Goal: Communication & Community: Answer question/provide support

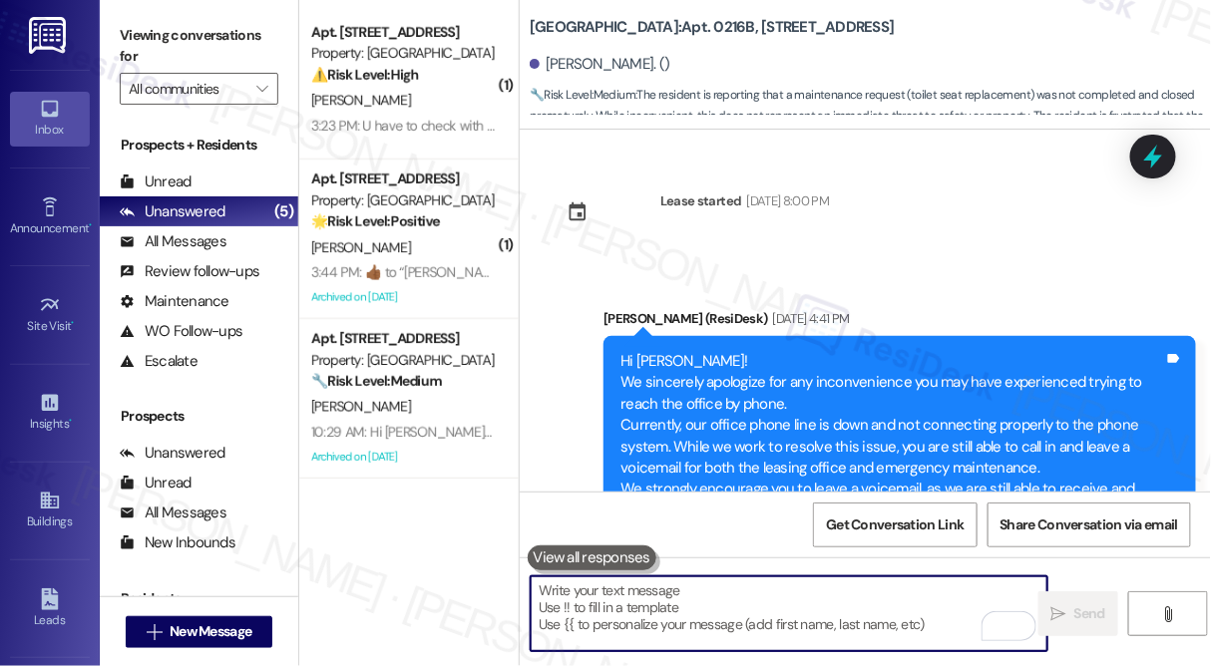
scroll to position [1513, 0]
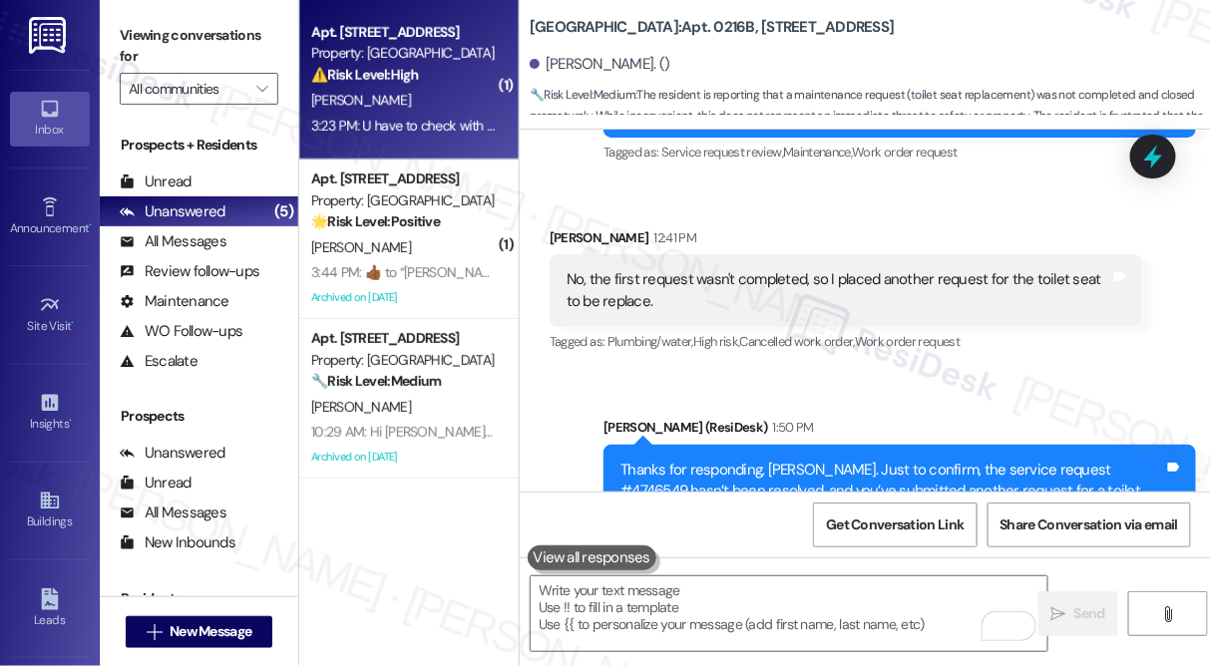
click at [440, 106] on div "[PERSON_NAME]" at bounding box center [403, 100] width 188 height 25
type textarea "Fetching suggested responses. Please feel free to read through the conversation…"
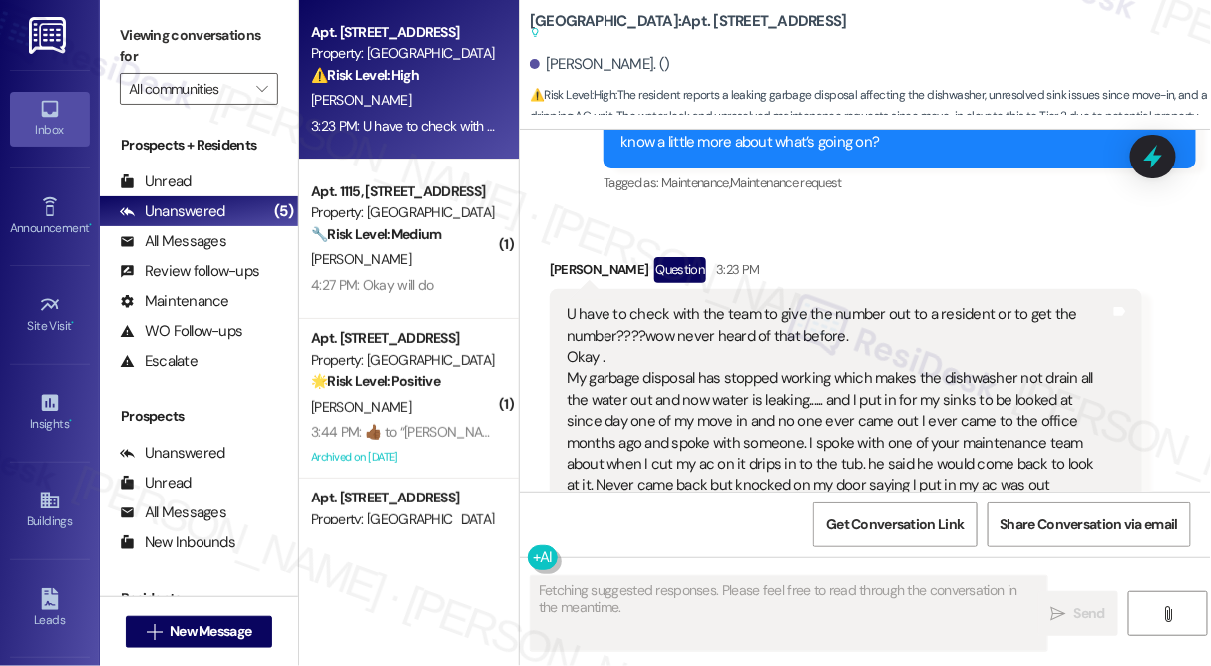
scroll to position [14595, 0]
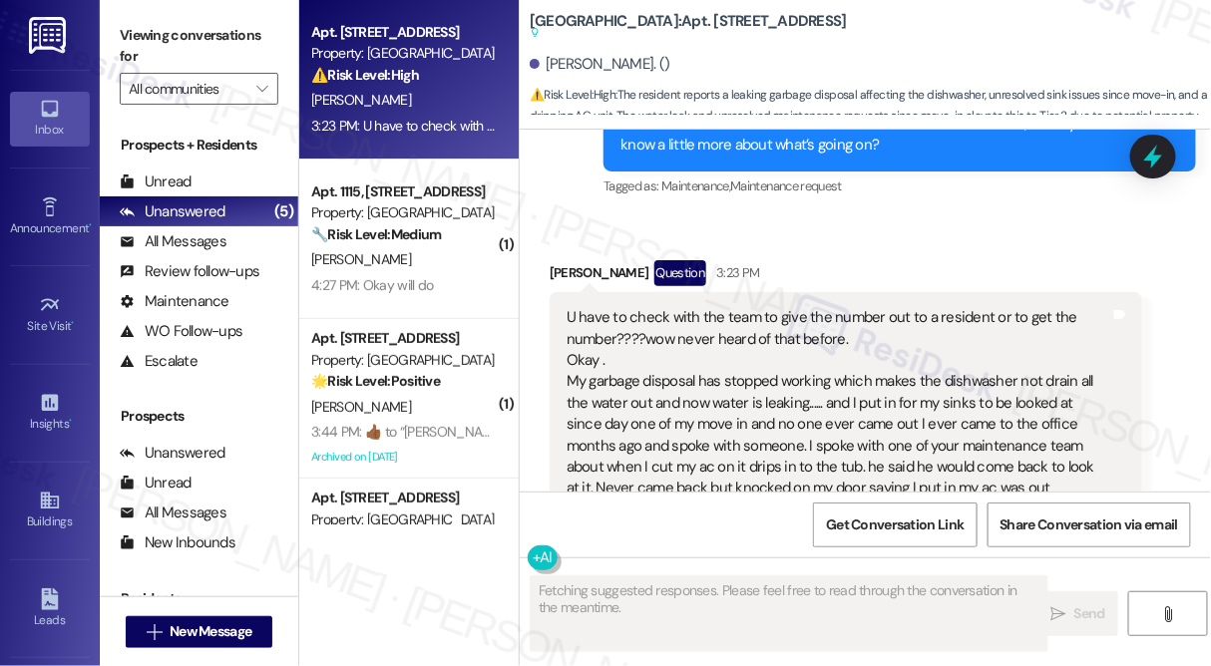
click at [585, 307] on div "U have to check with the team to give the number out to a resident or to get th…" at bounding box center [838, 413] width 544 height 213
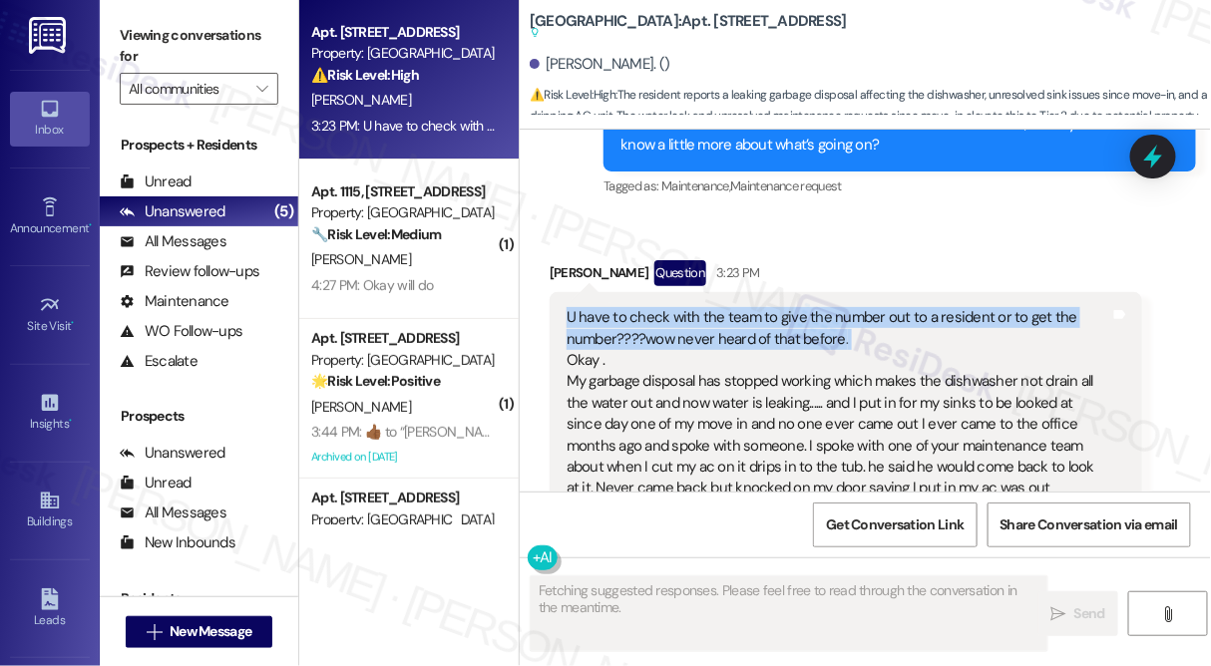
click at [585, 307] on div "U have to check with the team to give the number out to a resident or to get th…" at bounding box center [838, 413] width 544 height 213
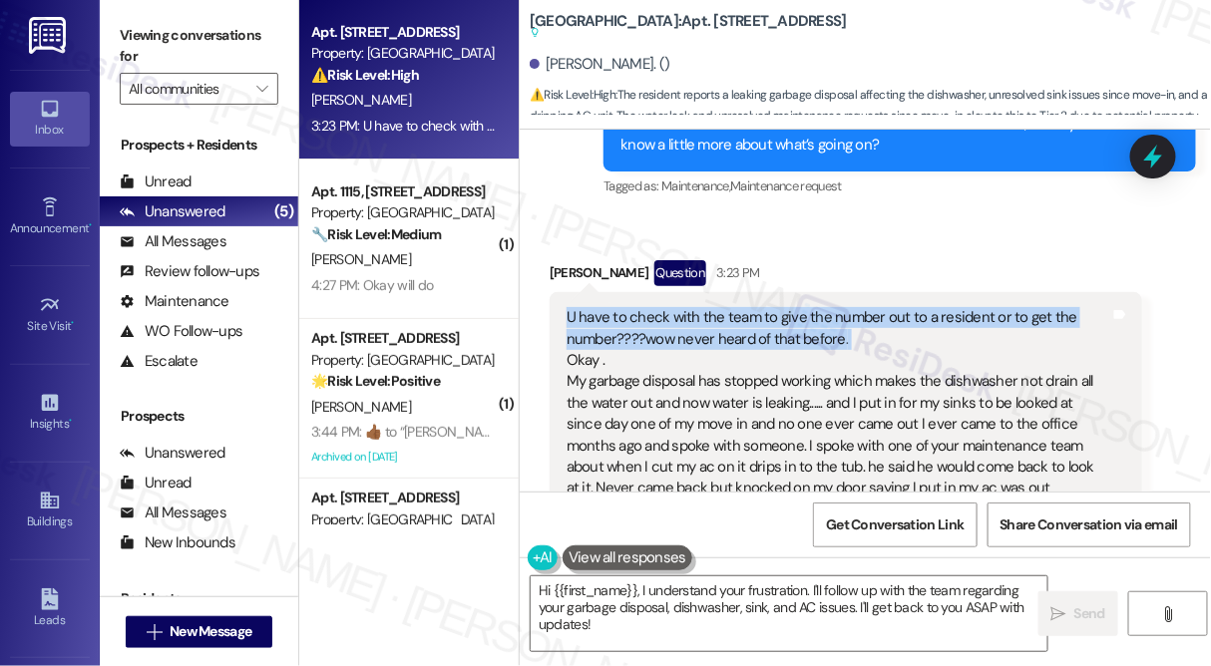
click at [726, 307] on div "U have to check with the team to give the number out to a resident or to get th…" at bounding box center [838, 413] width 544 height 213
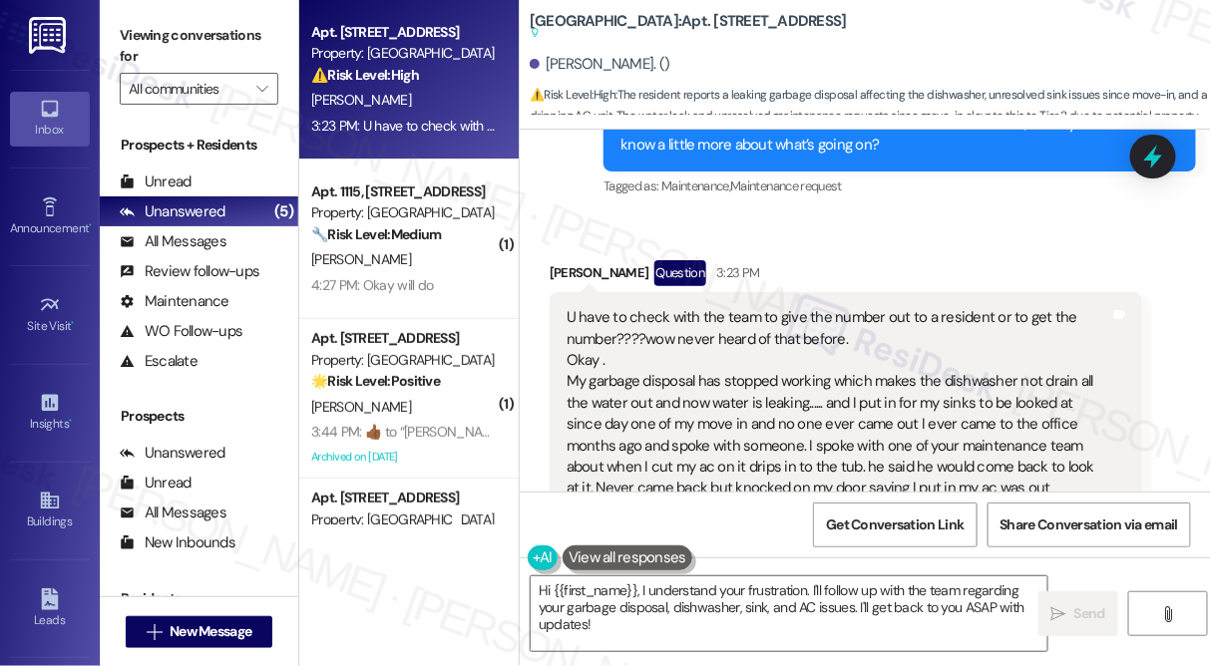
click at [726, 307] on div "U have to check with the team to give the number out to a resident or to get th…" at bounding box center [838, 413] width 544 height 213
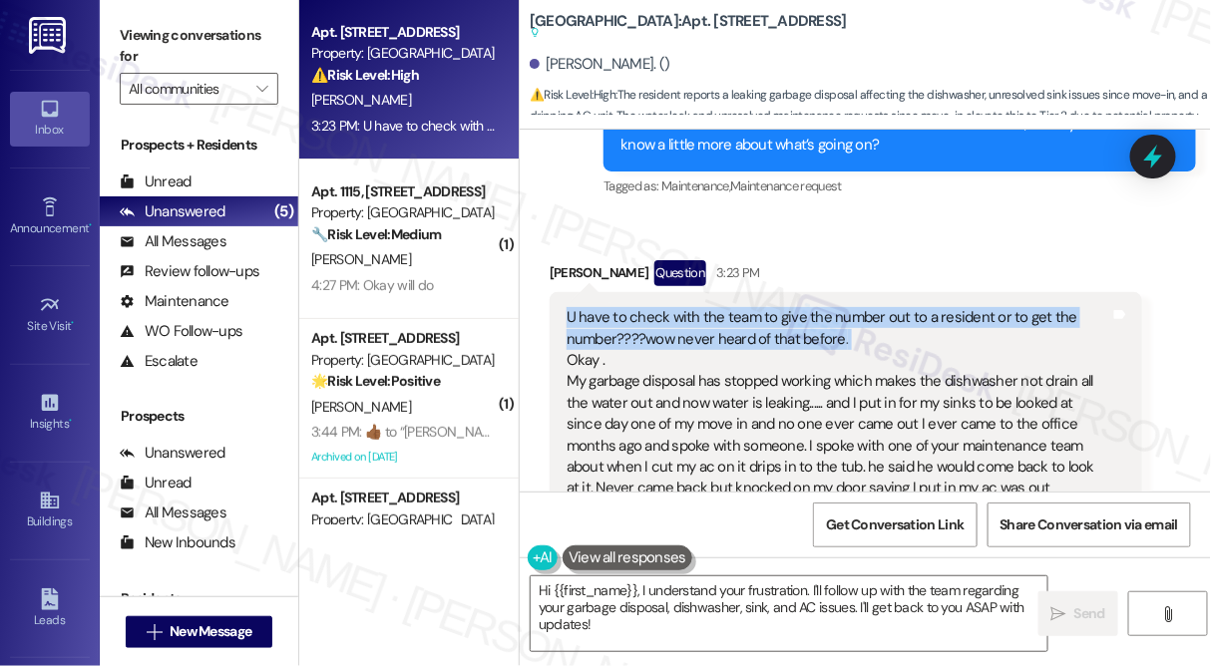
click at [726, 307] on div "U have to check with the team to give the number out to a resident or to get th…" at bounding box center [838, 413] width 544 height 213
click at [710, 307] on div "U have to check with the team to give the number out to a resident or to get th…" at bounding box center [838, 413] width 544 height 213
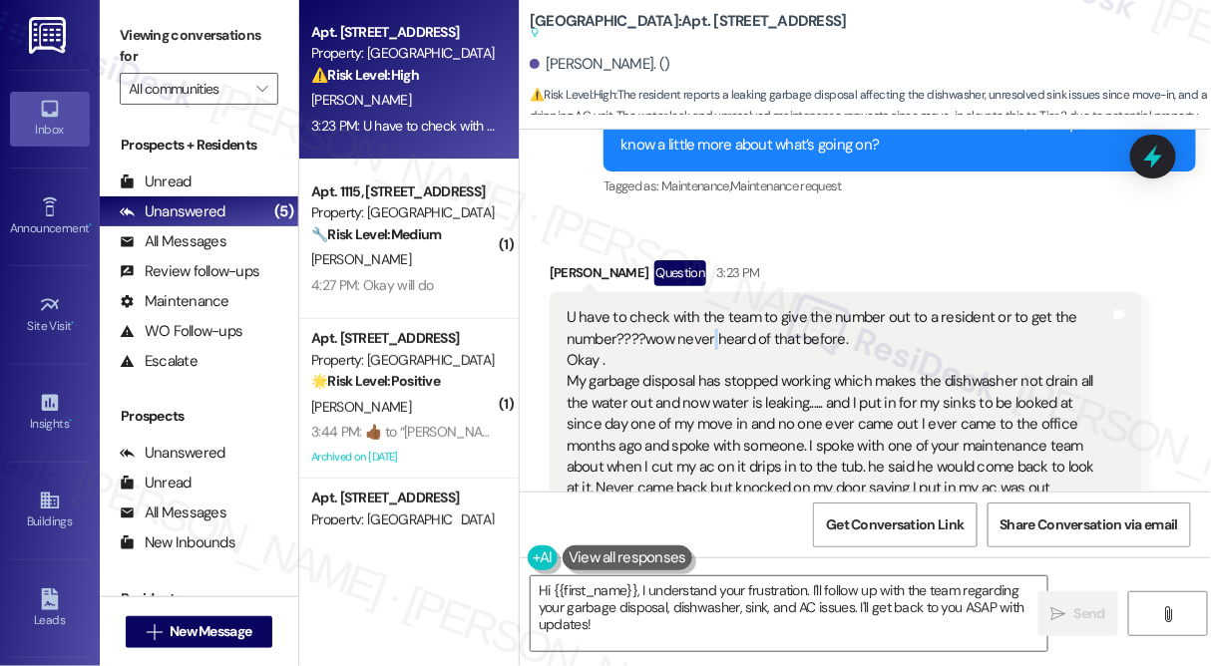
click at [710, 307] on div "U have to check with the team to give the number out to a resident or to get th…" at bounding box center [838, 413] width 544 height 213
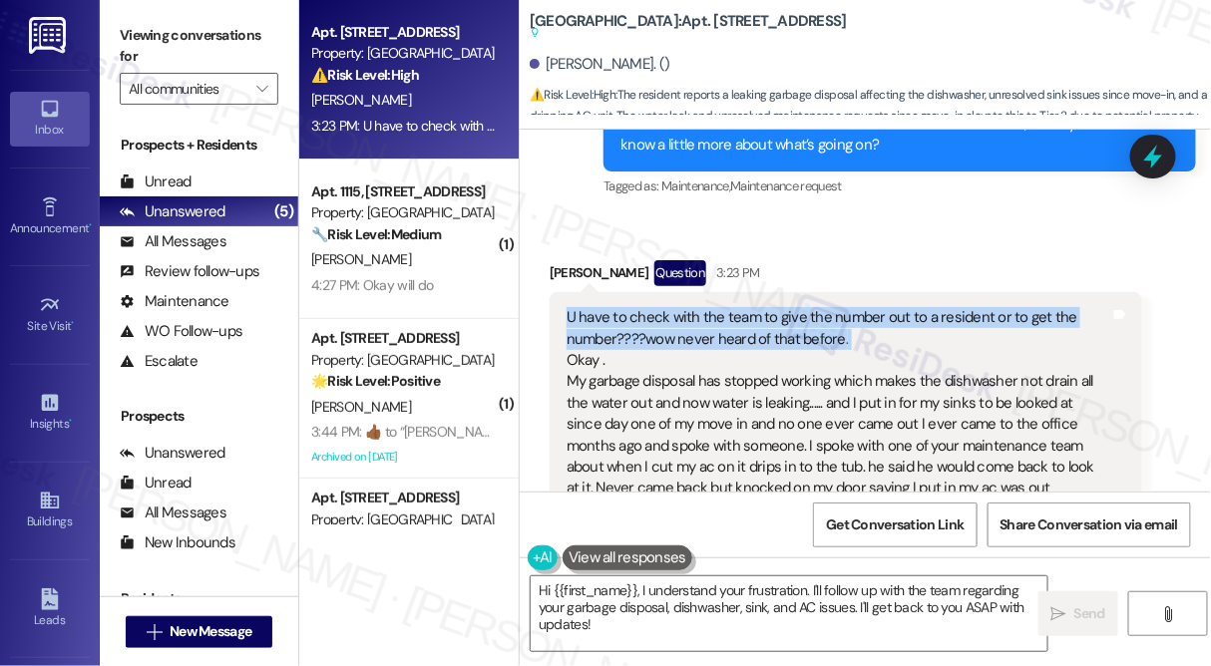
click at [710, 307] on div "U have to check with the team to give the number out to a resident or to get th…" at bounding box center [838, 413] width 544 height 213
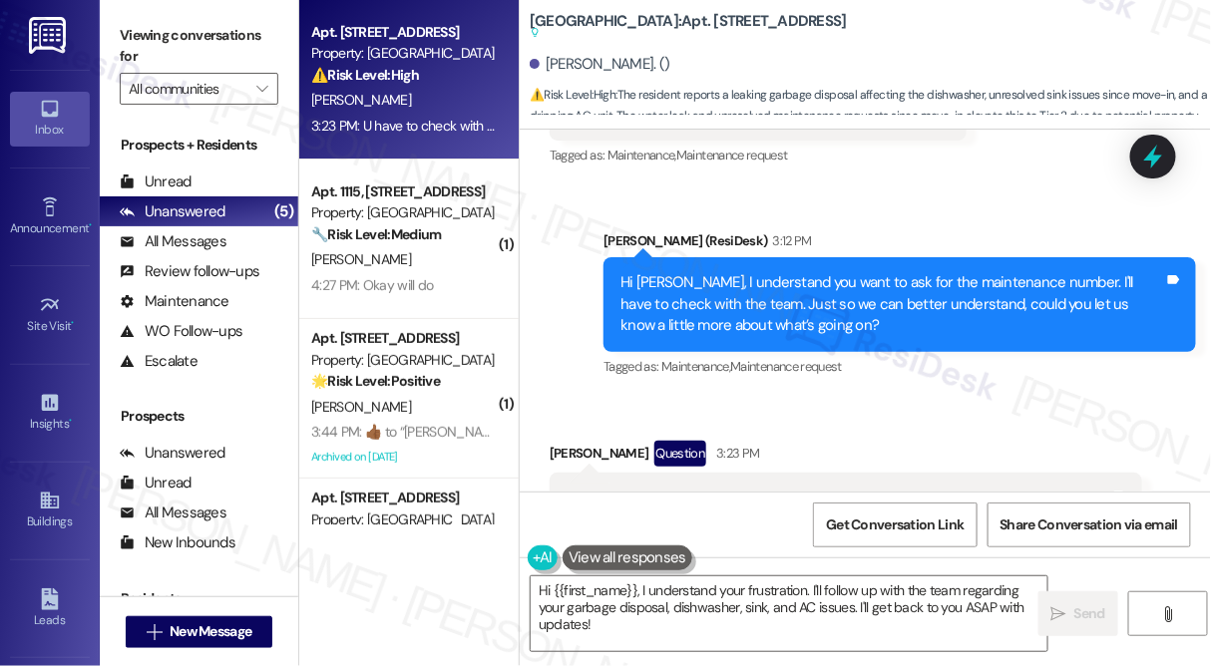
click at [708, 272] on div "Hi [PERSON_NAME], I understand you want to ask for the maintenance number. I'll…" at bounding box center [892, 304] width 544 height 64
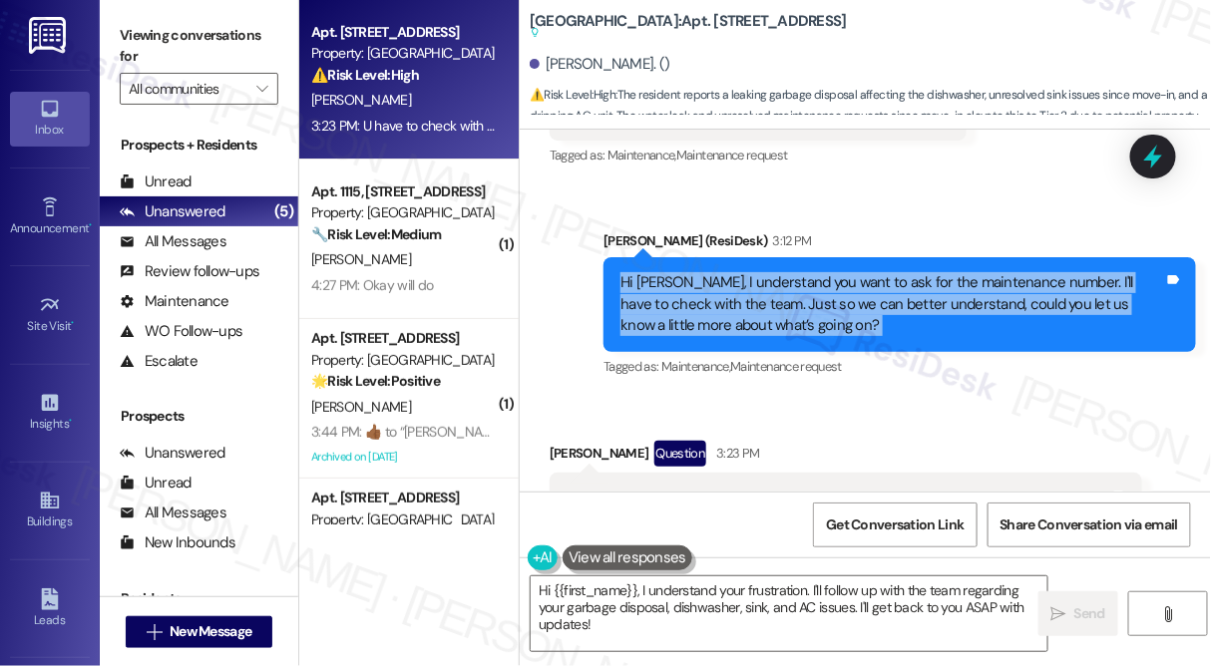
click at [708, 272] on div "Hi [PERSON_NAME], I understand you want to ask for the maintenance number. I'll…" at bounding box center [892, 304] width 544 height 64
click at [726, 272] on div "Hi [PERSON_NAME], I understand you want to ask for the maintenance number. I'll…" at bounding box center [892, 304] width 544 height 64
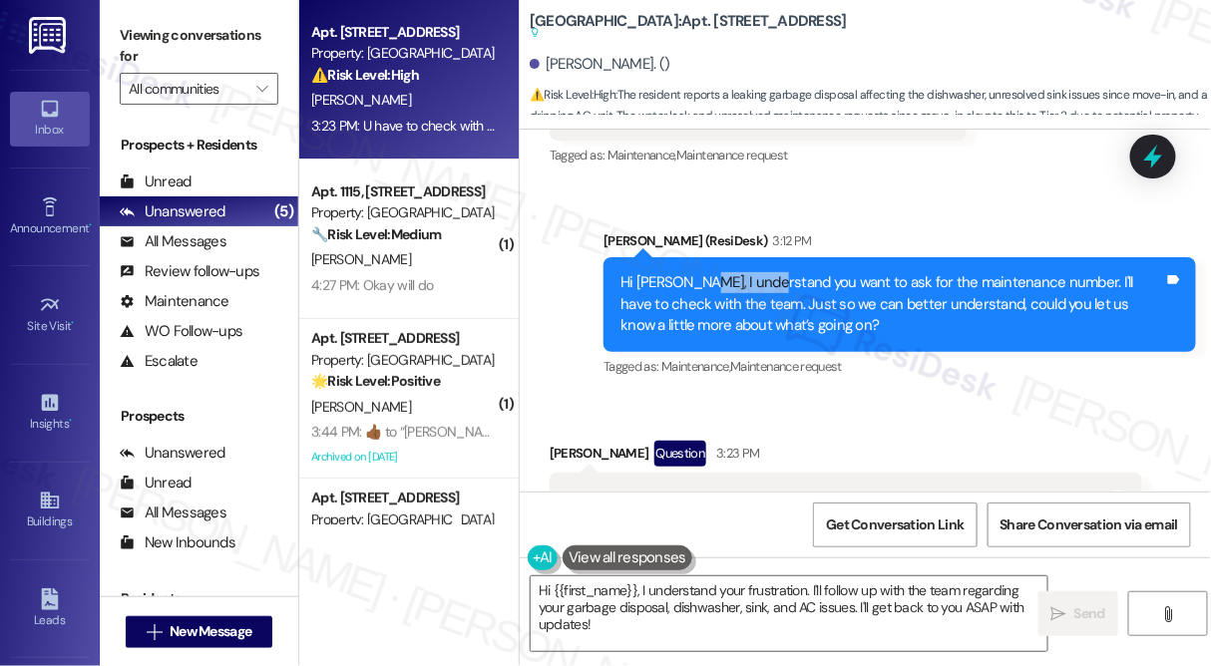
click at [726, 272] on div "Hi [PERSON_NAME], I understand you want to ask for the maintenance number. I'll…" at bounding box center [892, 304] width 544 height 64
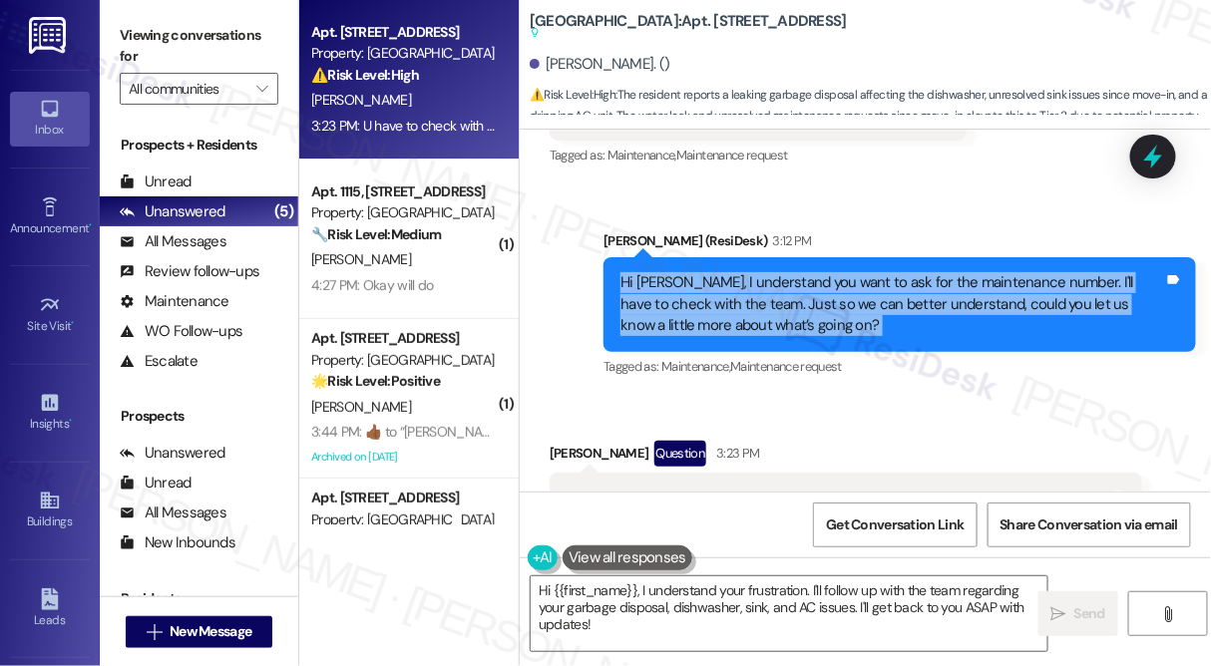
click at [726, 272] on div "Hi [PERSON_NAME], I understand you want to ask for the maintenance number. I'll…" at bounding box center [892, 304] width 544 height 64
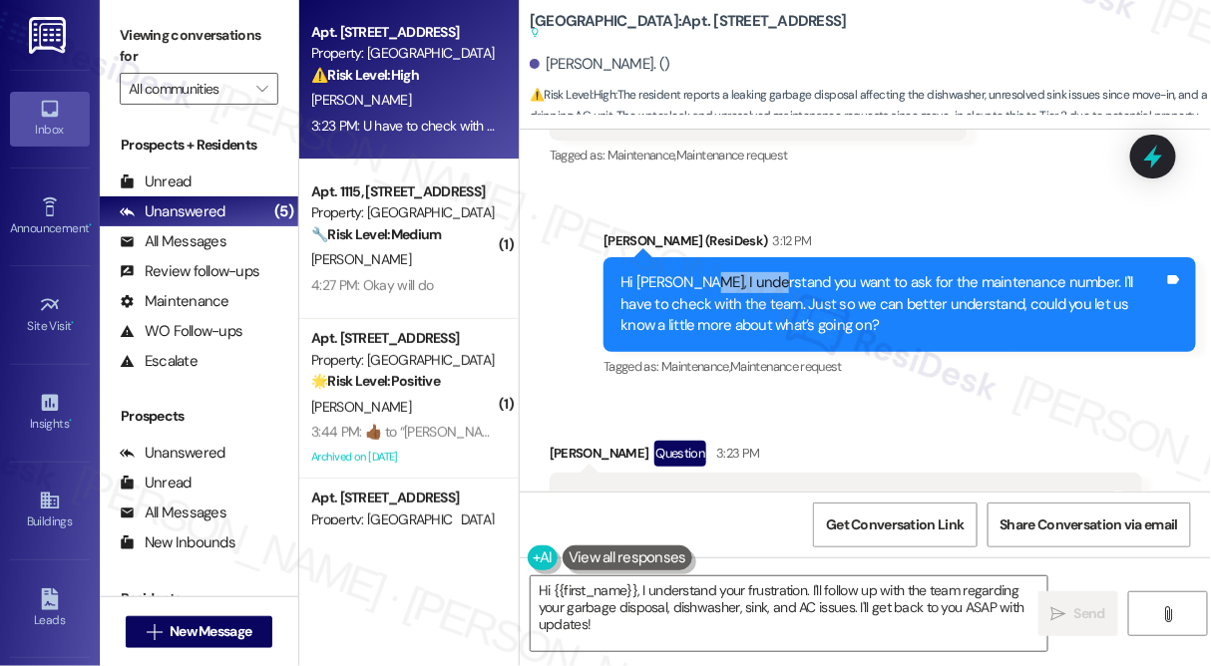
click at [726, 272] on div "Hi [PERSON_NAME], I understand you want to ask for the maintenance number. I'll…" at bounding box center [892, 304] width 544 height 64
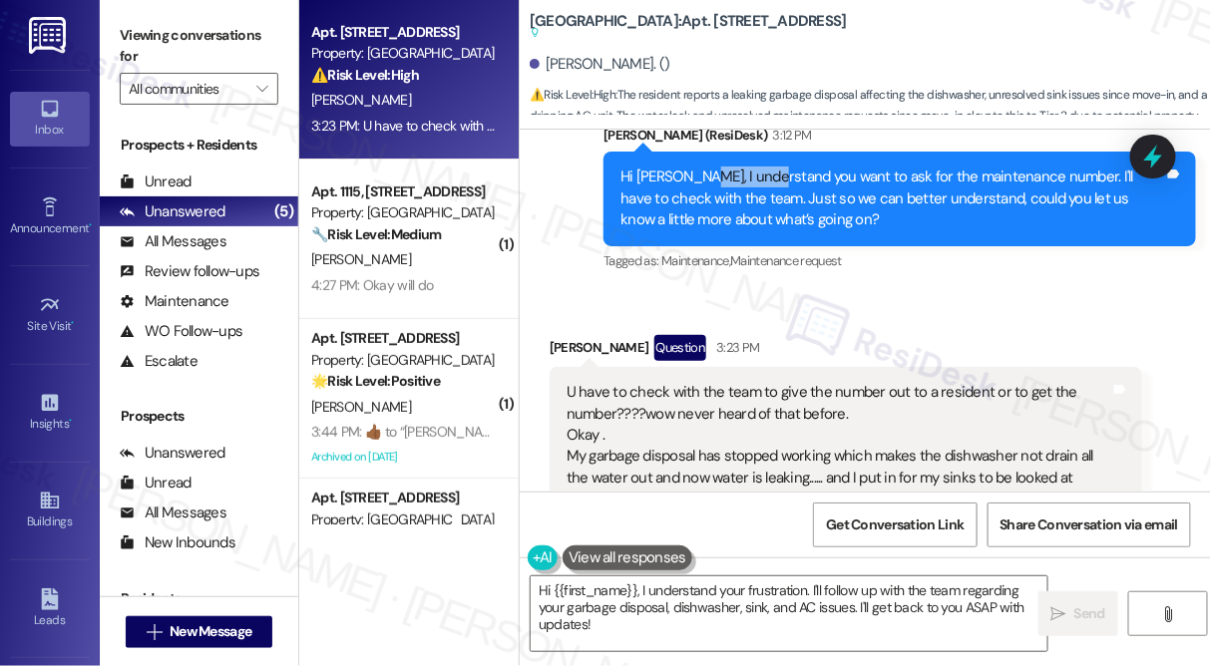
scroll to position [14686, 0]
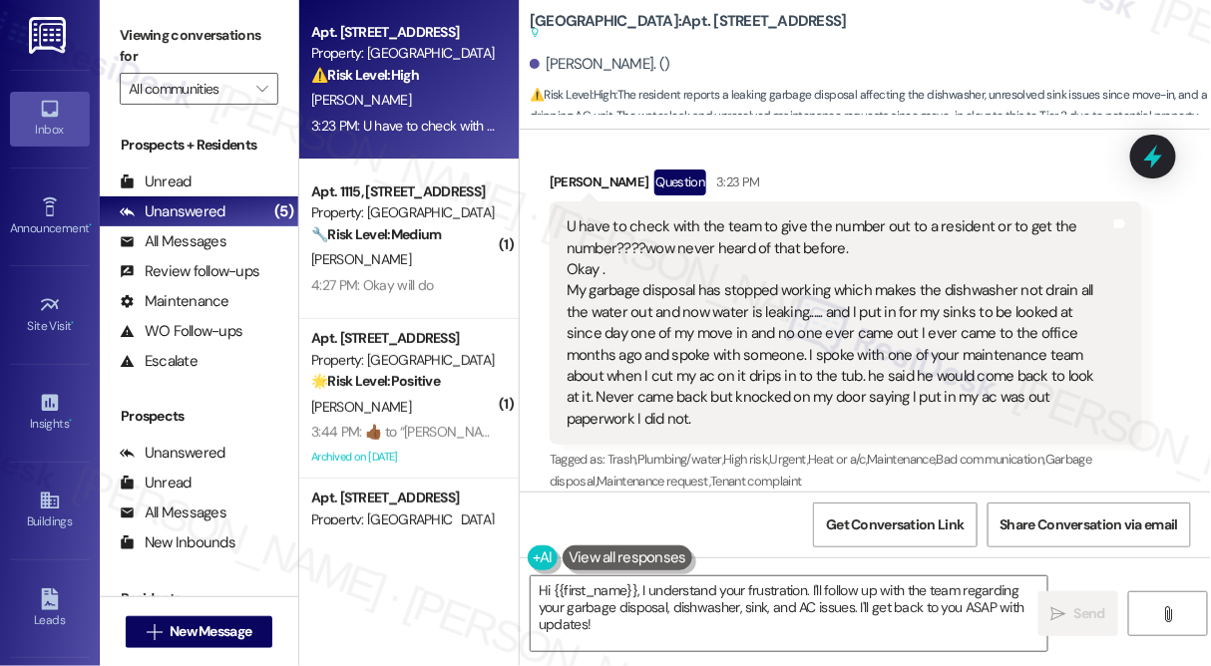
click at [745, 216] on div "U have to check with the team to give the number out to a resident or to get th…" at bounding box center [838, 322] width 544 height 213
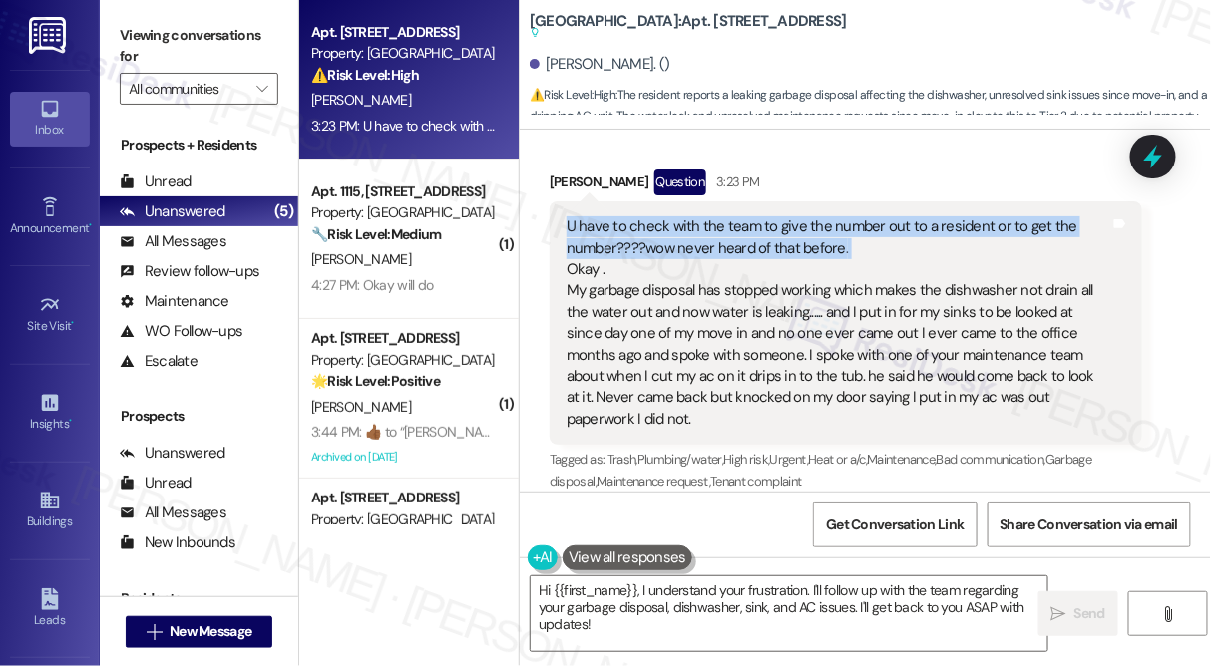
click at [746, 216] on div "U have to check with the team to give the number out to a resident or to get th…" at bounding box center [838, 322] width 544 height 213
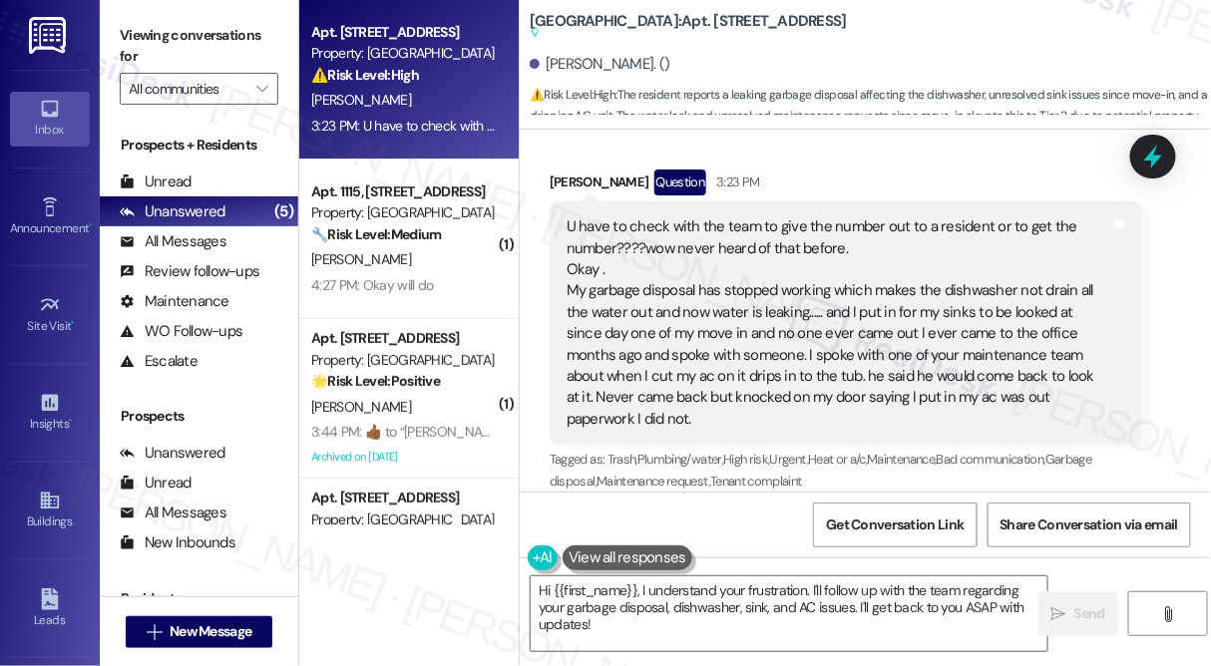
click at [743, 294] on div "U have to check with the team to give the number out to a resident or to get th…" at bounding box center [838, 322] width 544 height 213
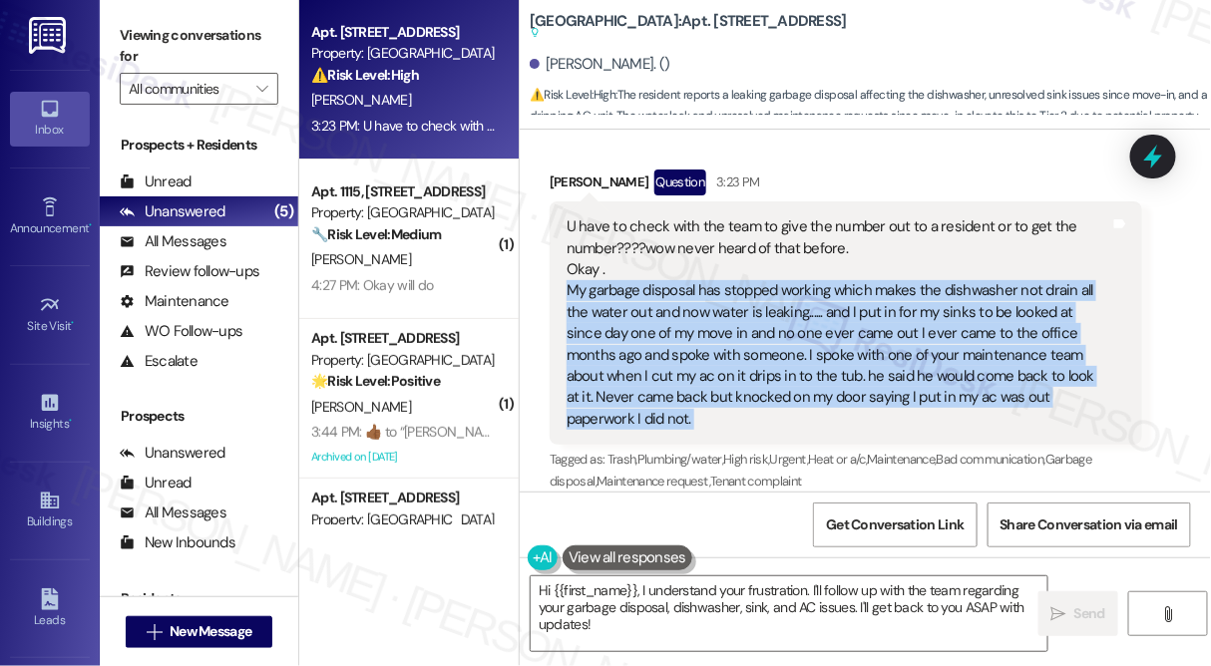
click at [743, 294] on div "U have to check with the team to give the number out to a resident or to get th…" at bounding box center [838, 322] width 544 height 213
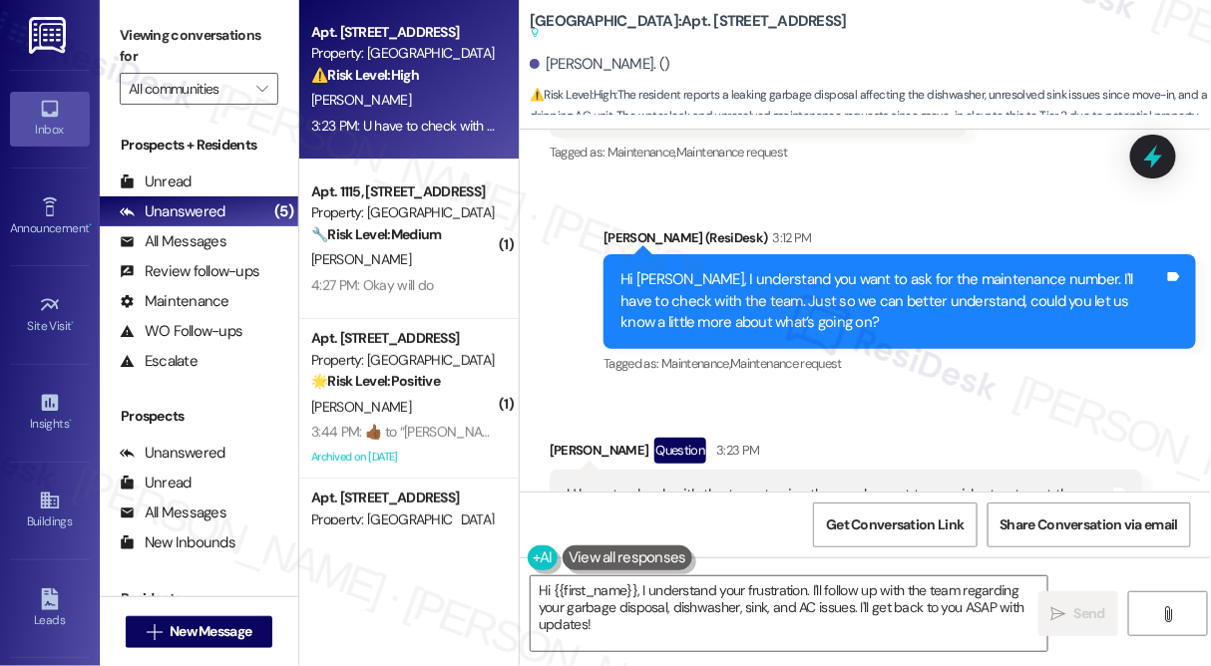
scroll to position [14415, 0]
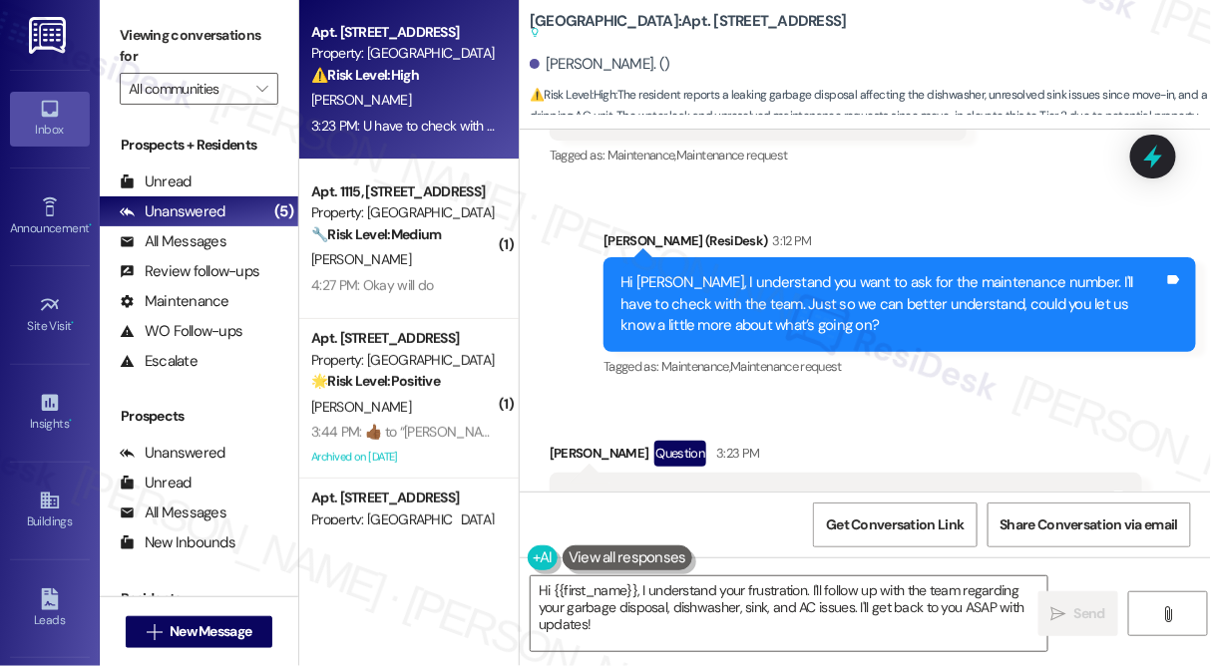
click at [702, 272] on div "Hi [PERSON_NAME], I understand you want to ask for the maintenance number. I'll…" at bounding box center [892, 304] width 544 height 64
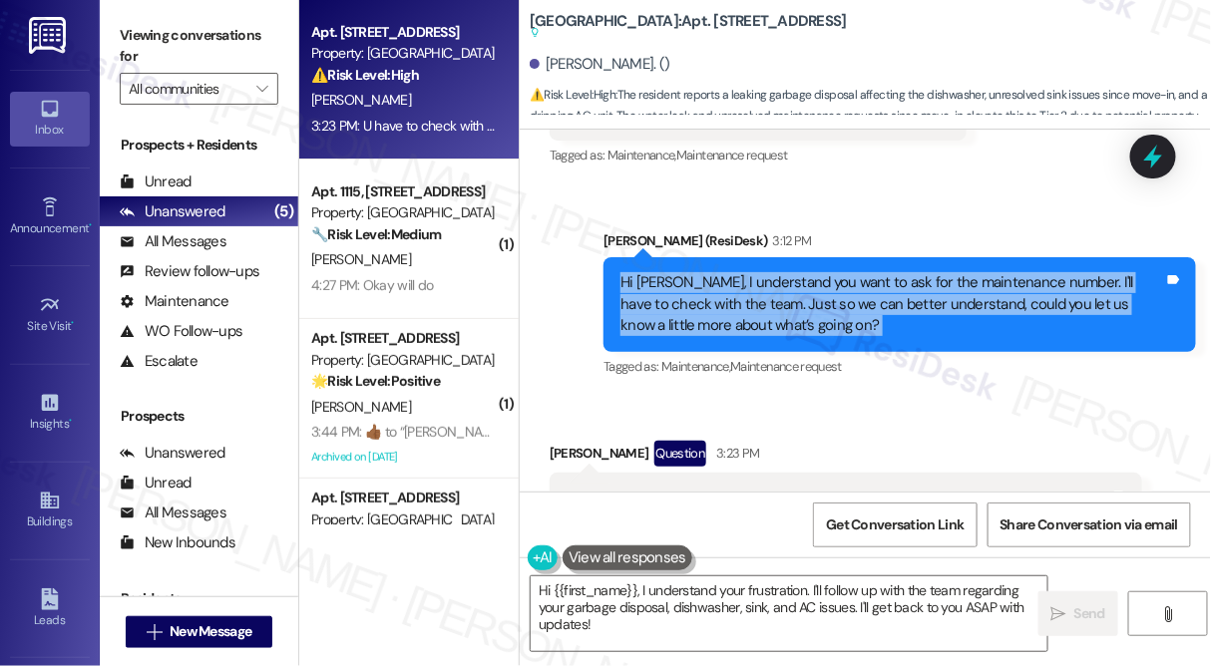
click at [702, 272] on div "Hi [PERSON_NAME], I understand you want to ask for the maintenance number. I'll…" at bounding box center [892, 304] width 544 height 64
click at [707, 272] on div "Hi [PERSON_NAME], I understand you want to ask for the maintenance number. I'll…" at bounding box center [892, 304] width 544 height 64
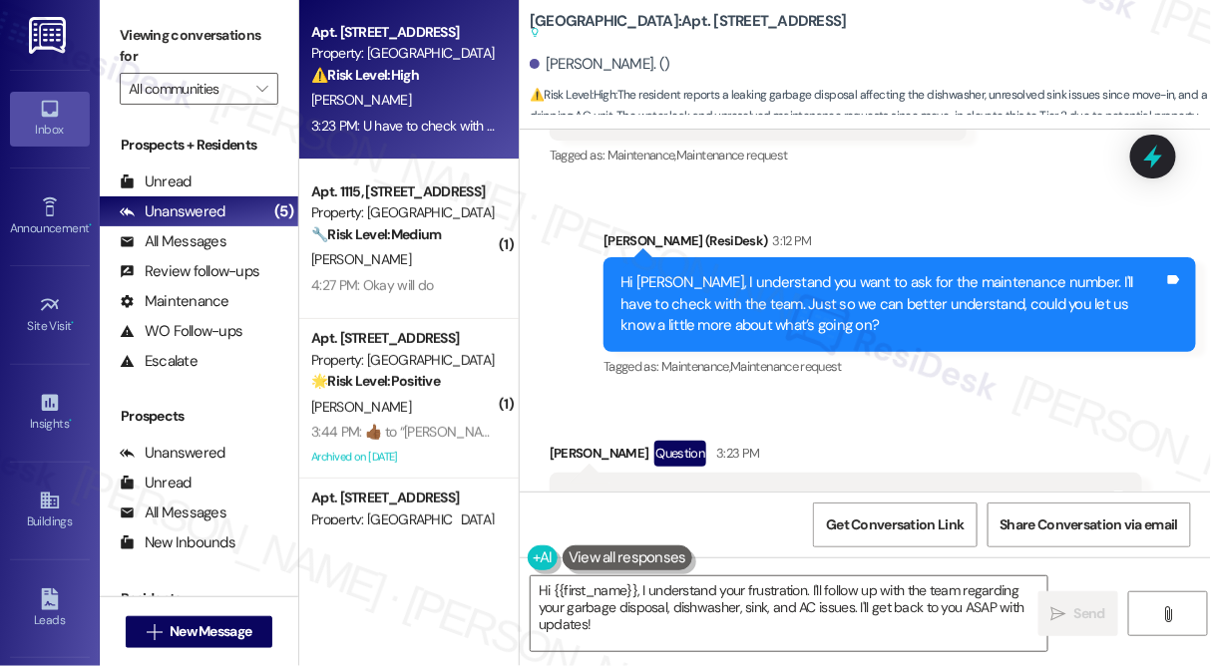
click at [739, 272] on div "Hi [PERSON_NAME], I understand you want to ask for the maintenance number. I'll…" at bounding box center [892, 304] width 544 height 64
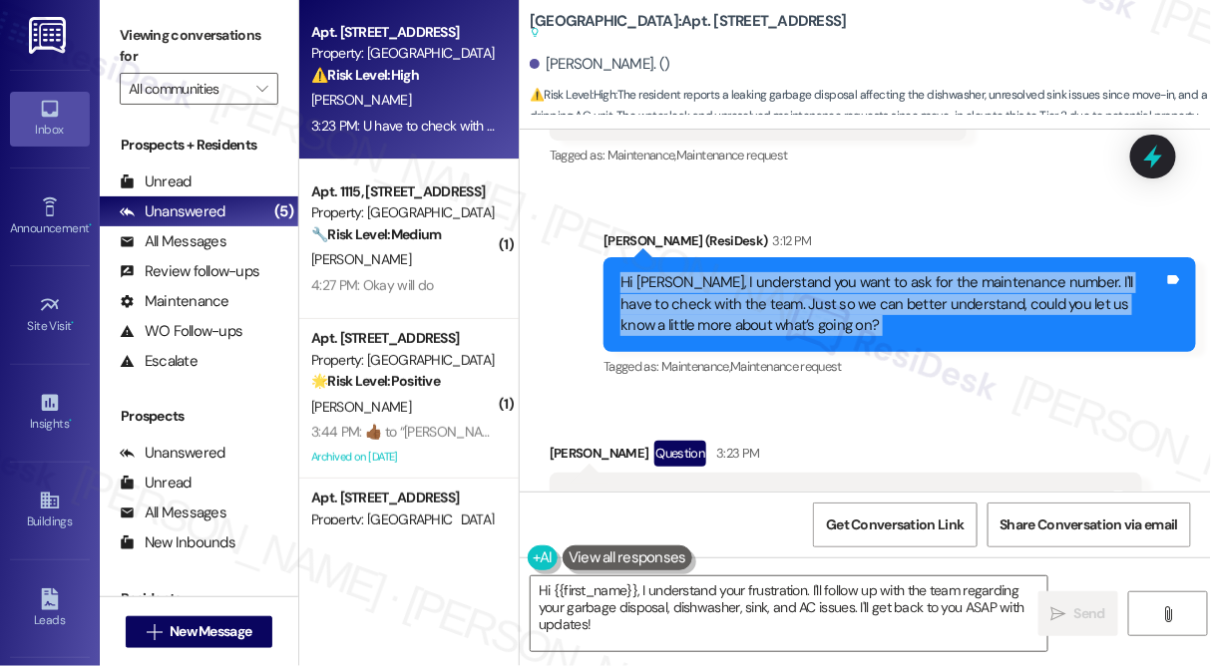
click at [739, 272] on div "Hi [PERSON_NAME], I understand you want to ask for the maintenance number. I'll…" at bounding box center [892, 304] width 544 height 64
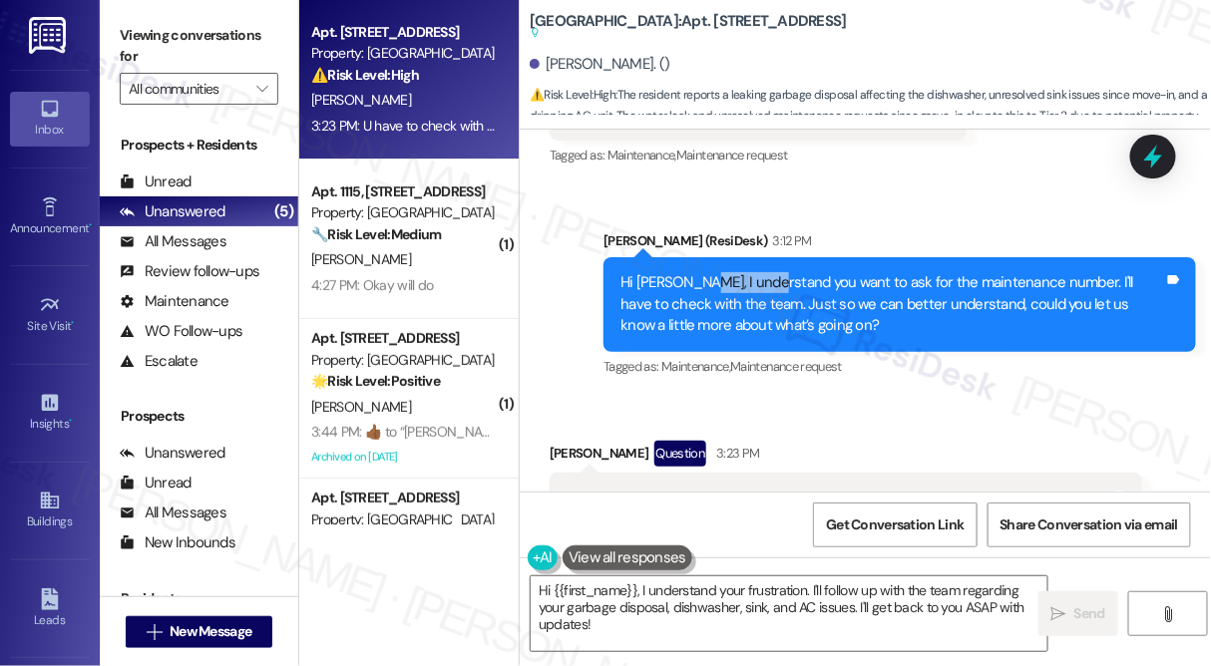
click at [739, 272] on div "Hi [PERSON_NAME], I understand you want to ask for the maintenance number. I'll…" at bounding box center [892, 304] width 544 height 64
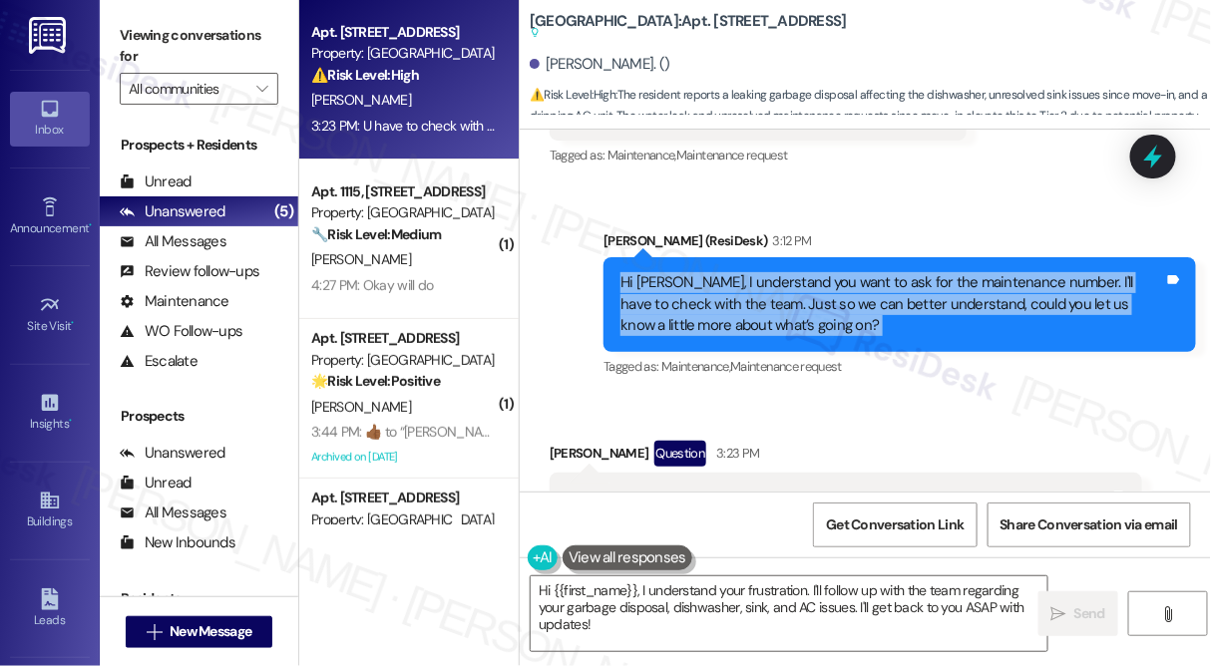
click at [739, 272] on div "Hi [PERSON_NAME], I understand you want to ask for the maintenance number. I'll…" at bounding box center [892, 304] width 544 height 64
click at [737, 272] on div "Hi [PERSON_NAME], I understand you want to ask for the maintenance number. I'll…" at bounding box center [892, 304] width 544 height 64
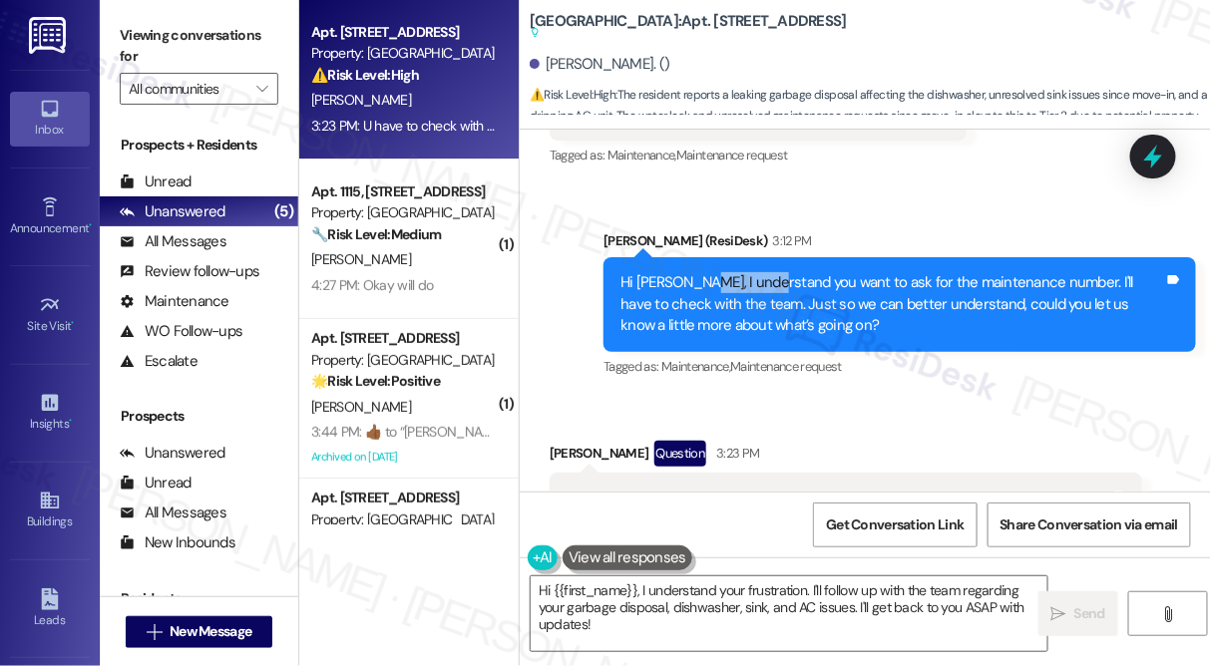
click at [737, 272] on div "Hi [PERSON_NAME], I understand you want to ask for the maintenance number. I'll…" at bounding box center [892, 304] width 544 height 64
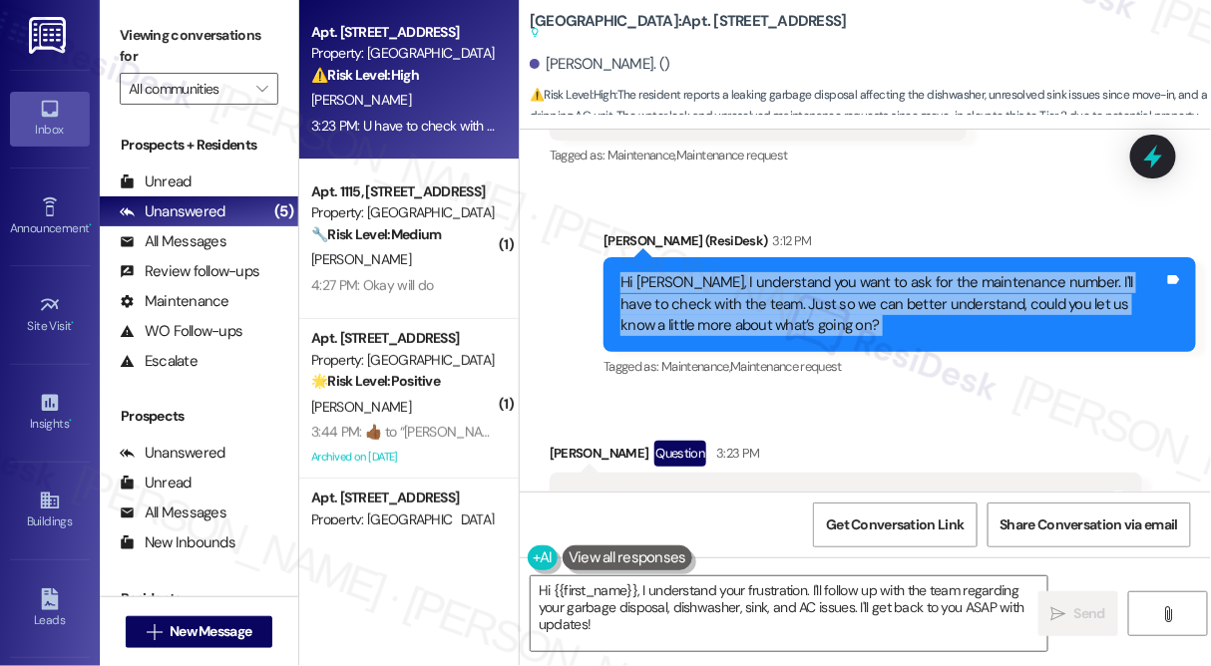
click at [737, 272] on div "Hi [PERSON_NAME], I understand you want to ask for the maintenance number. I'll…" at bounding box center [892, 304] width 544 height 64
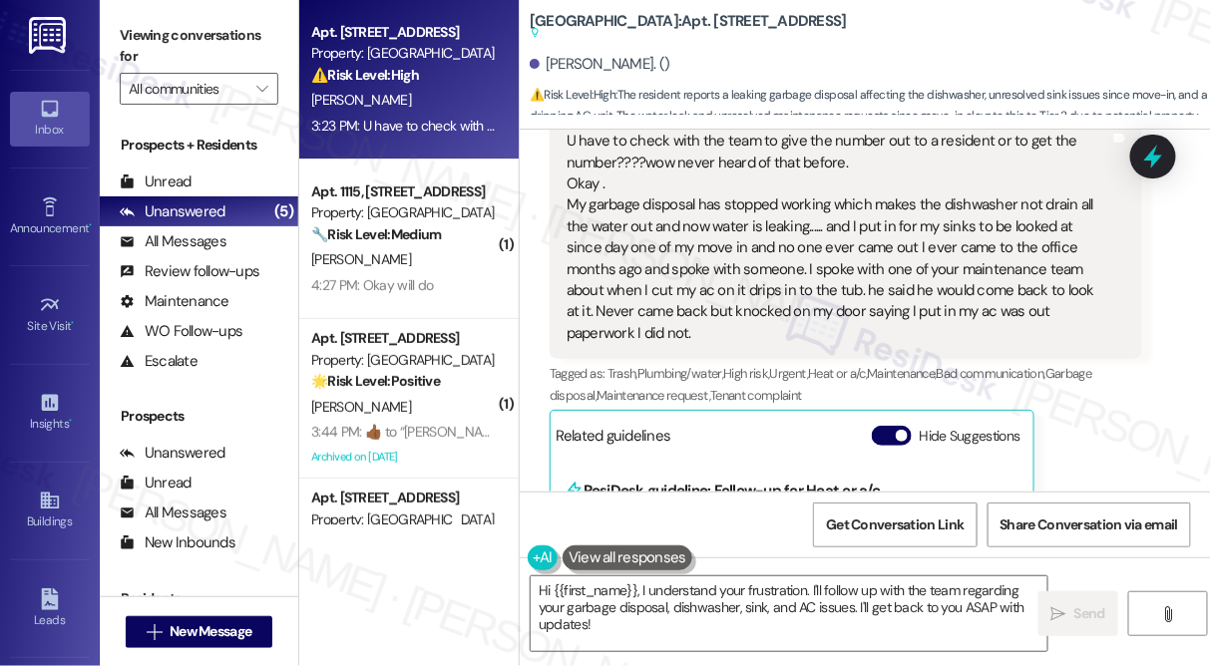
scroll to position [14777, 0]
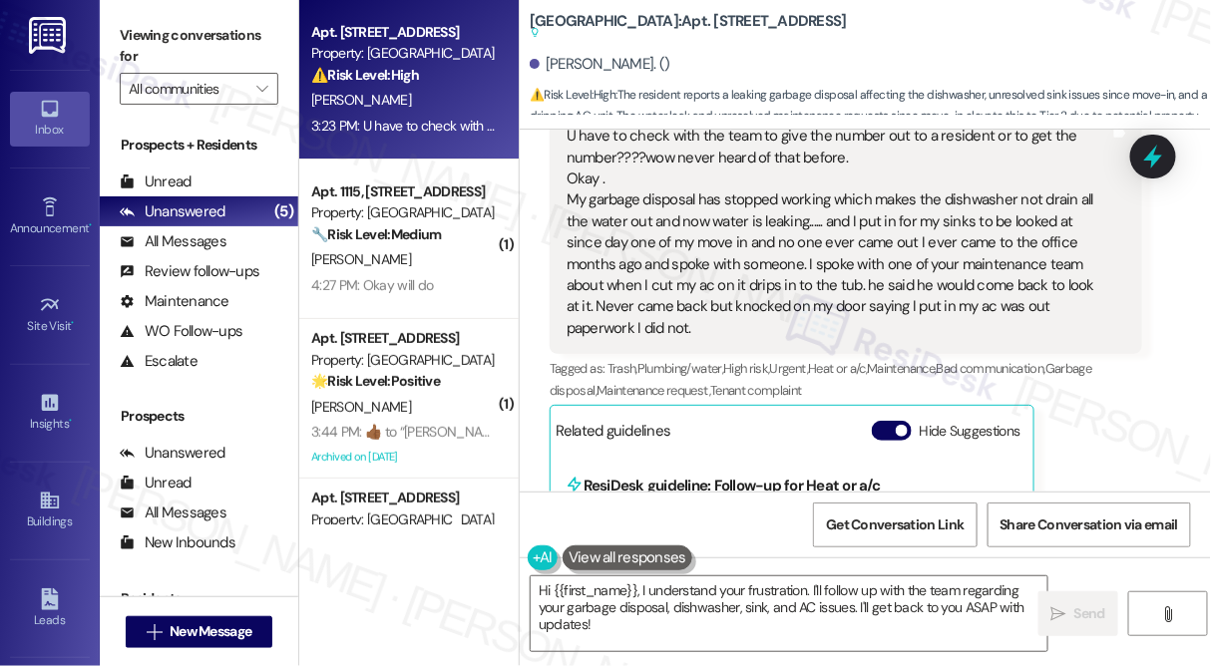
click at [617, 164] on div "U have to check with the team to give the number out to a resident or to get th…" at bounding box center [838, 232] width 544 height 213
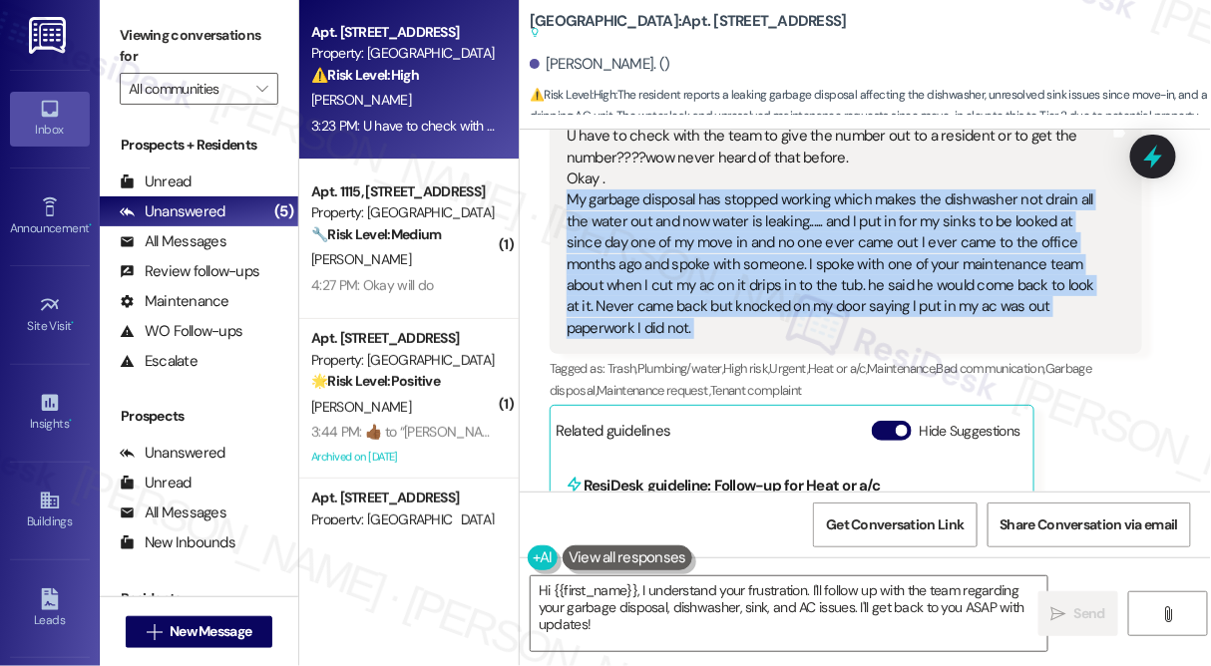
click at [617, 164] on div "U have to check with the team to give the number out to a resident or to get th…" at bounding box center [838, 232] width 544 height 213
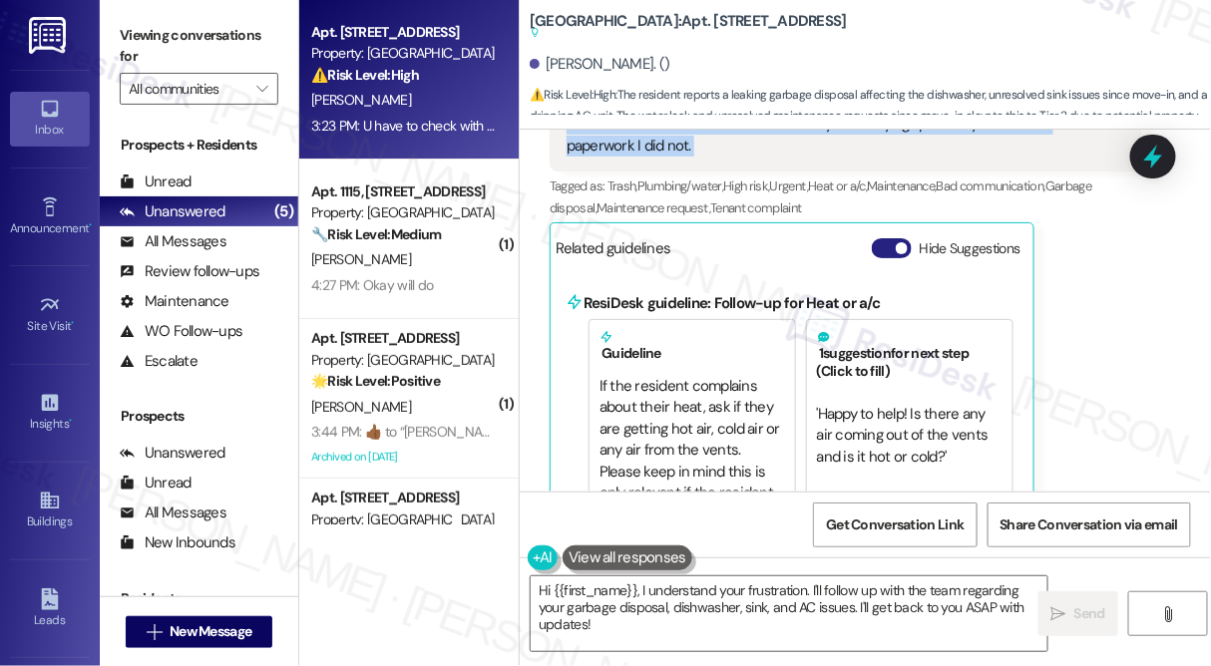
click at [885, 238] on button "Hide Suggestions" at bounding box center [892, 248] width 40 height 20
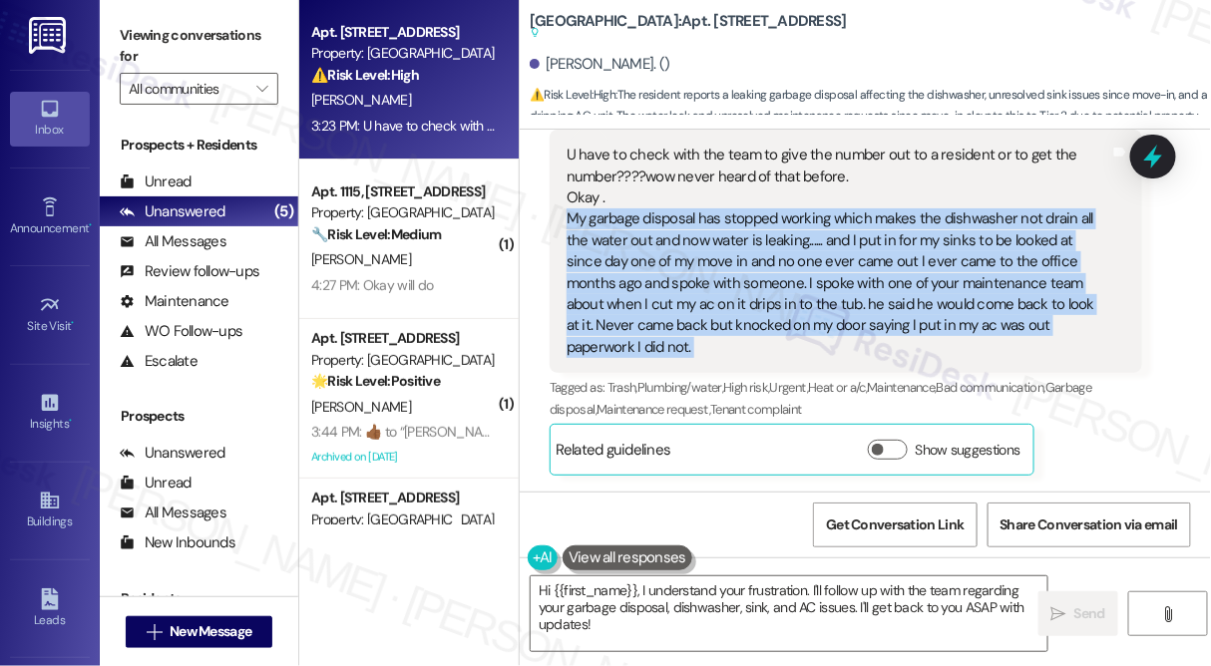
scroll to position [14693, 0]
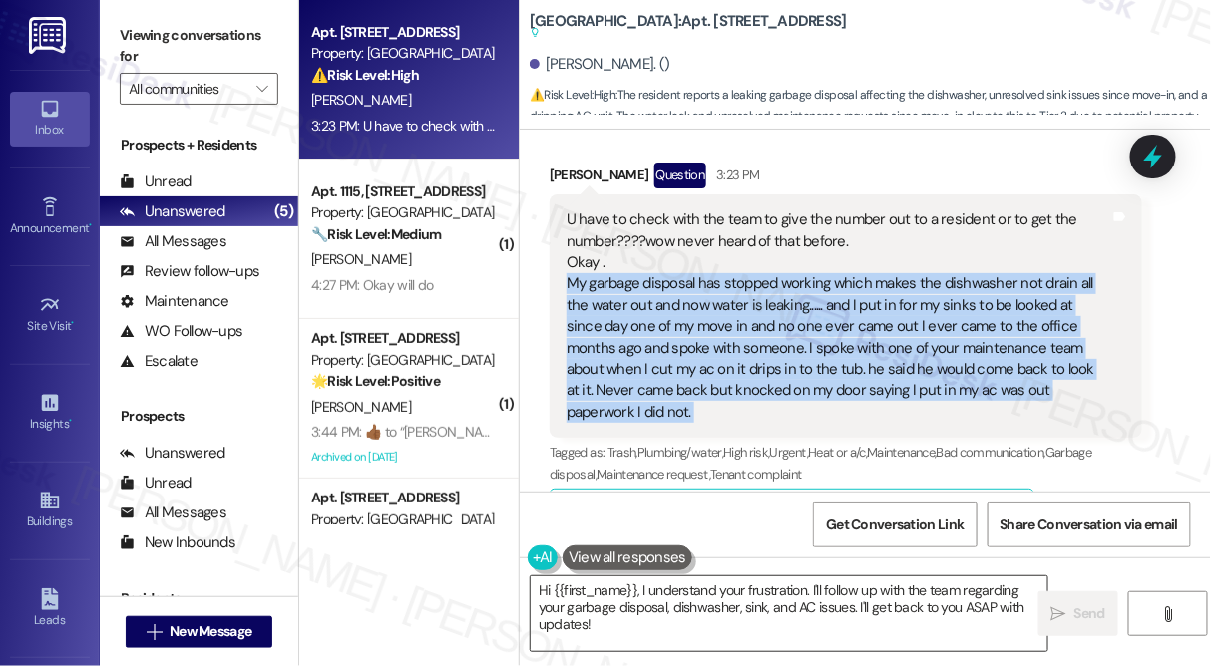
click at [796, 589] on textarea "Hi {{first_name}}, I understand your frustration. I'll follow up with the team …" at bounding box center [789, 613] width 517 height 75
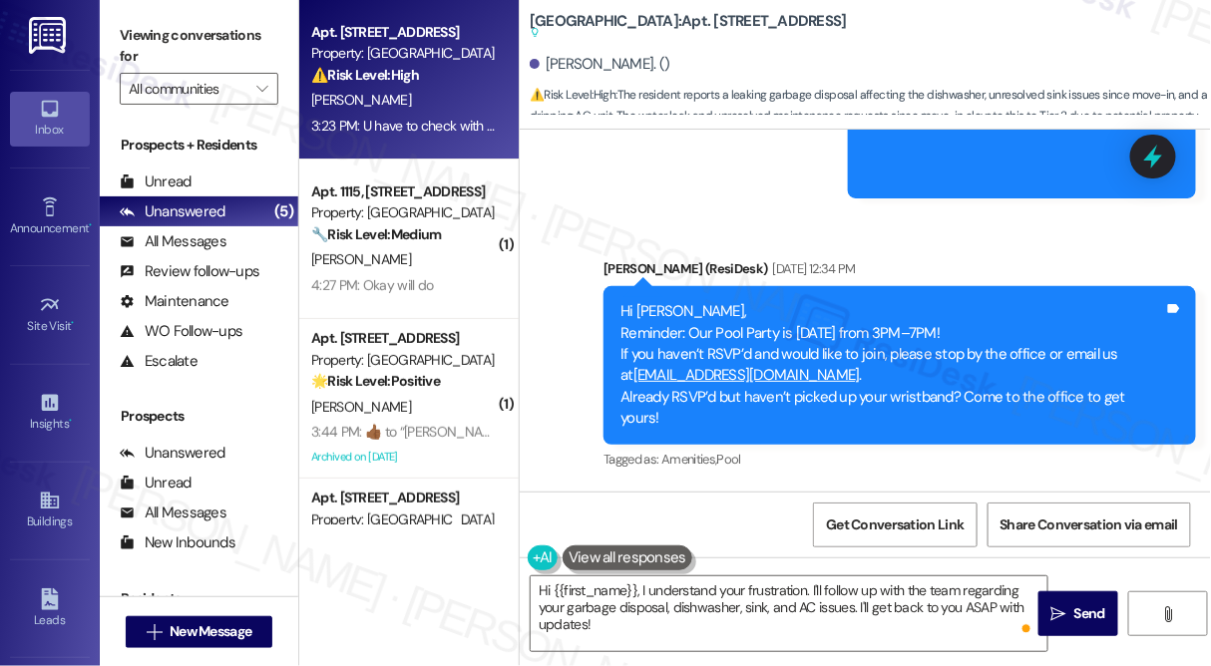
scroll to position [7768, 0]
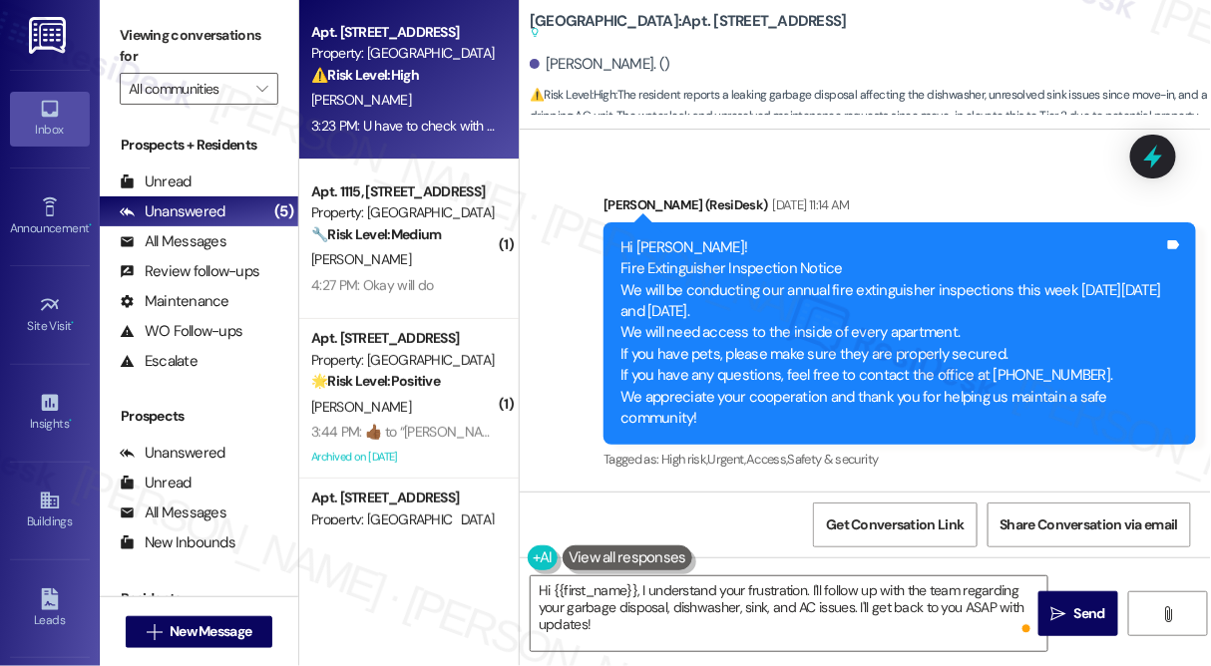
click at [946, 302] on div "Hi [PERSON_NAME]! Fire Extinguisher Inspection Notice We will be conducting our…" at bounding box center [892, 333] width 544 height 192
drag, startPoint x: 1071, startPoint y: 309, endPoint x: 780, endPoint y: 317, distance: 291.3
click at [780, 317] on div "Hi [PERSON_NAME]! Fire Extinguisher Inspection Notice We will be conducting our…" at bounding box center [892, 333] width 544 height 192
copy div "feel free to contact the office at [PHONE_NUMBER]."
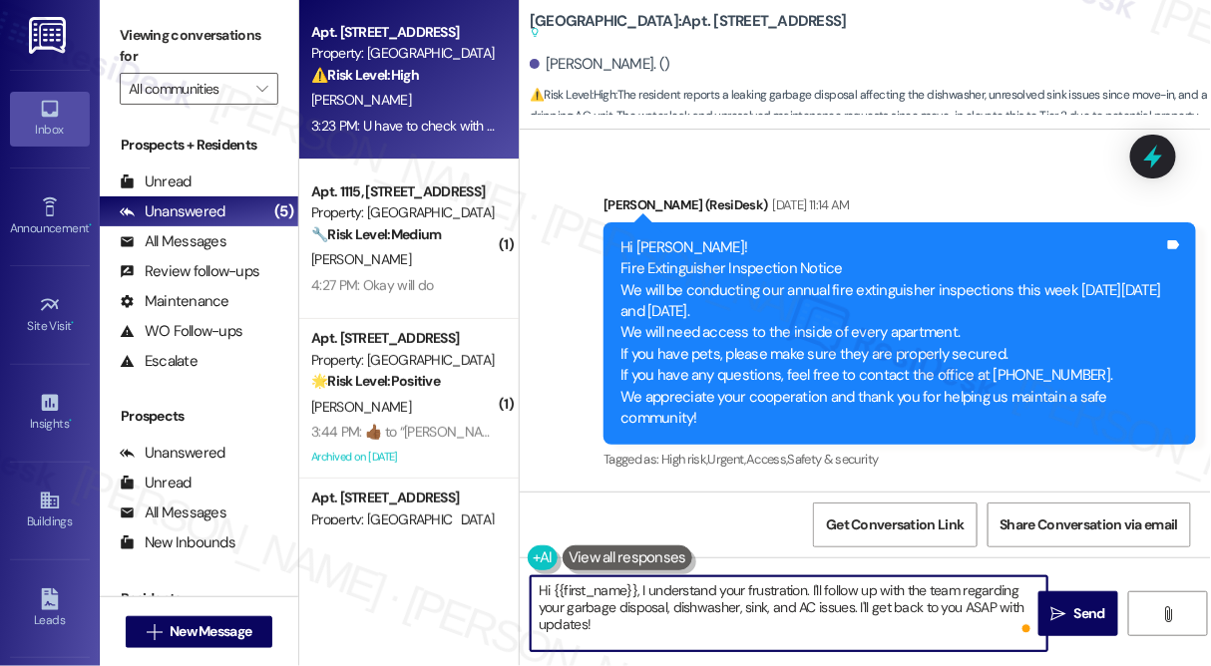
click at [638, 619] on textarea "Hi {{first_name}}, I understand your frustration. I'll follow up with the team …" at bounding box center [789, 613] width 517 height 75
click at [638, 618] on textarea "Hi {{first_name}}, I understand your frustration. I'll follow up with the team …" at bounding box center [789, 613] width 517 height 75
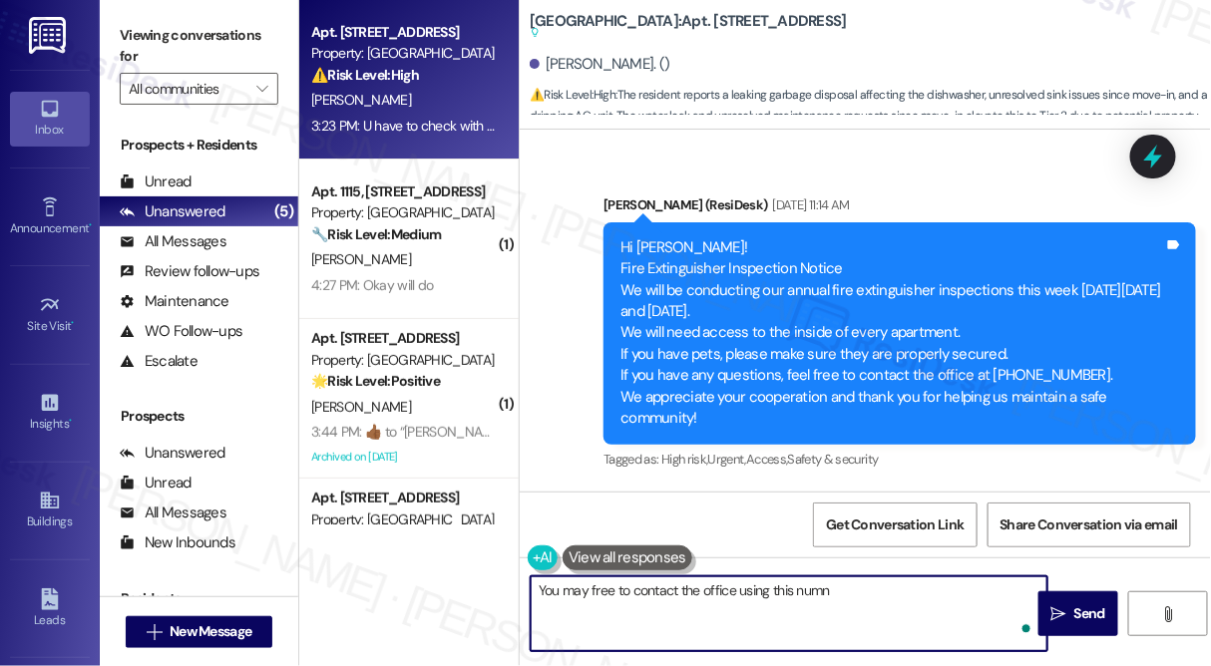
type textarea "You may free to contact the office using this numne"
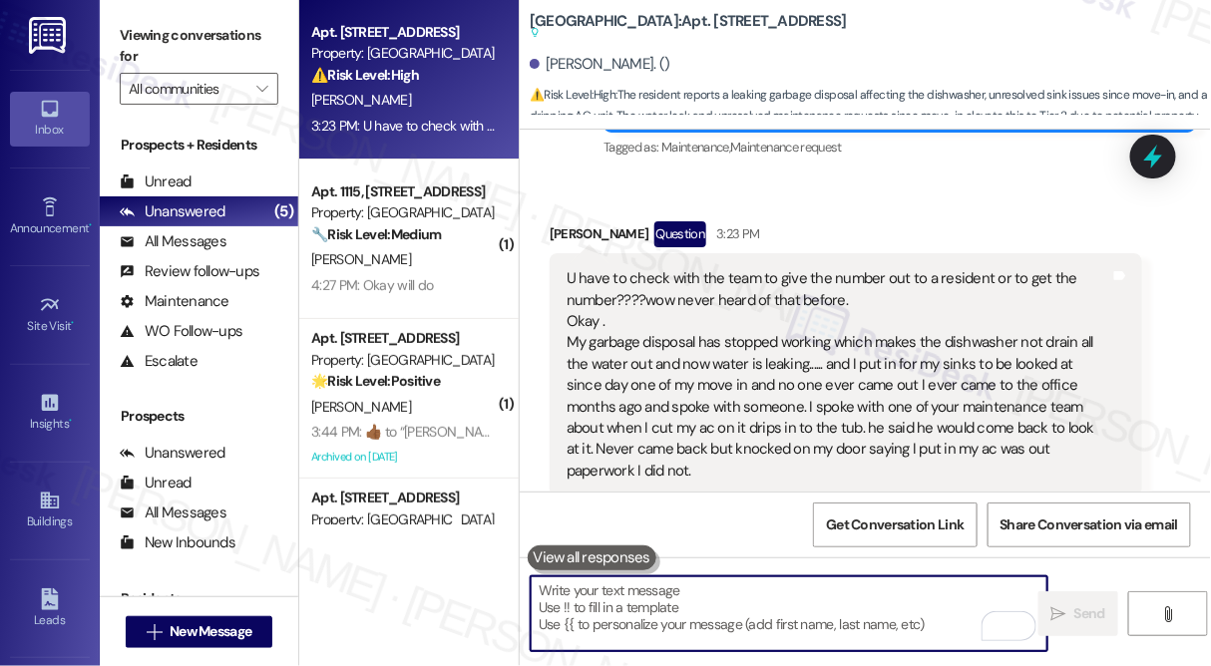
scroll to position [14602, 0]
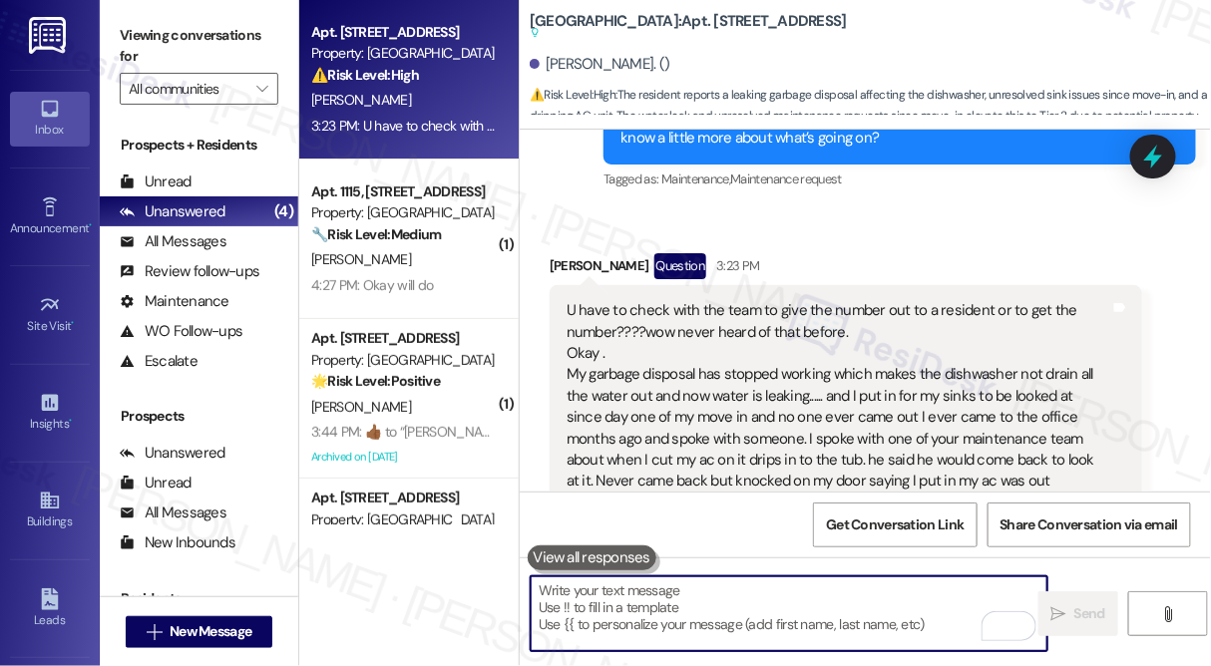
click at [849, 359] on div "U have to check with the team to give the number out to a resident or to get th…" at bounding box center [838, 406] width 544 height 213
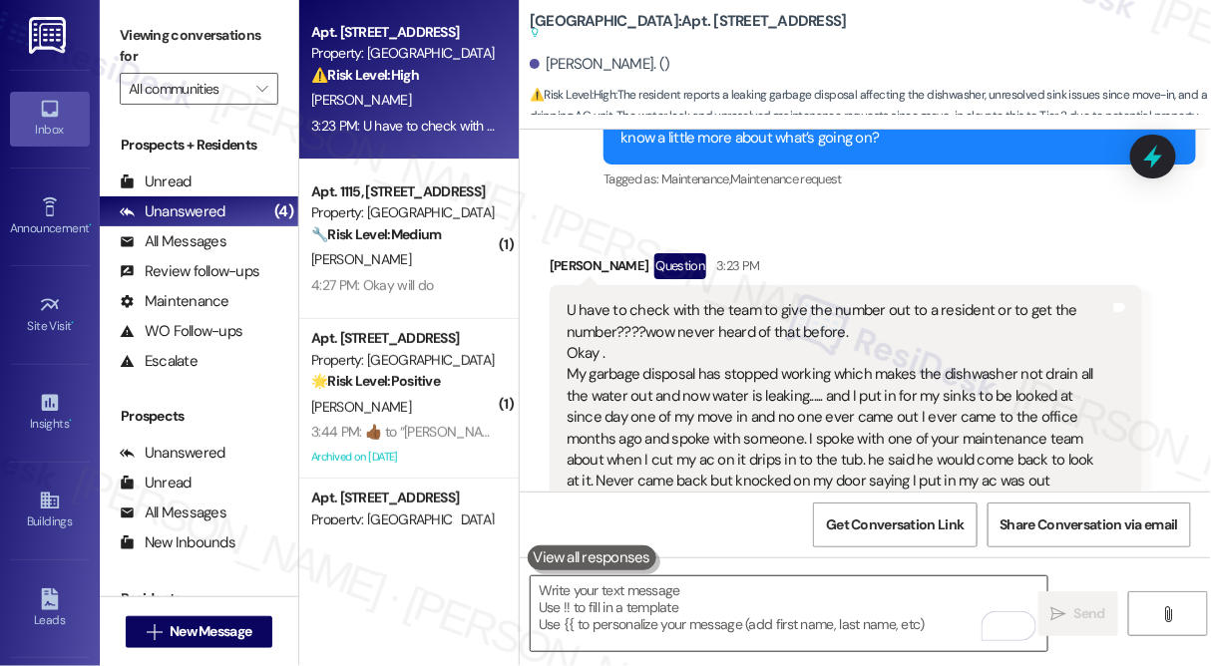
click at [656, 617] on textarea "To enrich screen reader interactions, please activate Accessibility in Grammarl…" at bounding box center [789, 613] width 517 height 75
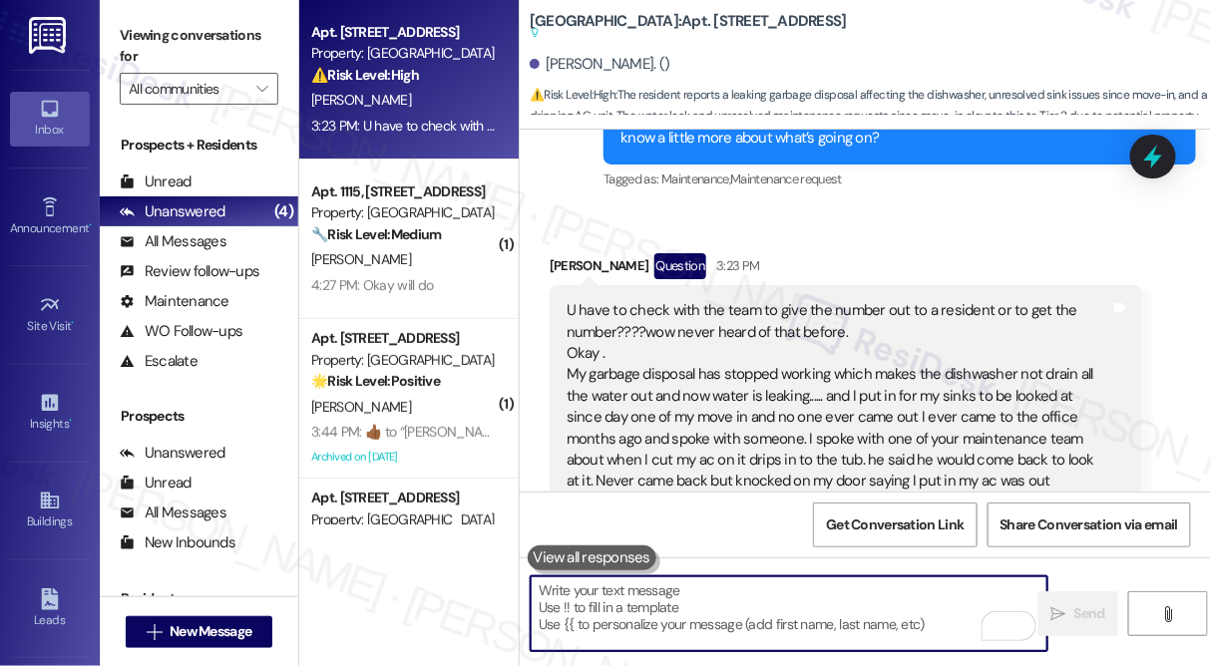
click at [703, 586] on textarea "To enrich screen reader interactions, please activate Accessibility in Grammarl…" at bounding box center [789, 613] width 517 height 75
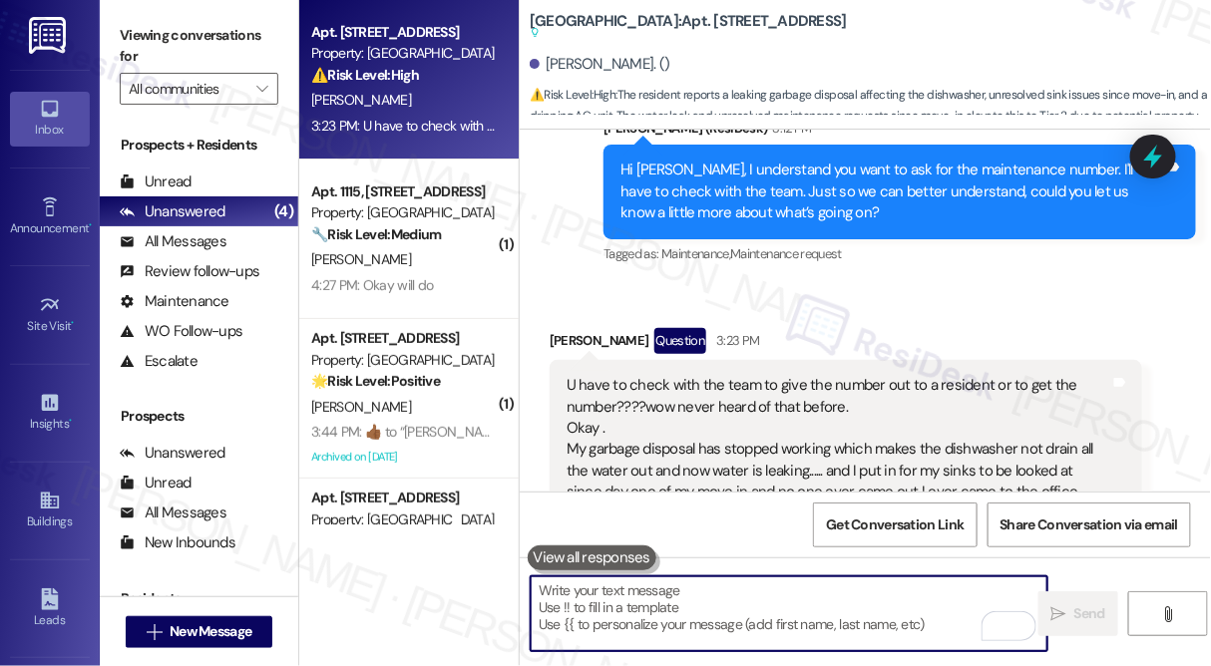
scroll to position [14421, 0]
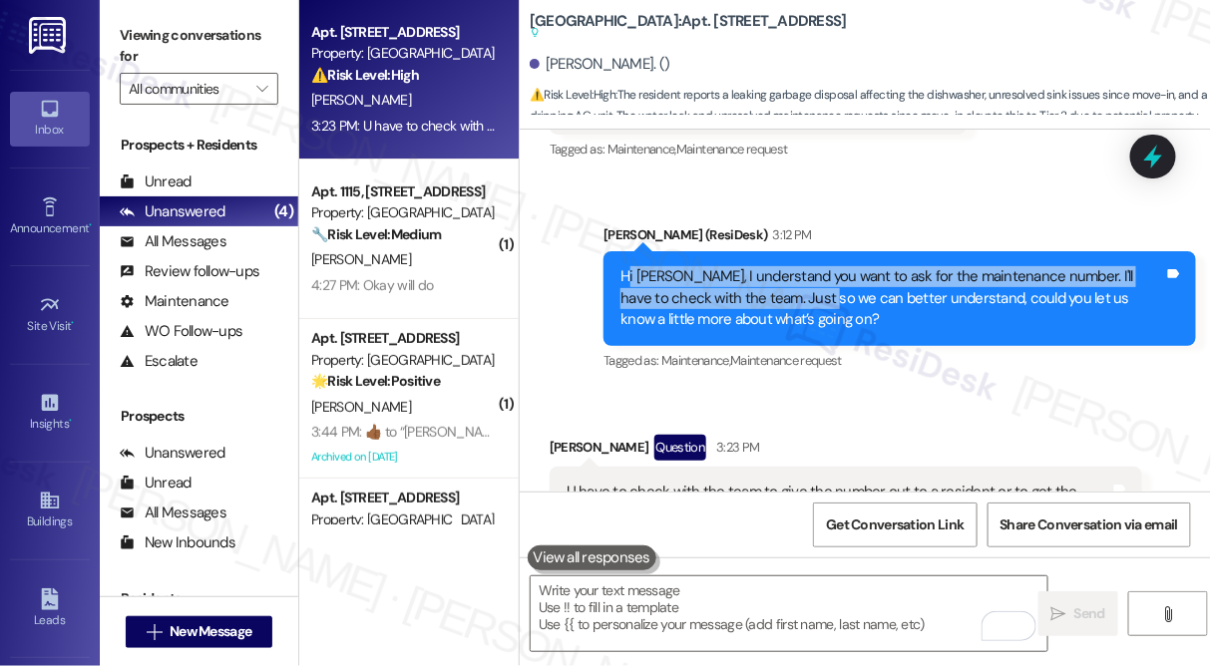
drag, startPoint x: 624, startPoint y: 230, endPoint x: 738, endPoint y: 246, distance: 114.8
click at [783, 266] on div "Hi [PERSON_NAME], I understand you want to ask for the maintenance number. I'll…" at bounding box center [892, 298] width 544 height 64
click at [738, 266] on div "Hi [PERSON_NAME], I understand you want to ask for the maintenance number. I'll…" at bounding box center [892, 298] width 544 height 64
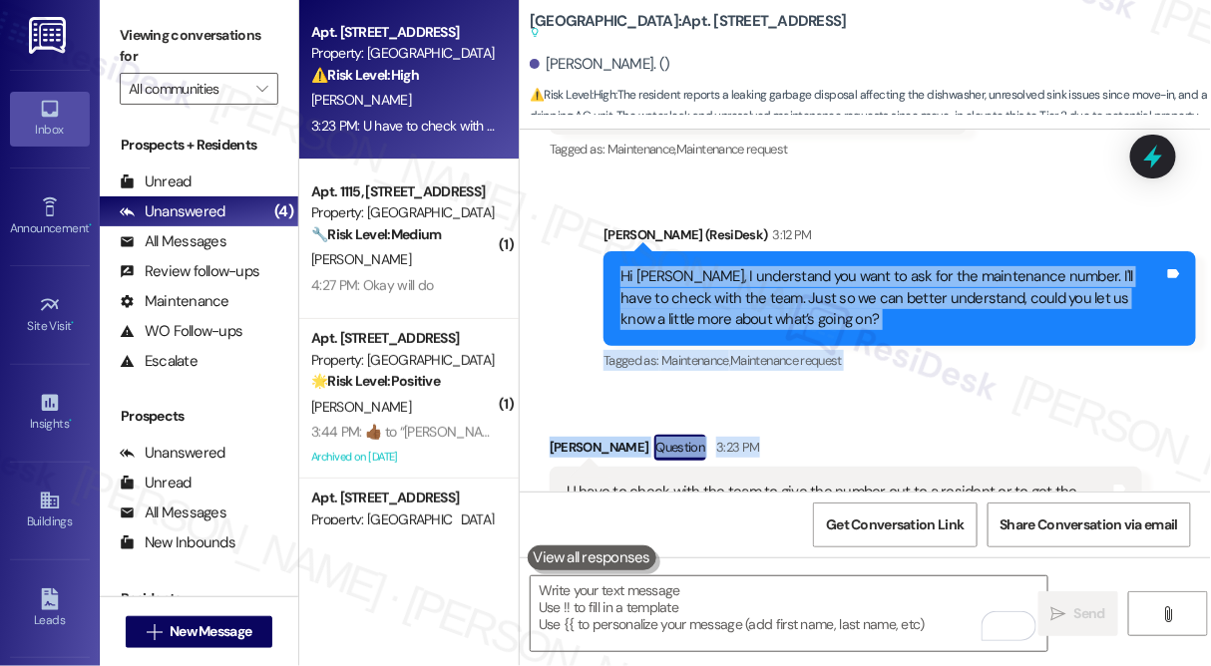
scroll to position [14693, 0]
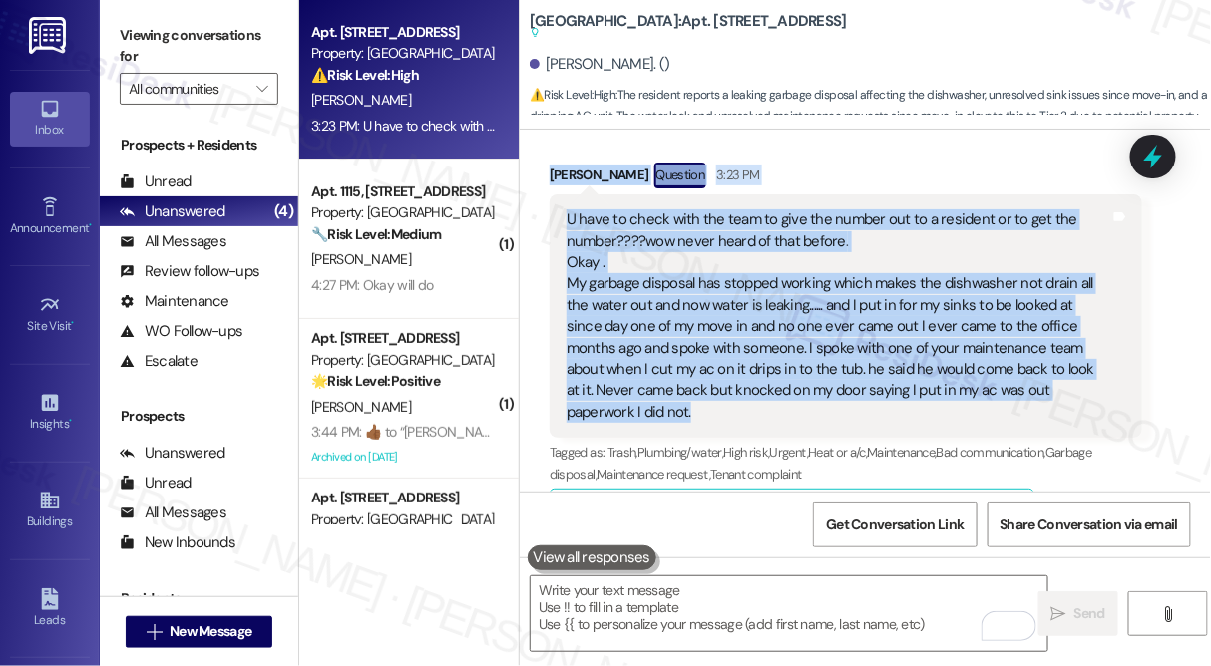
drag, startPoint x: 620, startPoint y: 228, endPoint x: 1103, endPoint y: 349, distance: 497.6
click at [1103, 349] on div "Lease started [DATE] 7:00 PM Announcement, sent via SMS [PERSON_NAME] (ResiDesk…" at bounding box center [865, 311] width 691 height 362
copy div "Lo Ipsumd, S ametconsec adi elit se doe tem inc utlaboreetd magnaa. E'ad mini v…"
click at [188, 41] on label "Viewing conversations for" at bounding box center [199, 46] width 159 height 53
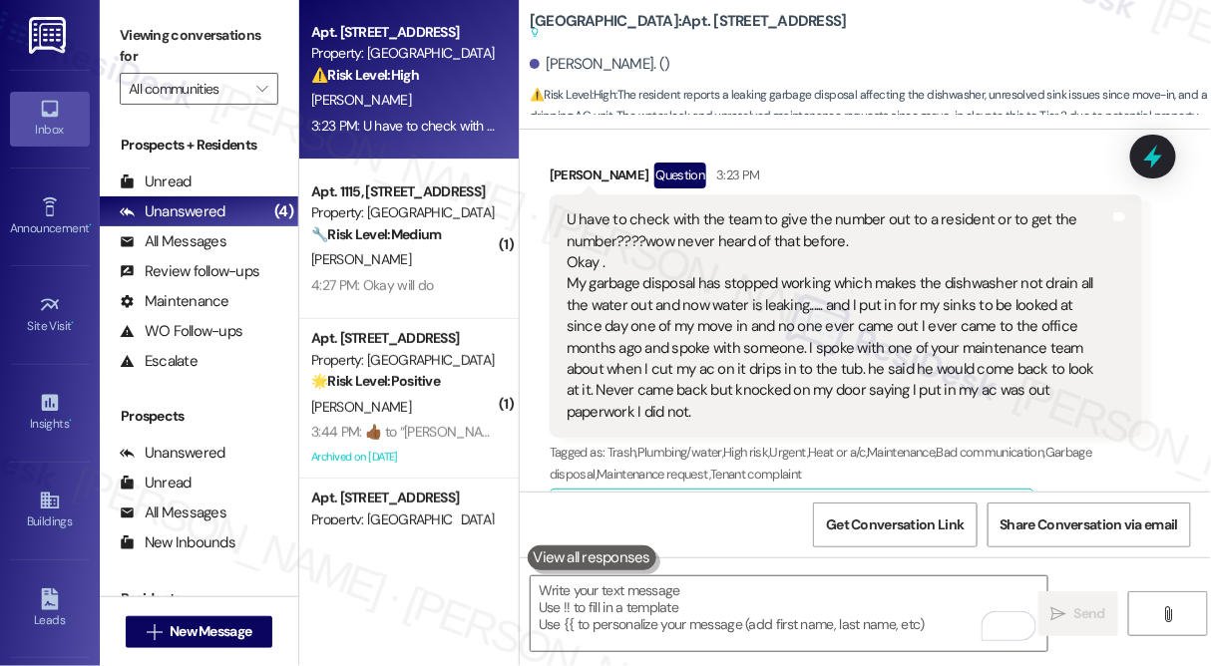
click at [224, 53] on label "Viewing conversations for" at bounding box center [199, 46] width 159 height 53
drag, startPoint x: 215, startPoint y: 31, endPoint x: 223, endPoint y: 47, distance: 17.8
click at [215, 31] on label "Viewing conversations for" at bounding box center [199, 46] width 159 height 53
click at [200, 38] on label "Viewing conversations for" at bounding box center [199, 46] width 159 height 53
drag, startPoint x: 191, startPoint y: 35, endPoint x: 301, endPoint y: 78, distance: 117.8
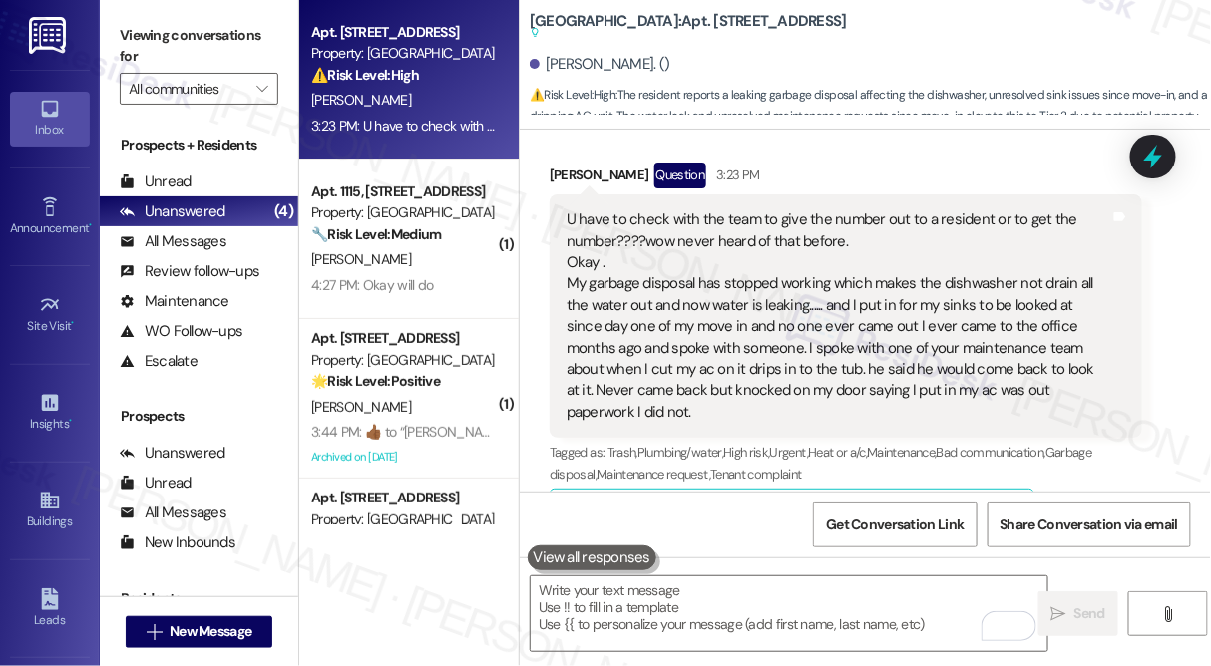
click at [191, 35] on label "Viewing conversations for" at bounding box center [199, 46] width 159 height 53
drag, startPoint x: 127, startPoint y: 30, endPoint x: 213, endPoint y: 129, distance: 131.4
click at [127, 30] on label "Viewing conversations for" at bounding box center [199, 46] width 159 height 53
click at [688, 569] on div " Send " at bounding box center [865, 633] width 691 height 150
click at [682, 592] on textarea "To enrich screen reader interactions, please activate Accessibility in Grammarl…" at bounding box center [789, 613] width 517 height 75
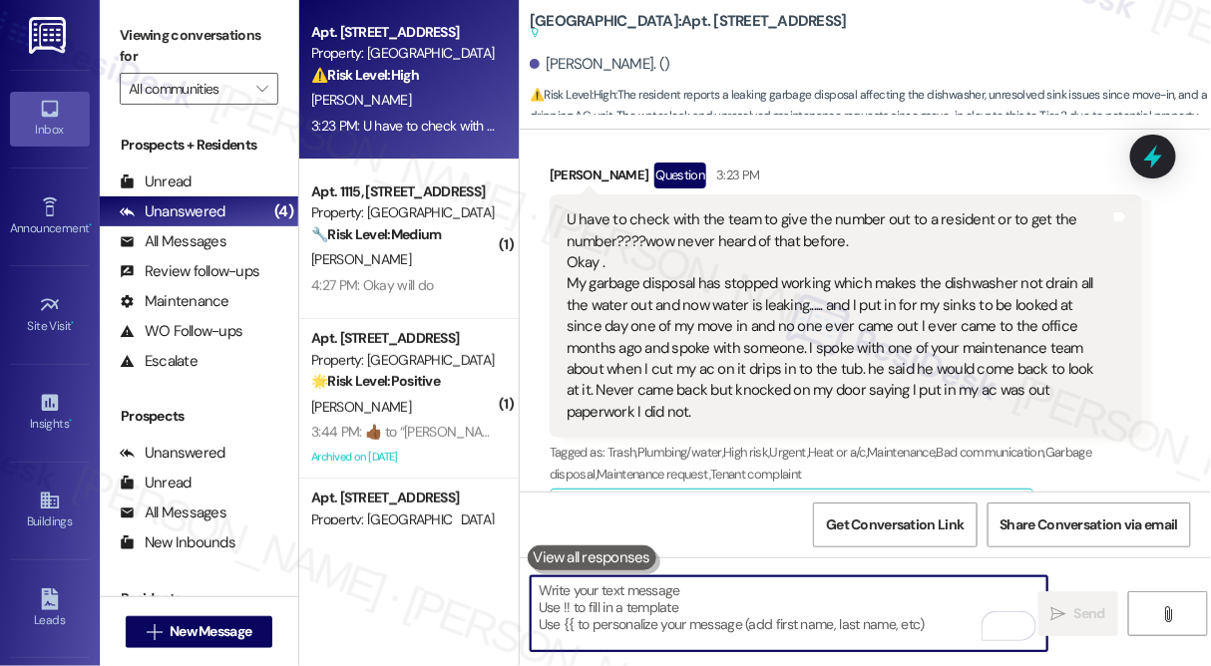
paste textarea "Thank you for explaining all of that, [PERSON_NAME]. I’m really sorry to hear a…"
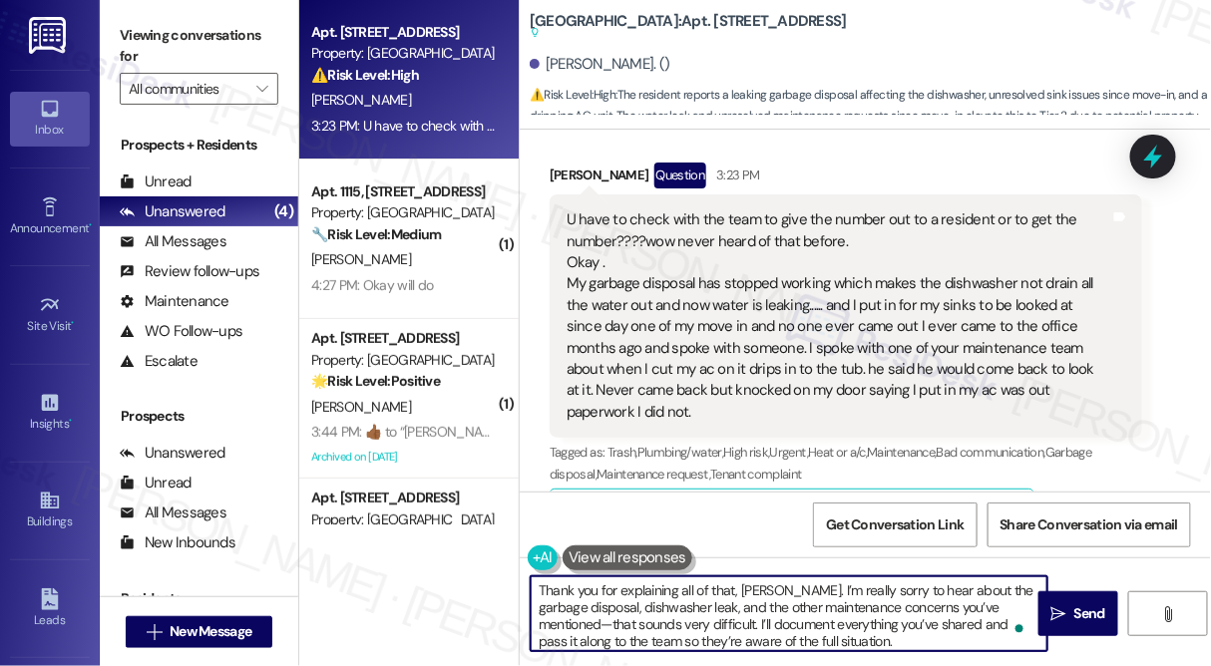
click at [762, 585] on textarea "Thank you for explaining all of that, [PERSON_NAME]. I’m really sorry to hear a…" at bounding box center [789, 613] width 517 height 75
click at [805, 592] on textarea "Thank you for explaining all of that, [PERSON_NAME]. I’m really sorry to hear a…" at bounding box center [789, 613] width 517 height 75
click at [809, 589] on textarea "Thank you for explaining all of that, [PERSON_NAME]. I’m really sorry to hear a…" at bounding box center [789, 613] width 517 height 75
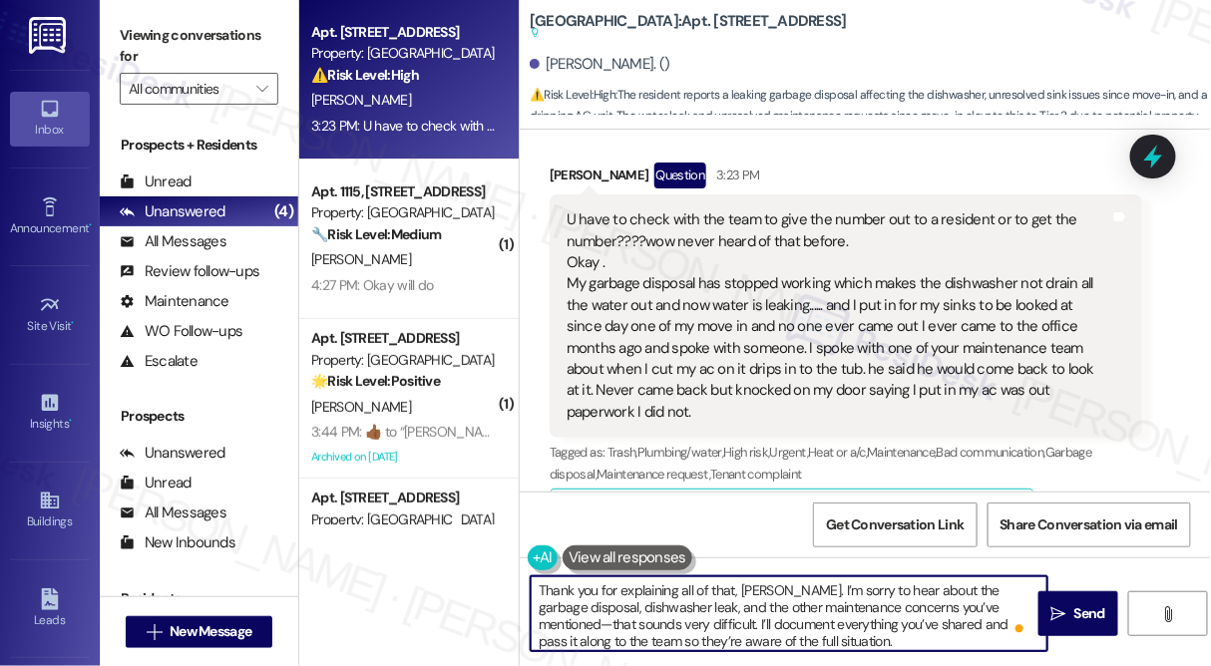
drag, startPoint x: 687, startPoint y: 608, endPoint x: 723, endPoint y: 608, distance: 35.9
click at [731, 608] on textarea "Thank you for explaining all of that, [PERSON_NAME]. I’m sorry to hear about th…" at bounding box center [789, 613] width 517 height 75
click at [701, 608] on textarea "Thank you for explaining all of that, [PERSON_NAME]. I’m sorry to hear about th…" at bounding box center [789, 613] width 517 height 75
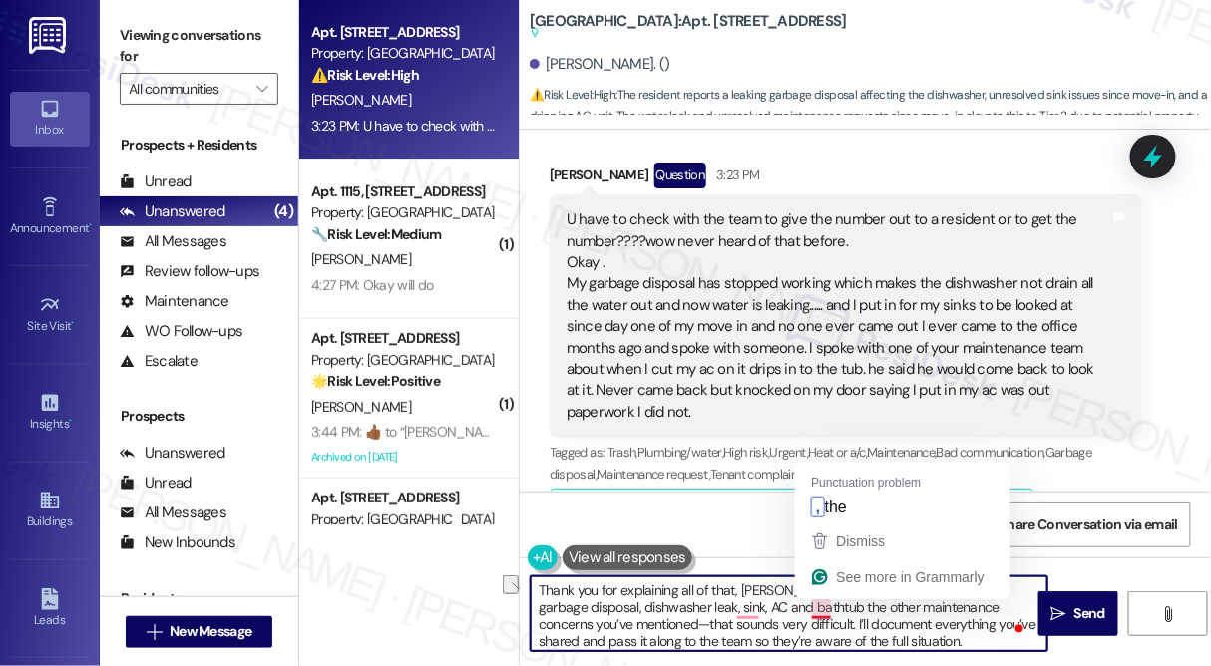
drag, startPoint x: 808, startPoint y: 605, endPoint x: 1008, endPoint y: 608, distance: 200.5
click at [1008, 608] on textarea "Thank you for explaining all of that, [PERSON_NAME]. I’m sorry to hear about th…" at bounding box center [789, 613] width 517 height 75
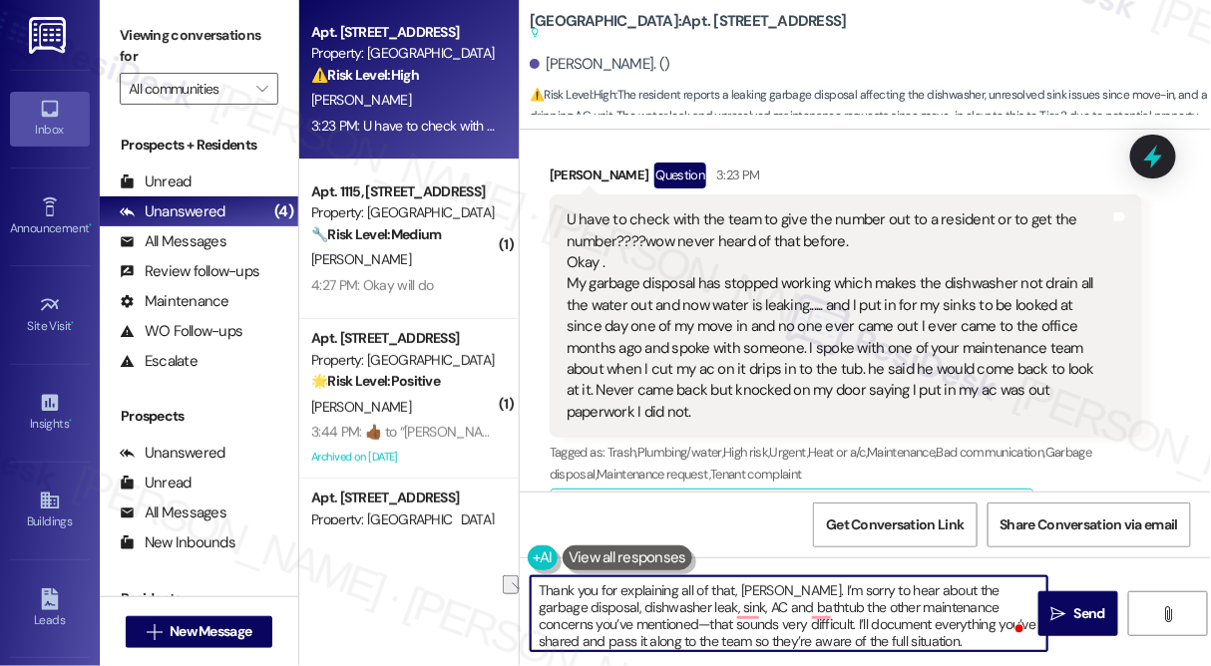
click at [963, 608] on textarea "Thank you for explaining all of that, [PERSON_NAME]. I’m sorry to hear about th…" at bounding box center [789, 613] width 517 height 75
drag, startPoint x: 950, startPoint y: 608, endPoint x: 808, endPoint y: 610, distance: 142.6
click at [808, 610] on textarea "Thank you for explaining all of that, [PERSON_NAME]. I’m sorry to hear about th…" at bounding box center [789, 613] width 517 height 75
drag, startPoint x: 976, startPoint y: 607, endPoint x: 654, endPoint y: 626, distance: 322.7
click at [654, 626] on textarea "Thank you for explaining all of that, [PERSON_NAME]. I’m sorry to hear about th…" at bounding box center [789, 613] width 517 height 75
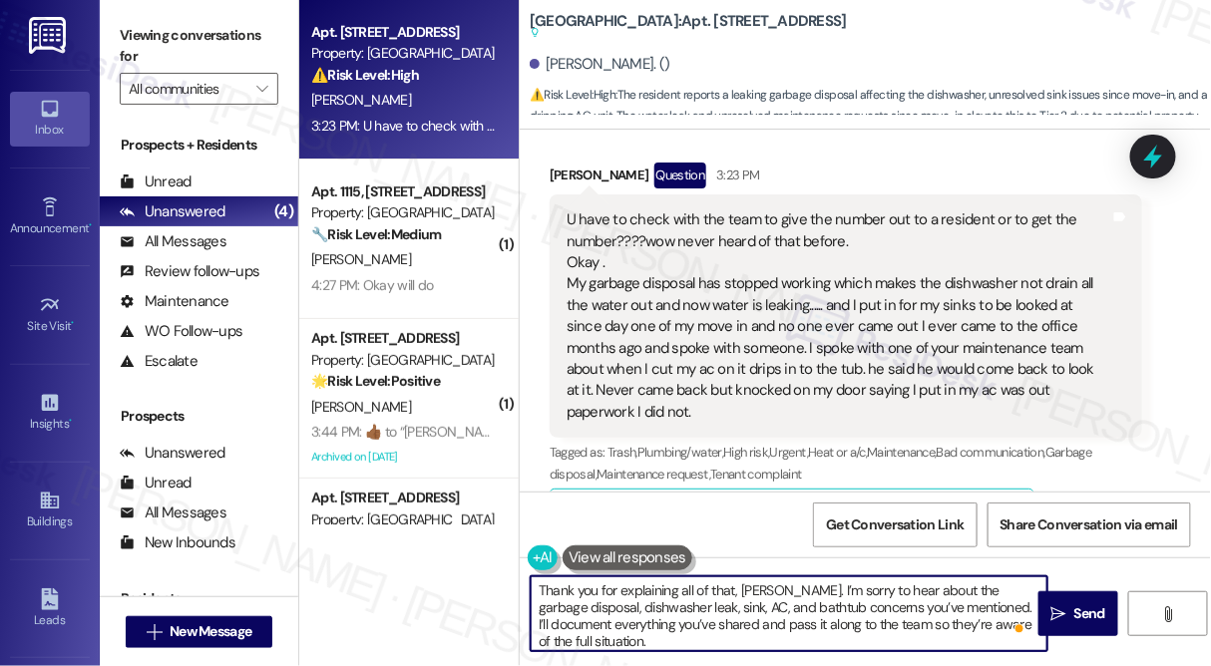
click at [683, 209] on div "U have to check with the team to give the number out to a resident or to get th…" at bounding box center [838, 315] width 544 height 213
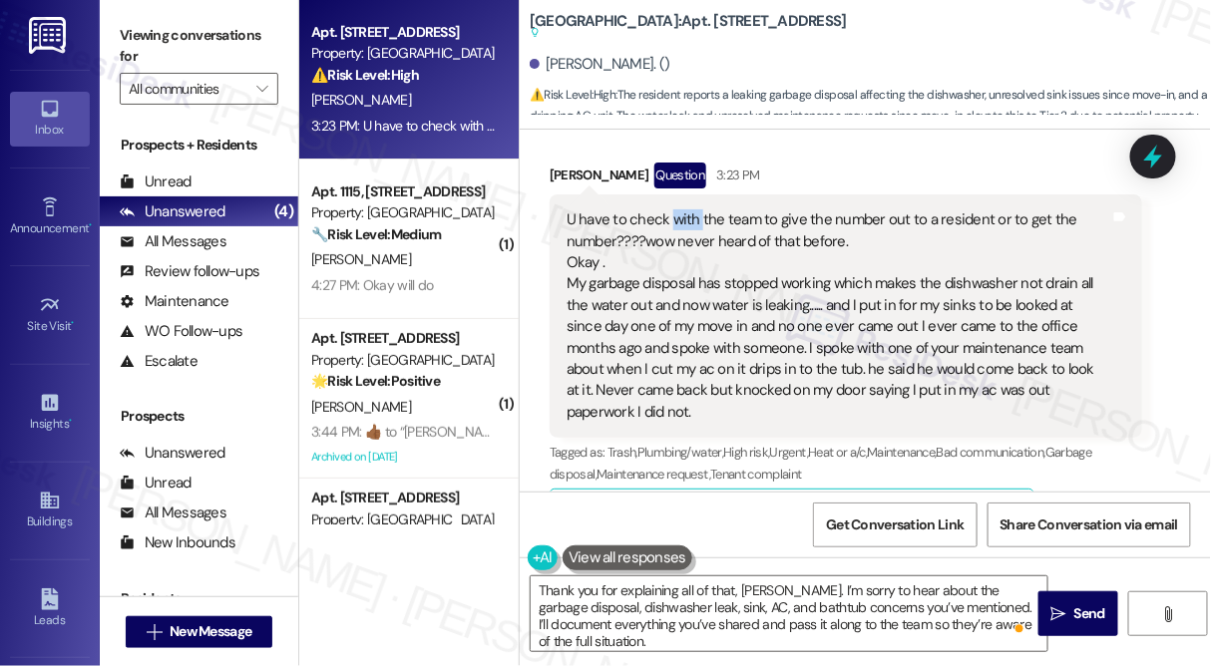
click at [683, 209] on div "U have to check with the team to give the number out to a resident or to get th…" at bounding box center [838, 315] width 544 height 213
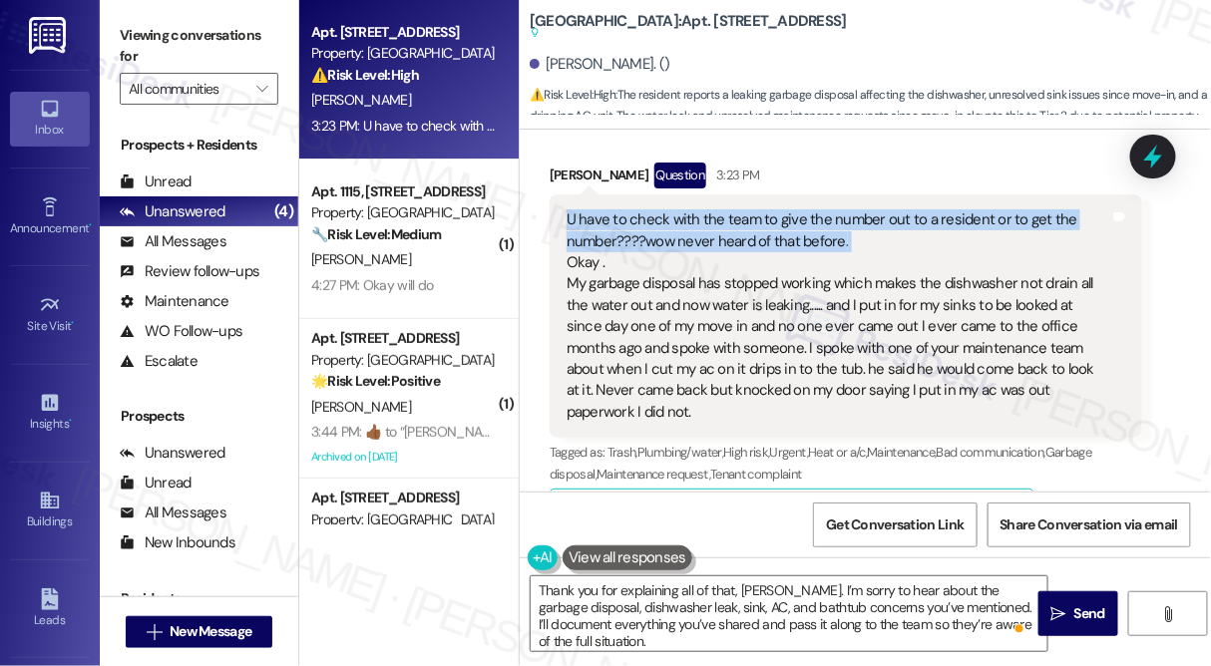
click at [683, 209] on div "U have to check with the team to give the number out to a resident or to get th…" at bounding box center [838, 315] width 544 height 213
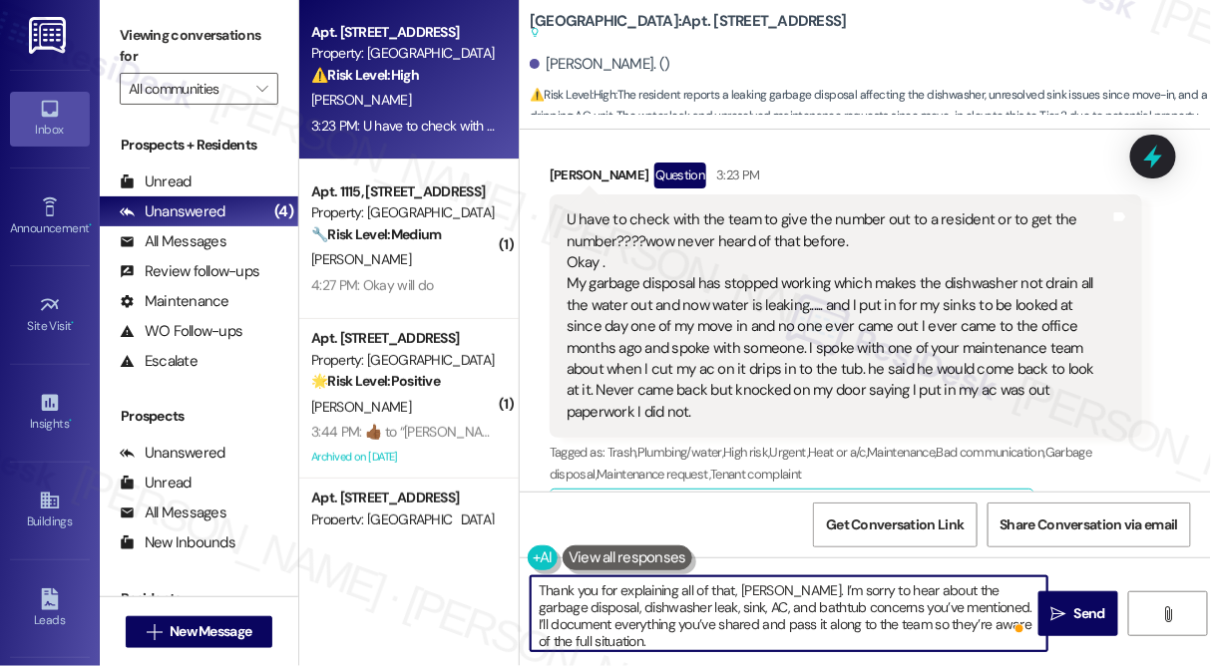
click at [625, 589] on textarea "Thank you for explaining all of that, [PERSON_NAME]. I’m sorry to hear about th…" at bounding box center [789, 613] width 517 height 75
click at [537, 589] on textarea "Thank you for explaining all of that, [PERSON_NAME]. I’m sorry to hear about th…" at bounding box center [789, 613] width 517 height 75
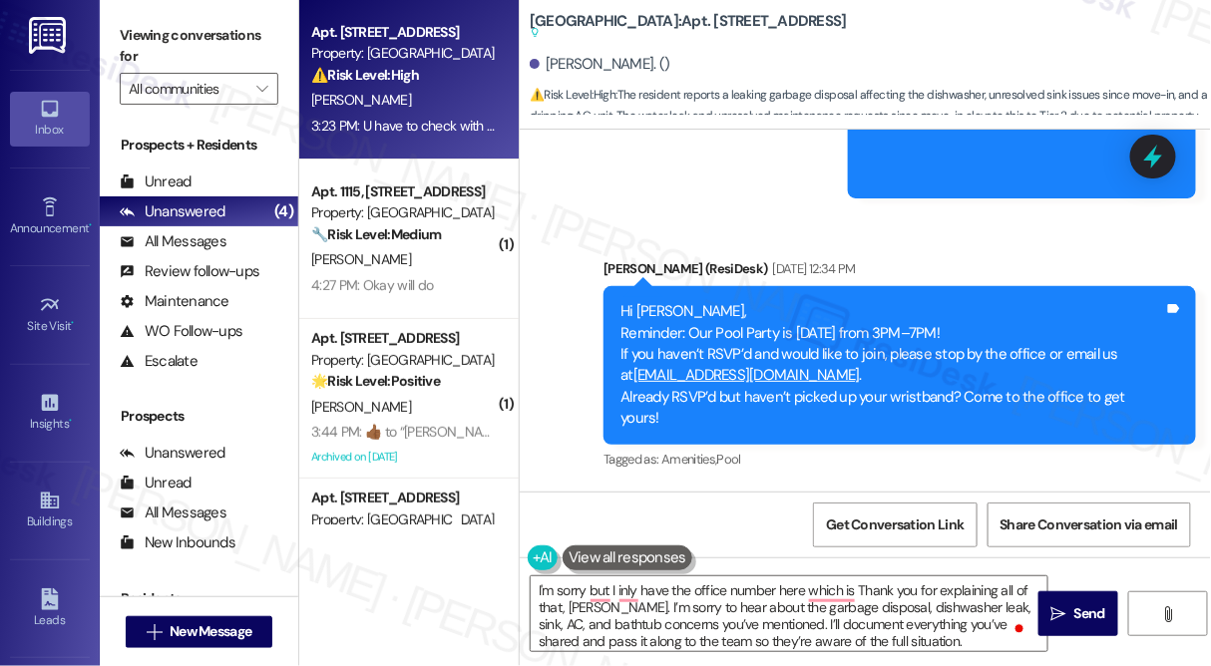
scroll to position [7768, 0]
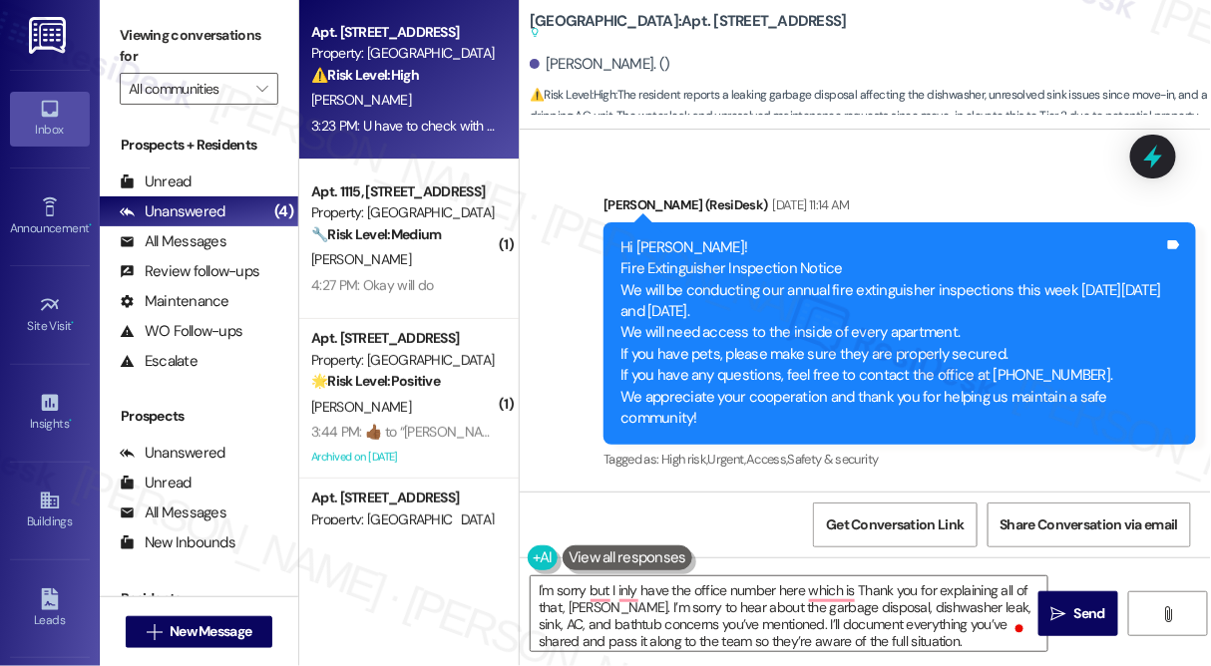
click at [1033, 301] on div "Hi [PERSON_NAME]! Fire Extinguisher Inspection Notice We will be conducting our…" at bounding box center [892, 333] width 544 height 192
drag, startPoint x: 1072, startPoint y: 305, endPoint x: 981, endPoint y: 311, distance: 91.0
click at [981, 311] on div "Hi [PERSON_NAME]! Fire Extinguisher Inspection Notice We will be conducting our…" at bounding box center [892, 333] width 544 height 192
copy div "[PHONE_NUMBER]."
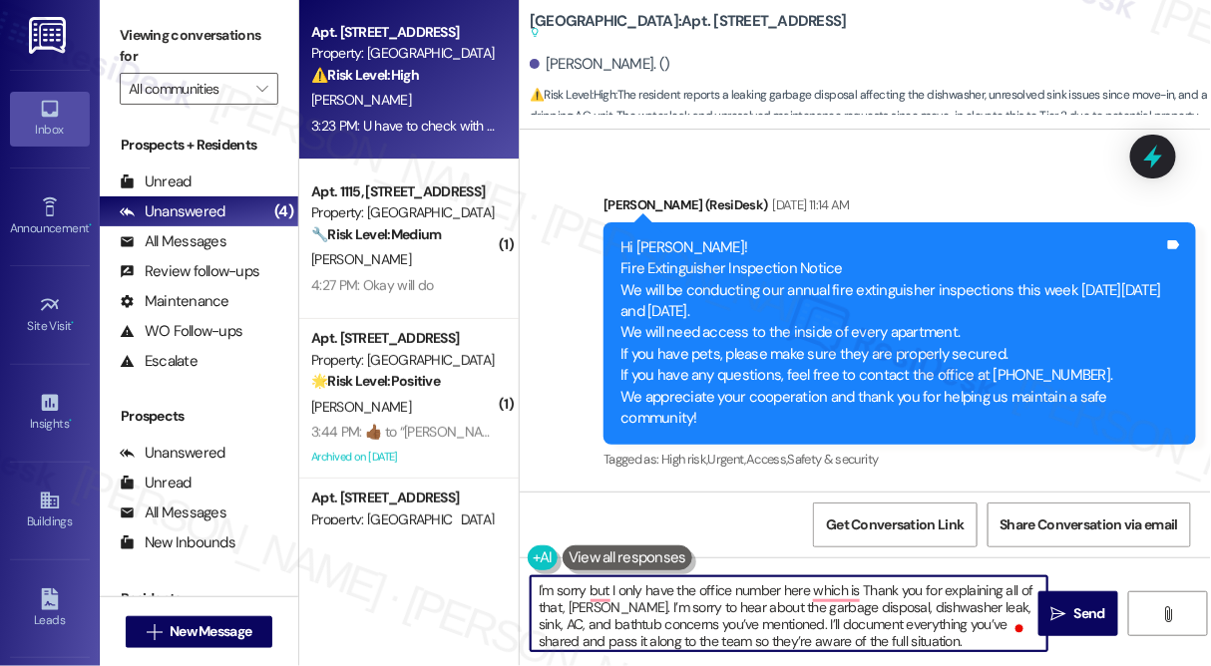
click at [797, 591] on textarea "I'm sorry but I only have the office number here which is Thank you for explain…" at bounding box center [789, 613] width 517 height 75
click at [896, 589] on textarea "I'm sorry but I only have the office number on file here which is Thank you for…" at bounding box center [789, 613] width 517 height 75
paste textarea "[PHONE_NUMBER]."
click at [540, 602] on textarea "I'm sorry, but I only have the office number on file here, which is [PHONE_NUMB…" at bounding box center [789, 613] width 517 height 75
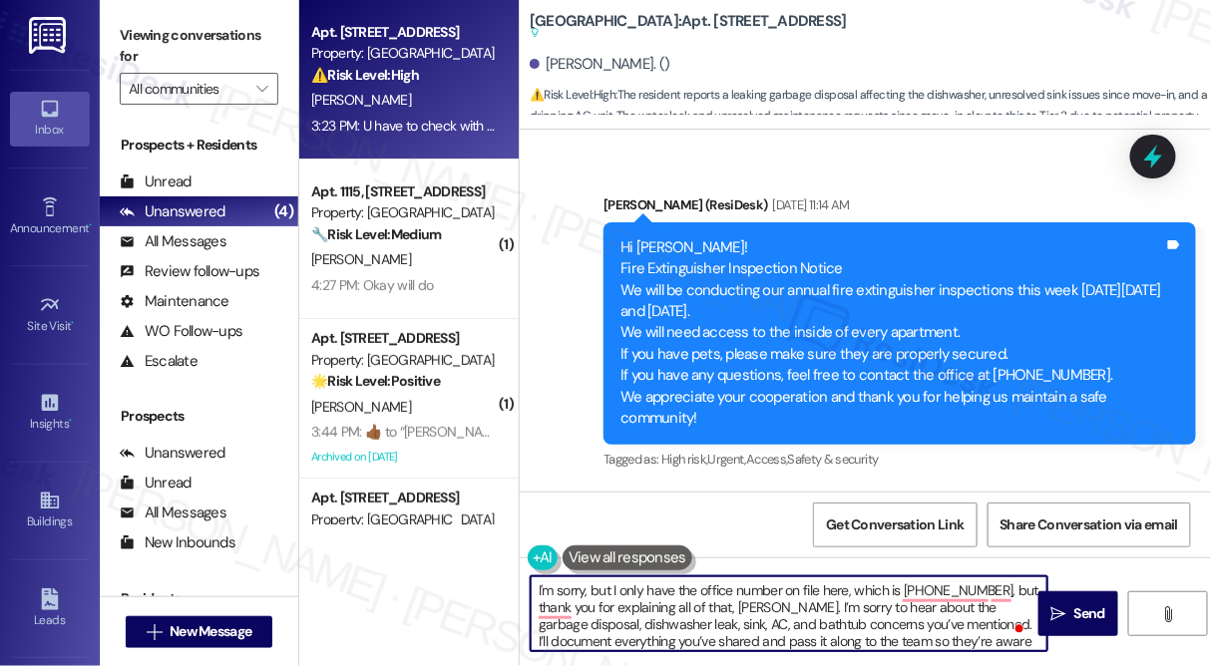
click at [733, 615] on textarea "I'm sorry, but I only have the office number on file here, which is [PHONE_NUMB…" at bounding box center [789, 613] width 517 height 75
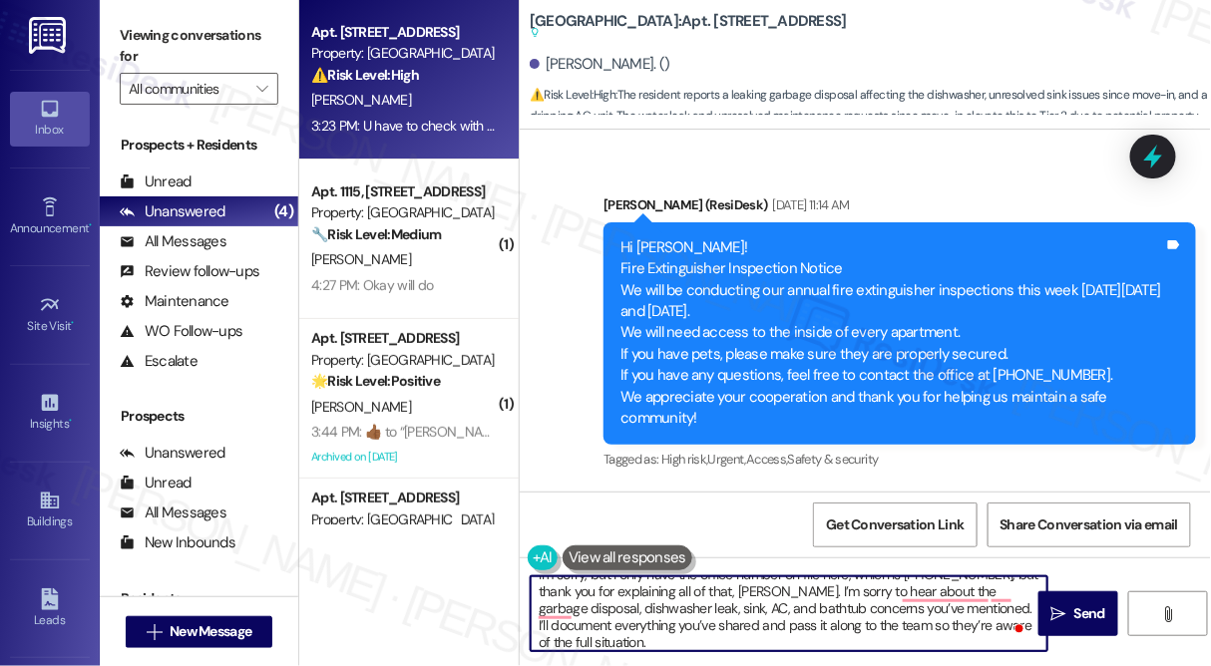
scroll to position [16, 0]
drag, startPoint x: 534, startPoint y: 625, endPoint x: 774, endPoint y: 622, distance: 240.4
click at [774, 622] on textarea "I'm sorry, but I only have the office number on file here, which is [PHONE_NUMB…" at bounding box center [789, 613] width 517 height 75
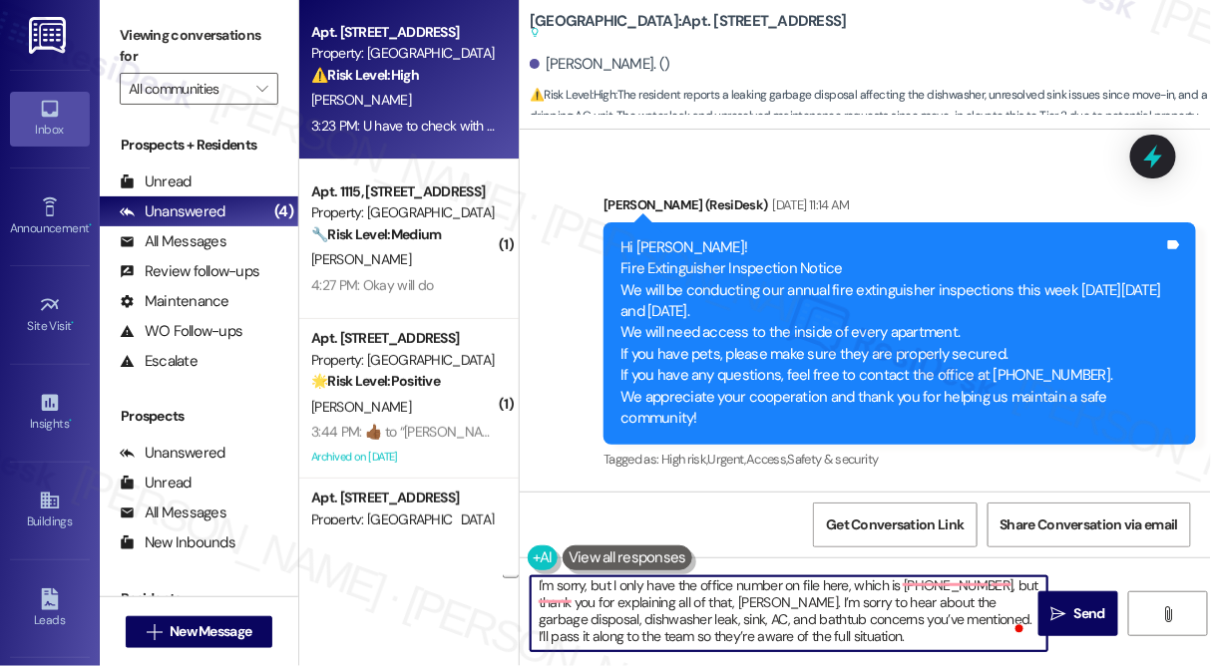
scroll to position [5, 0]
drag, startPoint x: 870, startPoint y: 637, endPoint x: 640, endPoint y: 634, distance: 229.4
click at [640, 634] on textarea "I'm sorry, but I only have the office number on file here, which is [PHONE_NUMB…" at bounding box center [789, 613] width 517 height 75
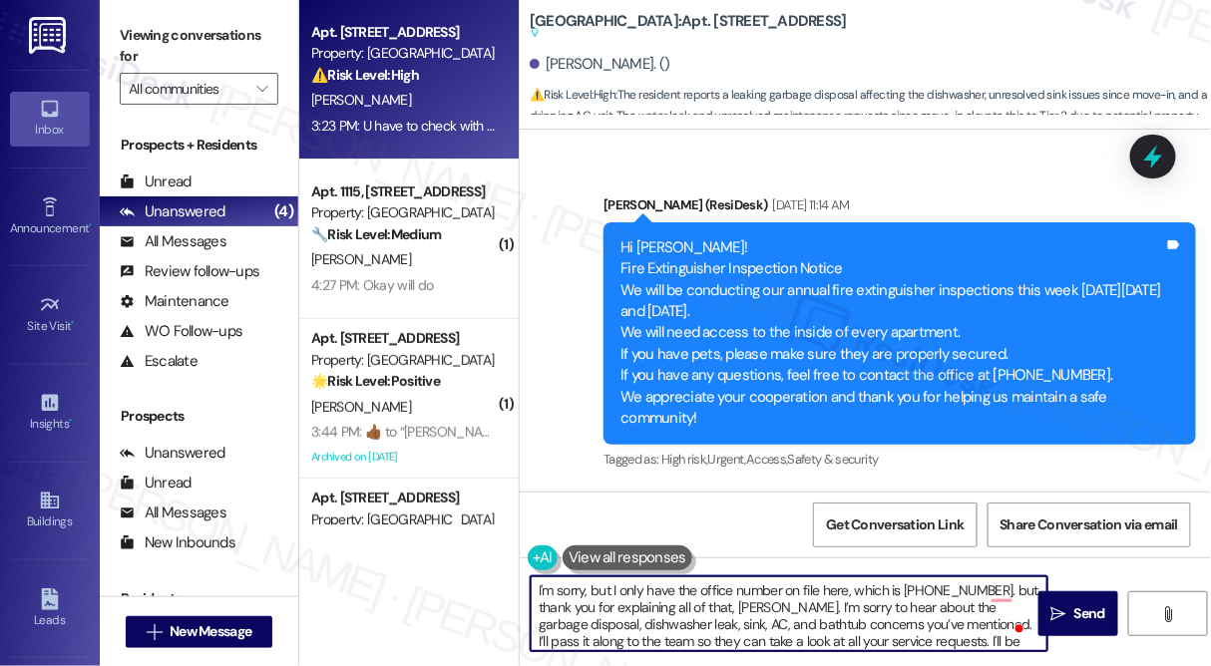
click at [545, 605] on textarea "I'm sorry, but I only have the office number on file here, which is [PHONE_NUMB…" at bounding box center [789, 613] width 517 height 75
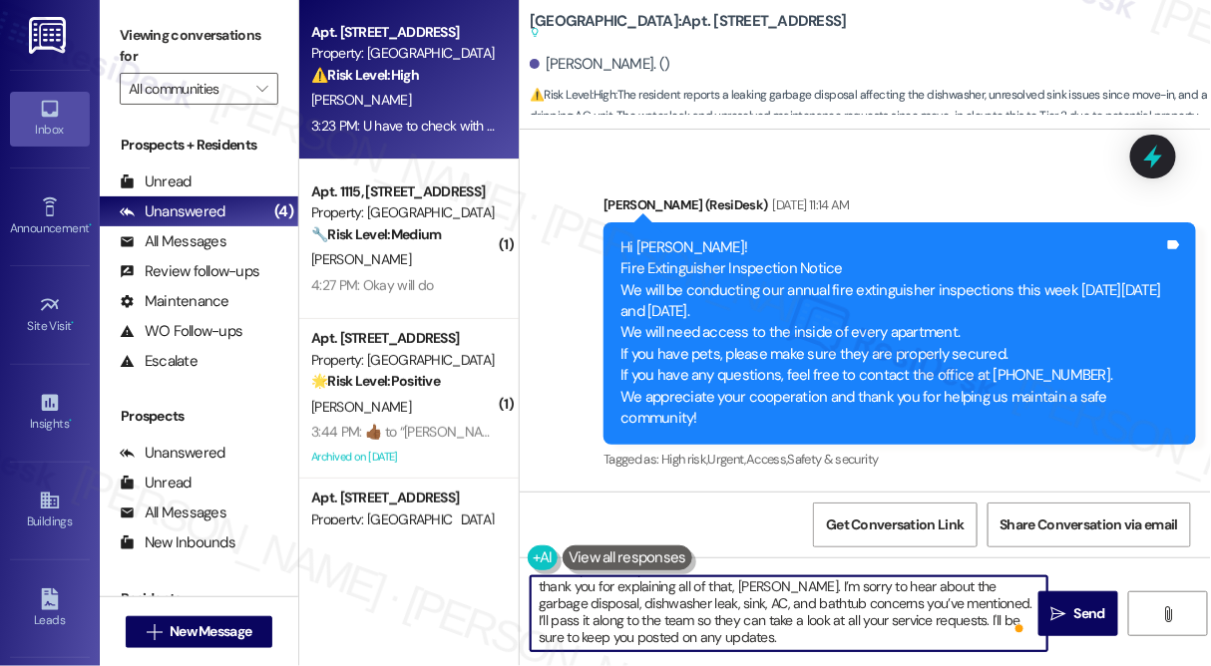
click at [808, 610] on textarea "I'm sorry, but I only have the office number on file here, which is [PHONE_NUMB…" at bounding box center [789, 613] width 517 height 75
click at [870, 628] on textarea "I'm sorry, but I only have the office number on file here, which is [PHONE_NUMB…" at bounding box center [789, 613] width 517 height 75
click at [766, 633] on textarea "I'm sorry, but I only have the office number on file here, which is [PHONE_NUMB…" at bounding box center [789, 613] width 517 height 75
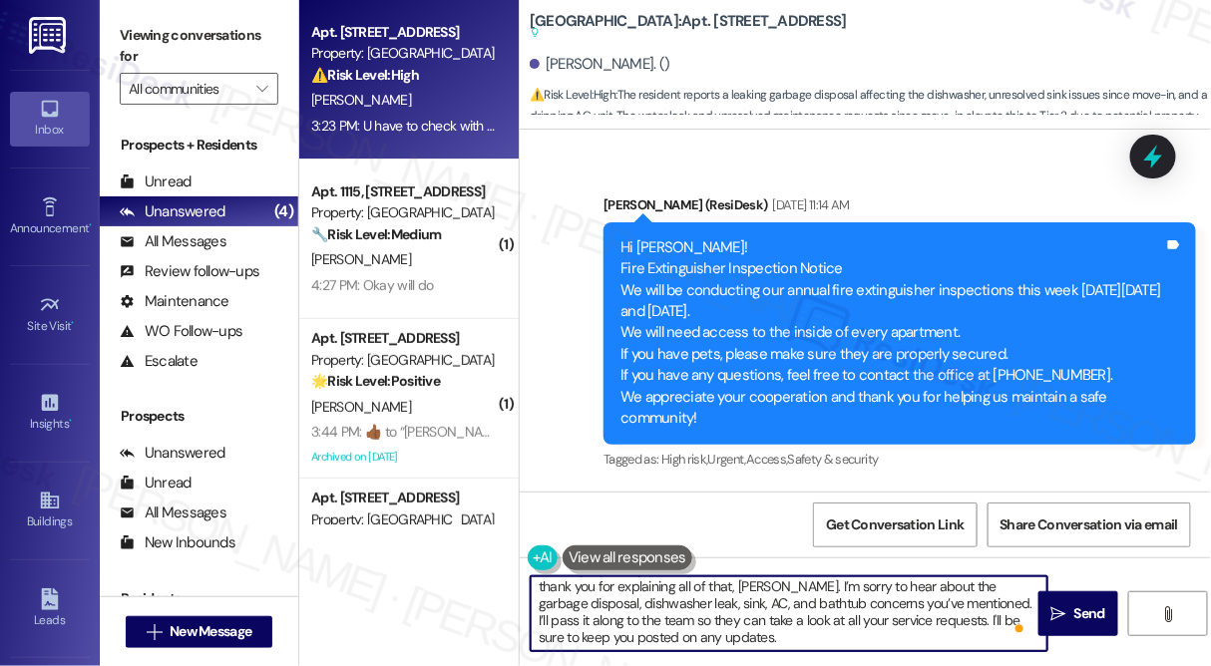
click at [766, 633] on textarea "I'm sorry, but I only have the office number on file here, which is [PHONE_NUMB…" at bounding box center [789, 613] width 517 height 75
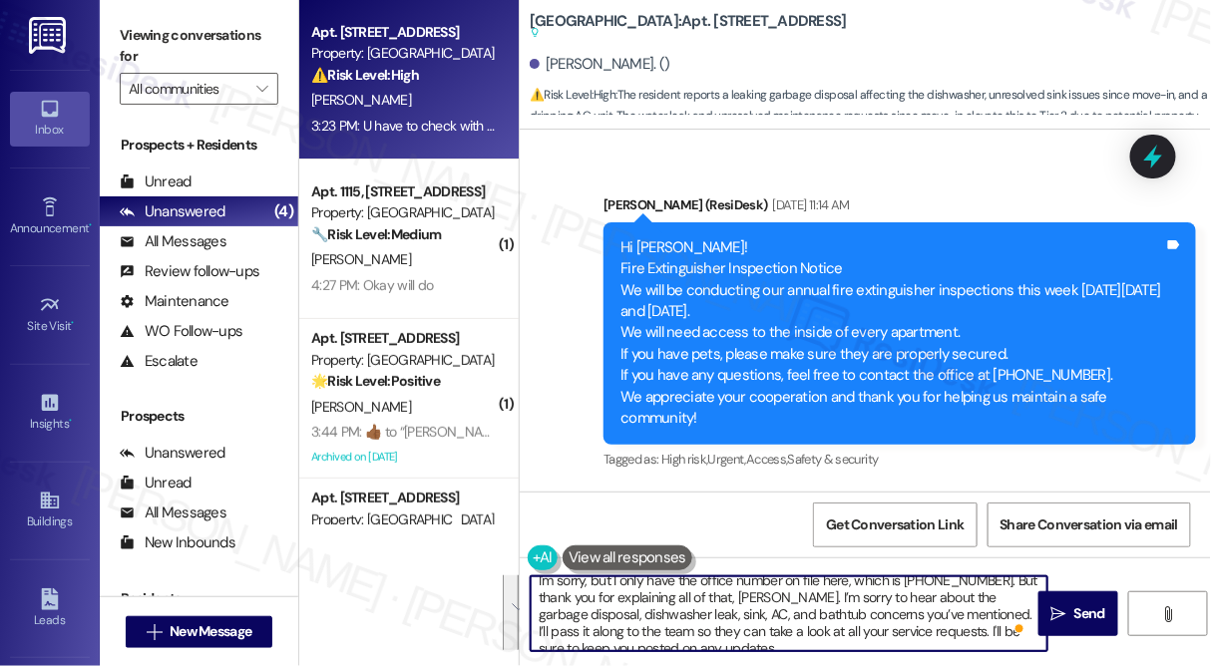
scroll to position [0, 0]
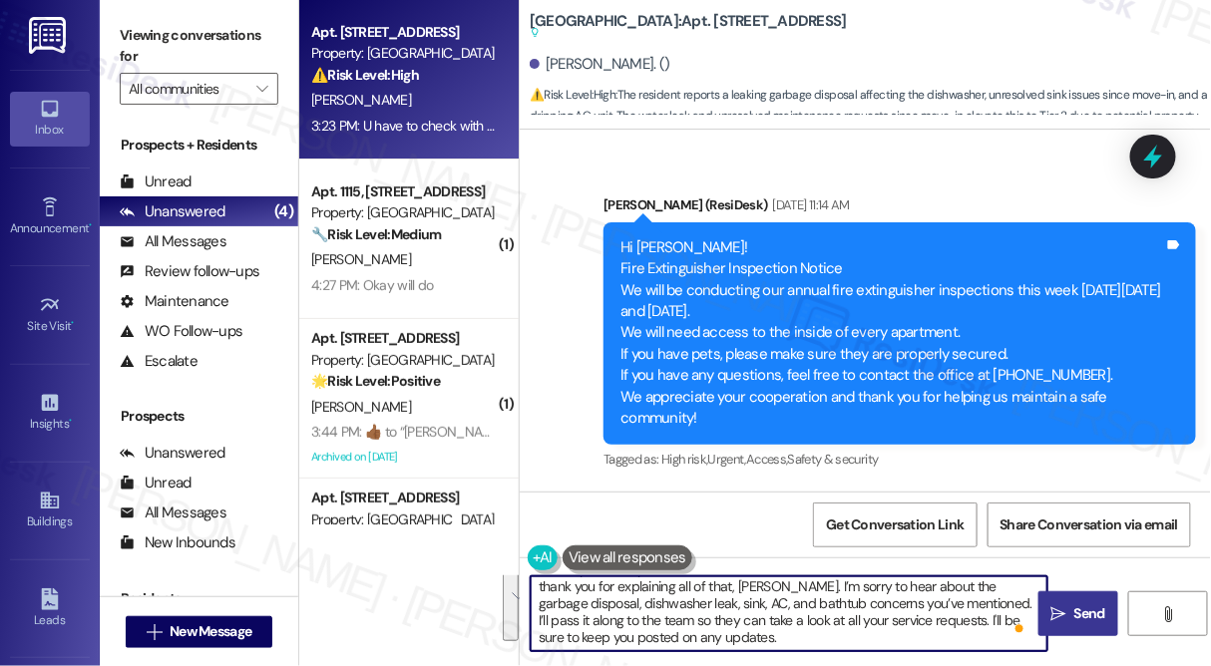
type textarea "I'm sorry, but I only have the office number on file here, which is [PHONE_NUMB…"
click at [1059, 633] on button " Send" at bounding box center [1078, 613] width 80 height 45
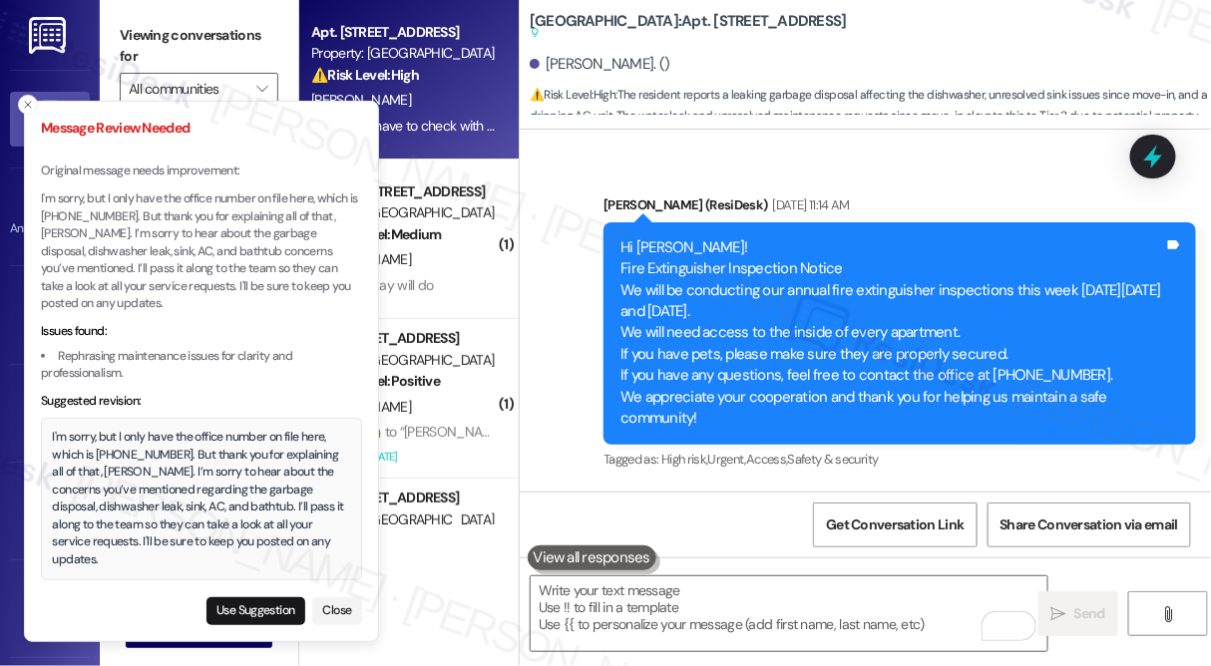
click at [156, 454] on div "I'm sorry, but I only have the office number on file here, which is [PHONE_NUMB…" at bounding box center [202, 499] width 298 height 140
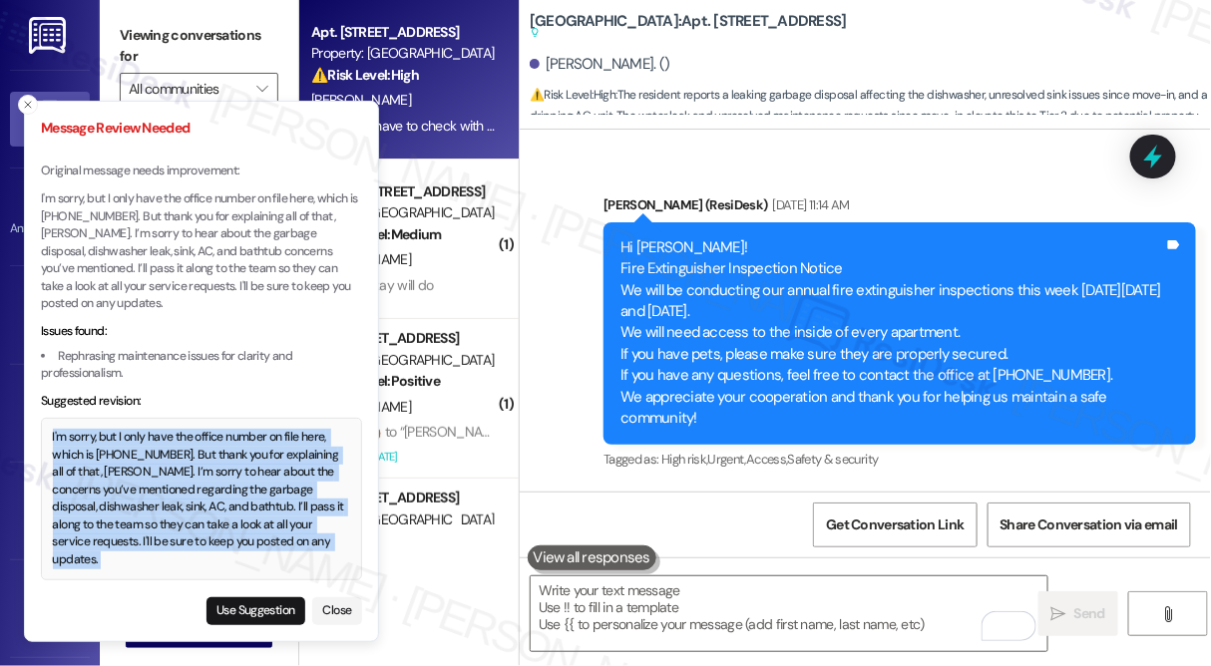
click at [156, 454] on div "I'm sorry, but I only have the office number on file here, which is [PHONE_NUMB…" at bounding box center [202, 499] width 298 height 140
copy div "I'm sorry, but I only have the office number on file here, which is [PHONE_NUMB…"
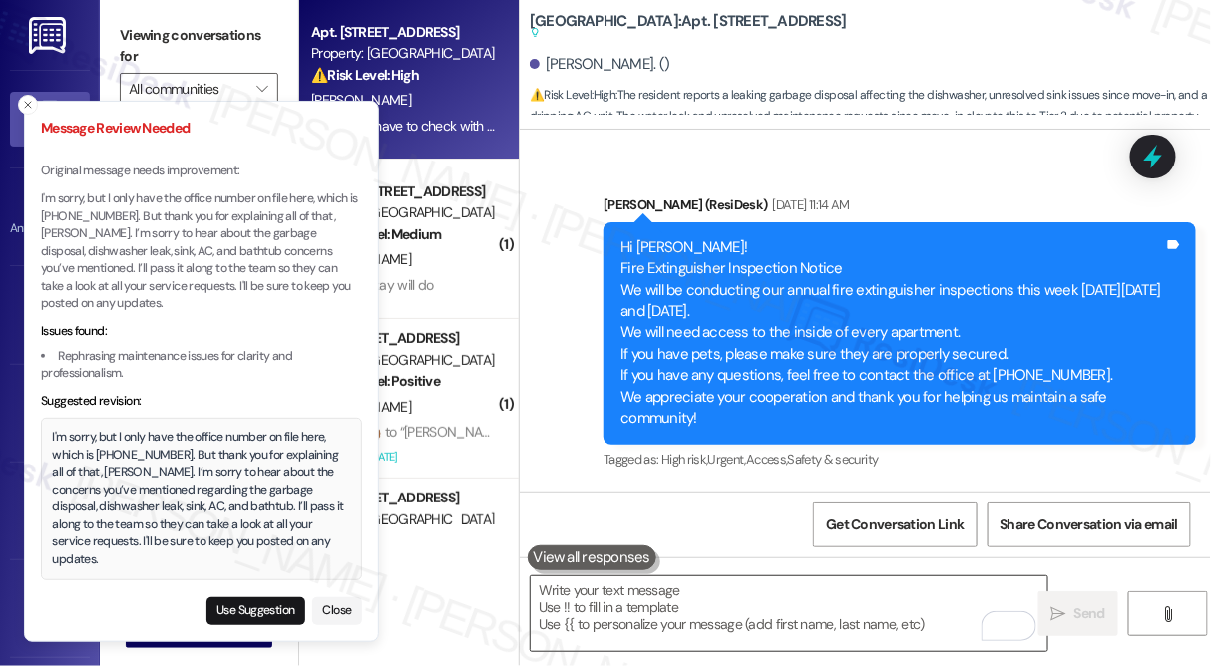
click at [642, 600] on textarea "To enrich screen reader interactions, please activate Accessibility in Grammarl…" at bounding box center [789, 613] width 517 height 75
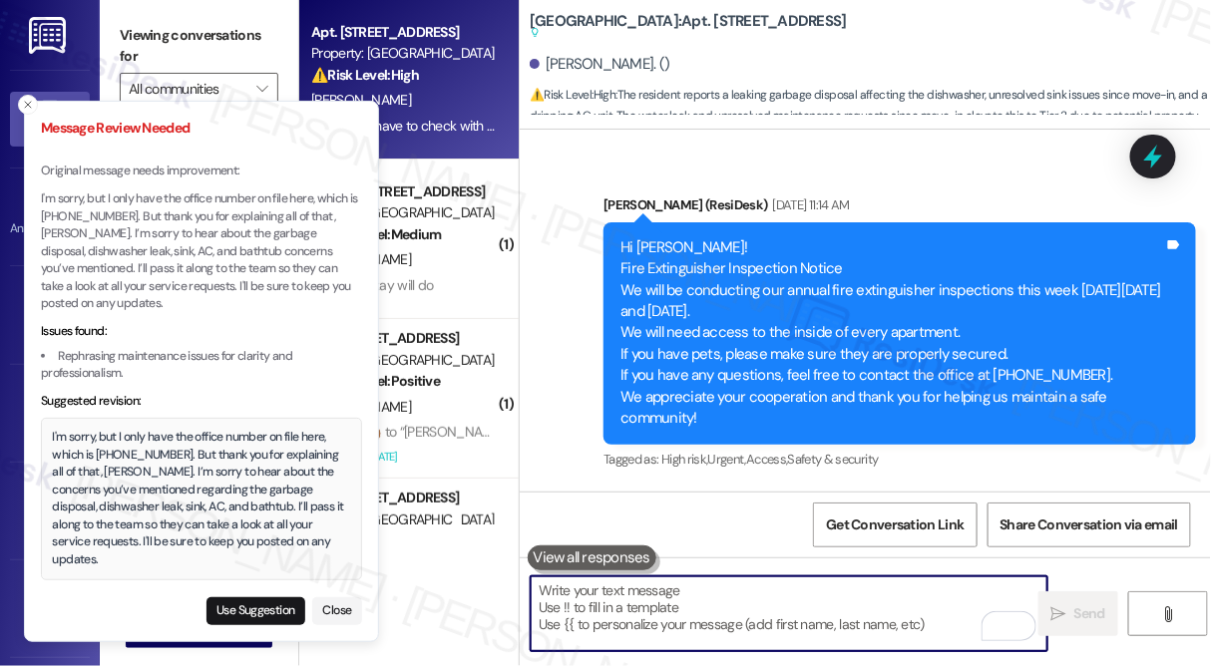
paste textarea "I'm sorry, but I only have the office number on file here, which is [PHONE_NUMB…"
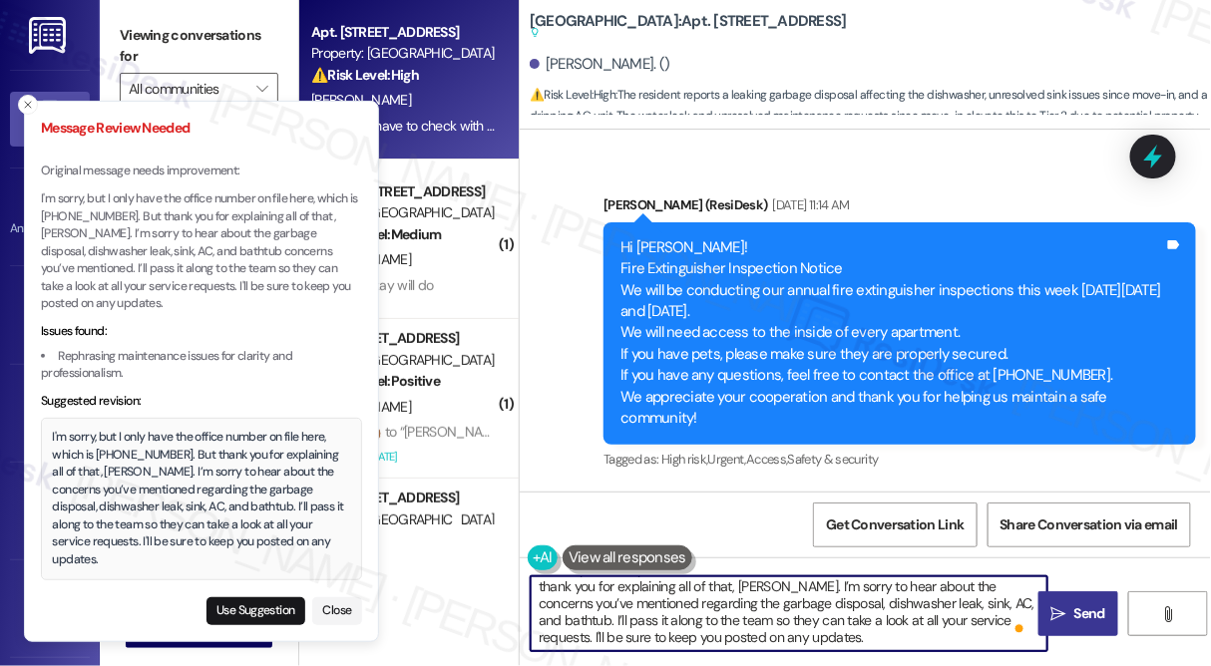
type textarea "I'm sorry, but I only have the office number on file here, which is [PHONE_NUMB…"
click at [1070, 626] on button " Send" at bounding box center [1078, 613] width 80 height 45
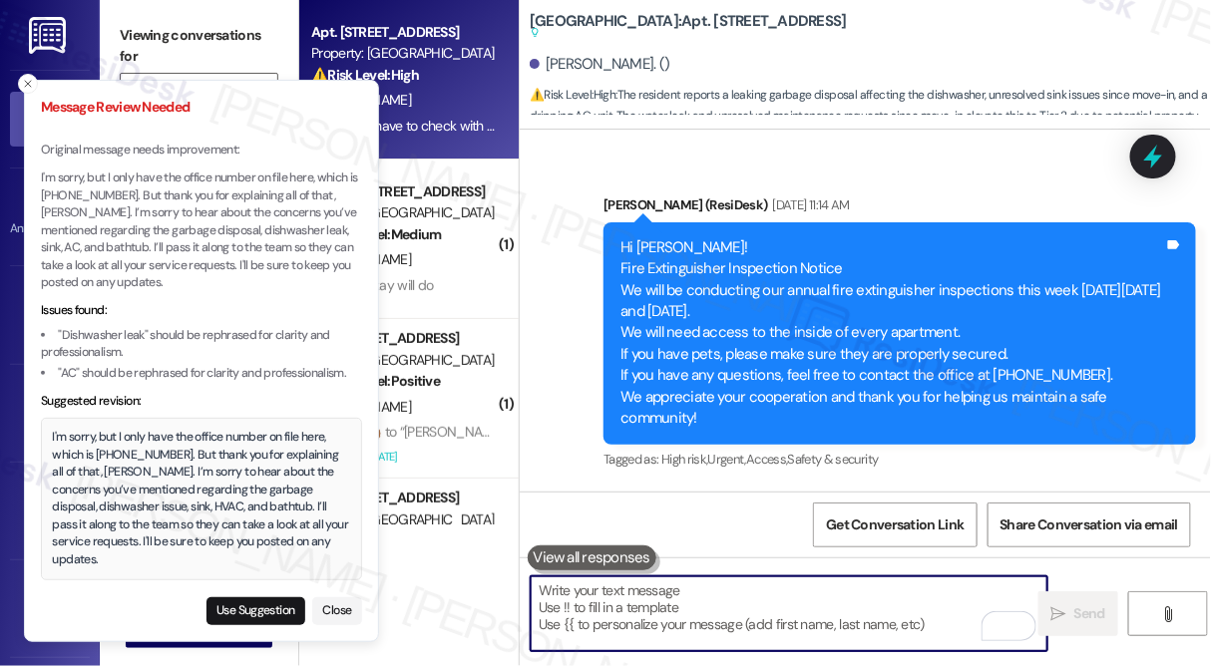
drag, startPoint x: 749, startPoint y: 600, endPoint x: 776, endPoint y: 569, distance: 41.0
click at [749, 600] on textarea "To enrich screen reader interactions, please activate Accessibility in Grammarl…" at bounding box center [789, 613] width 517 height 75
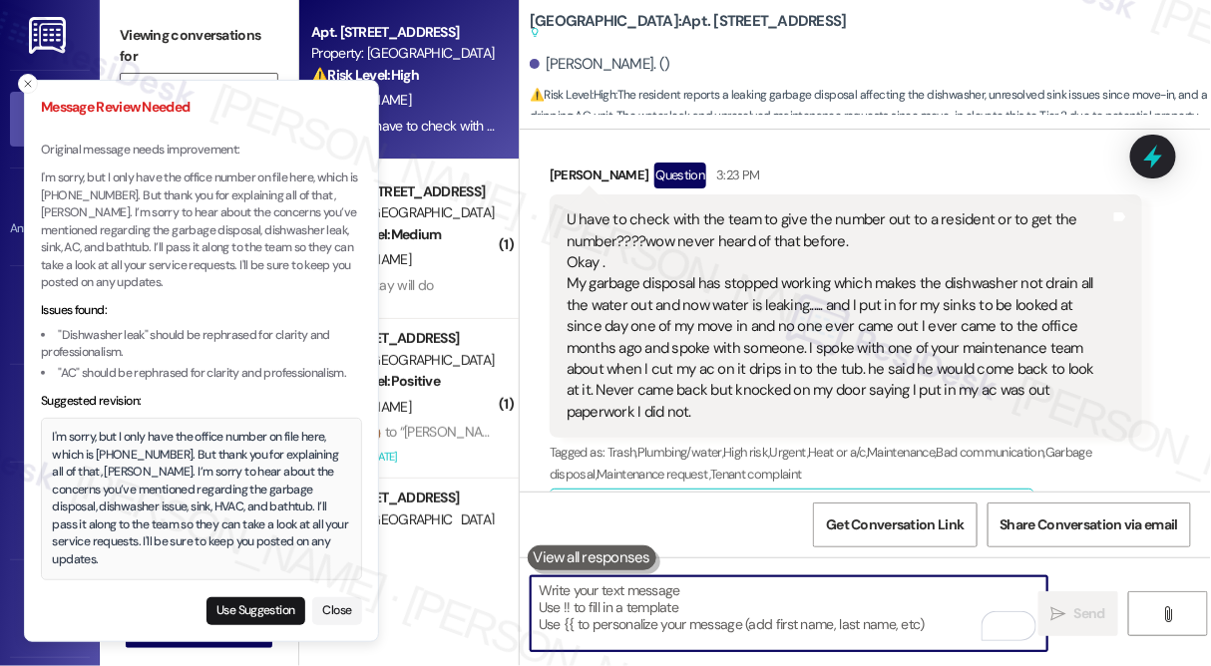
click at [667, 607] on textarea "To enrich screen reader interactions, please activate Accessibility in Grammarl…" at bounding box center [789, 613] width 517 height 75
paste textarea "I'm sorry, but I only have the office number on file here, which is [PHONE_NUMB…"
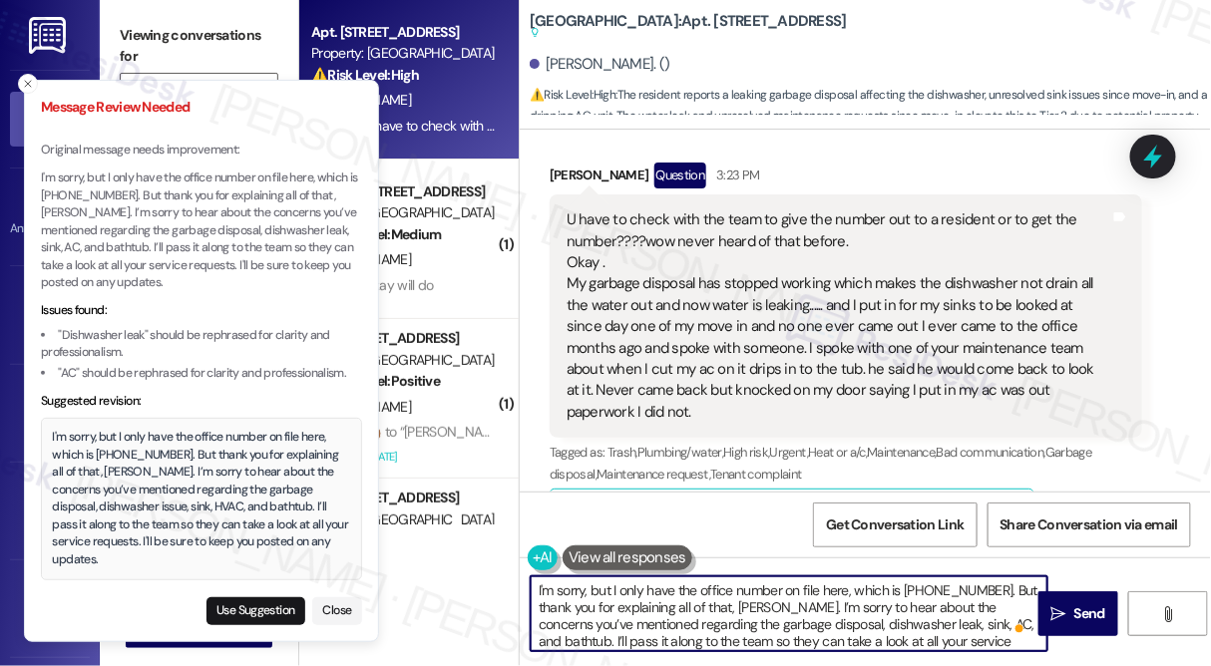
click at [868, 618] on textarea "I'm sorry, but I only have the office number on file here, which is [PHONE_NUMB…" at bounding box center [789, 613] width 517 height 75
click at [916, 619] on textarea "I'm sorry, but I only have the office number on file here, which is [PHONE_NUMB…" at bounding box center [789, 613] width 517 height 75
click at [937, 616] on textarea "I'm sorry, but I only have the office number on file here, which is [PHONE_NUMB…" at bounding box center [789, 613] width 517 height 75
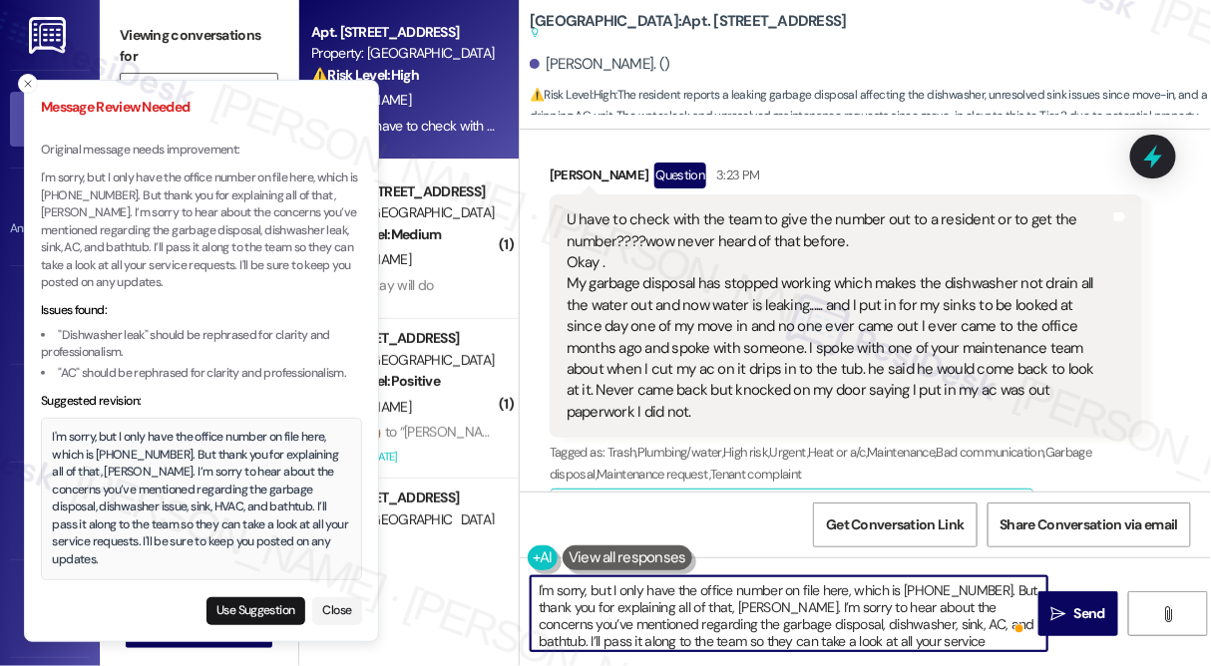
click at [937, 616] on textarea "I'm sorry, but I only have the office number on file here, which is [PHONE_NUMB…" at bounding box center [789, 613] width 517 height 75
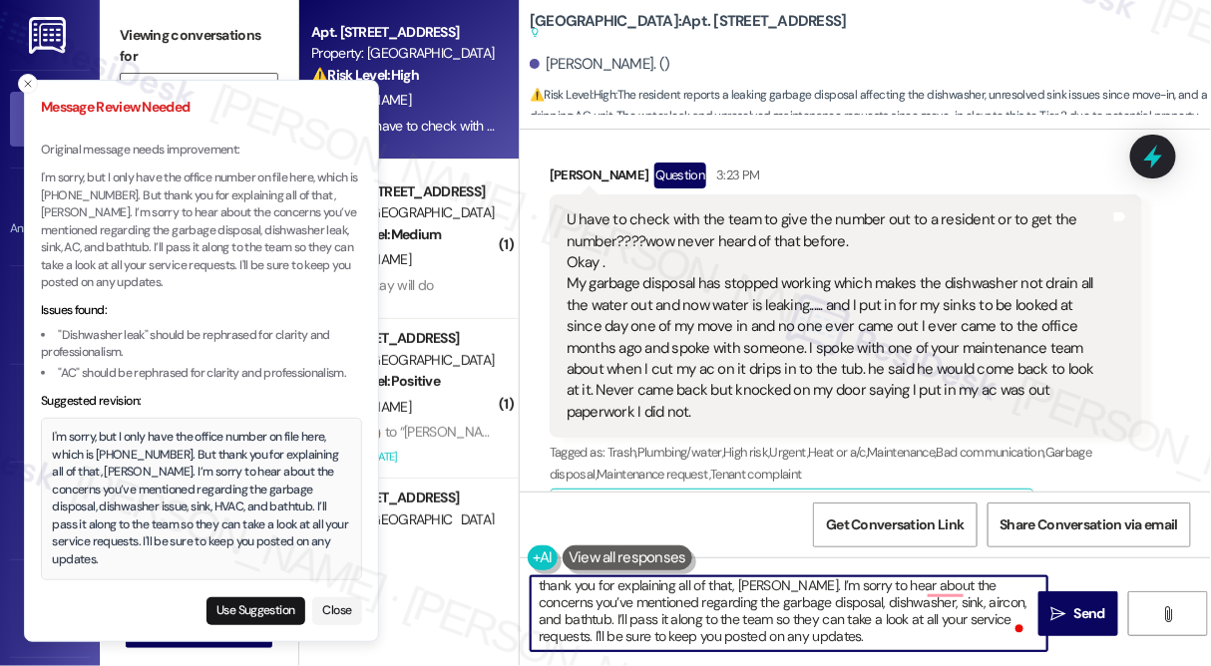
click at [719, 633] on textarea "I'm sorry, but I only have the office number on file here, which is [PHONE_NUMB…" at bounding box center [789, 613] width 517 height 75
type textarea "I'm sorry, but I only have the office number on file here, which is [PHONE_NUMB…"
click at [1059, 606] on icon "" at bounding box center [1058, 614] width 15 height 16
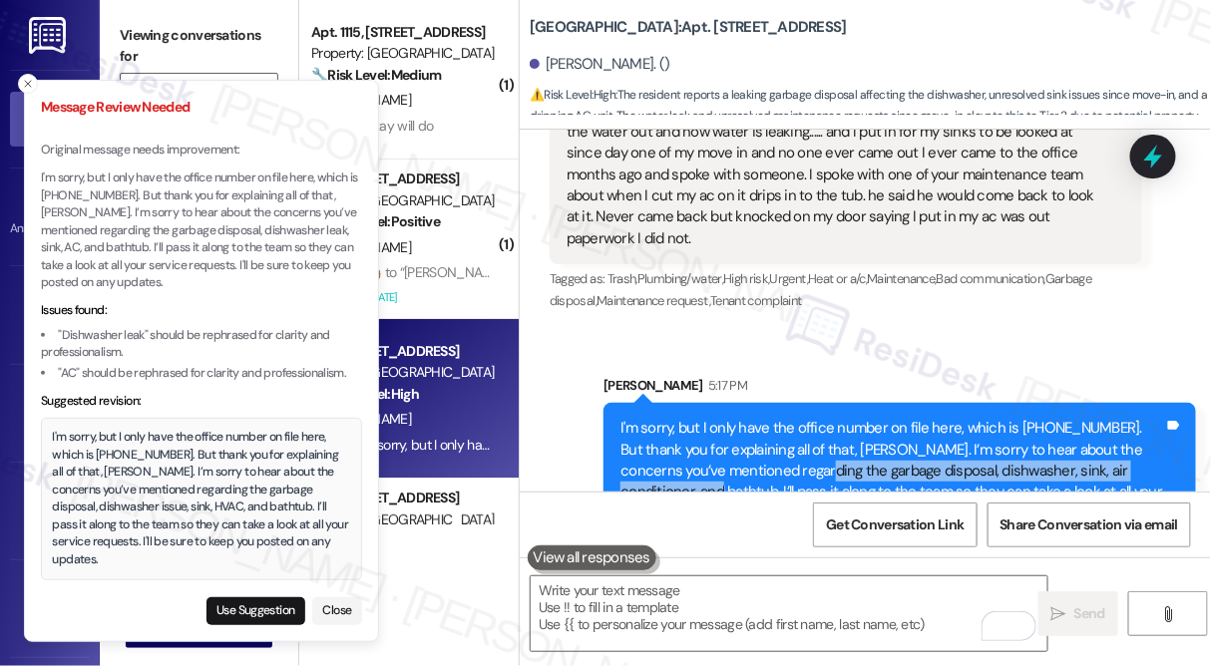
drag, startPoint x: 776, startPoint y: 411, endPoint x: 672, endPoint y: 425, distance: 104.7
click at [672, 425] on div "I'm sorry, but I only have the office number on file here, which is [PHONE_NUMB…" at bounding box center [892, 471] width 544 height 107
copy div "garbage disposal, dishwasher, sink, air conditioner, and bathtub."
click at [1146, 146] on icon at bounding box center [1153, 157] width 26 height 26
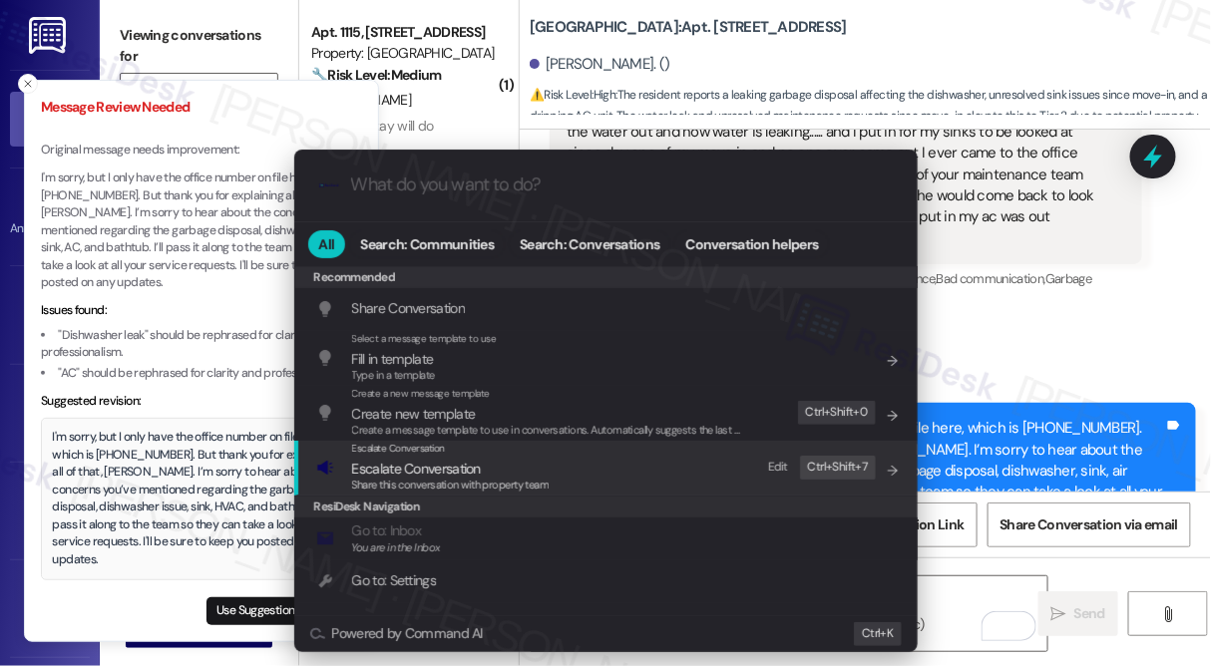
click at [587, 474] on div "Escalate Conversation Escalate Conversation Share this conversation with proper…" at bounding box center [607, 468] width 583 height 54
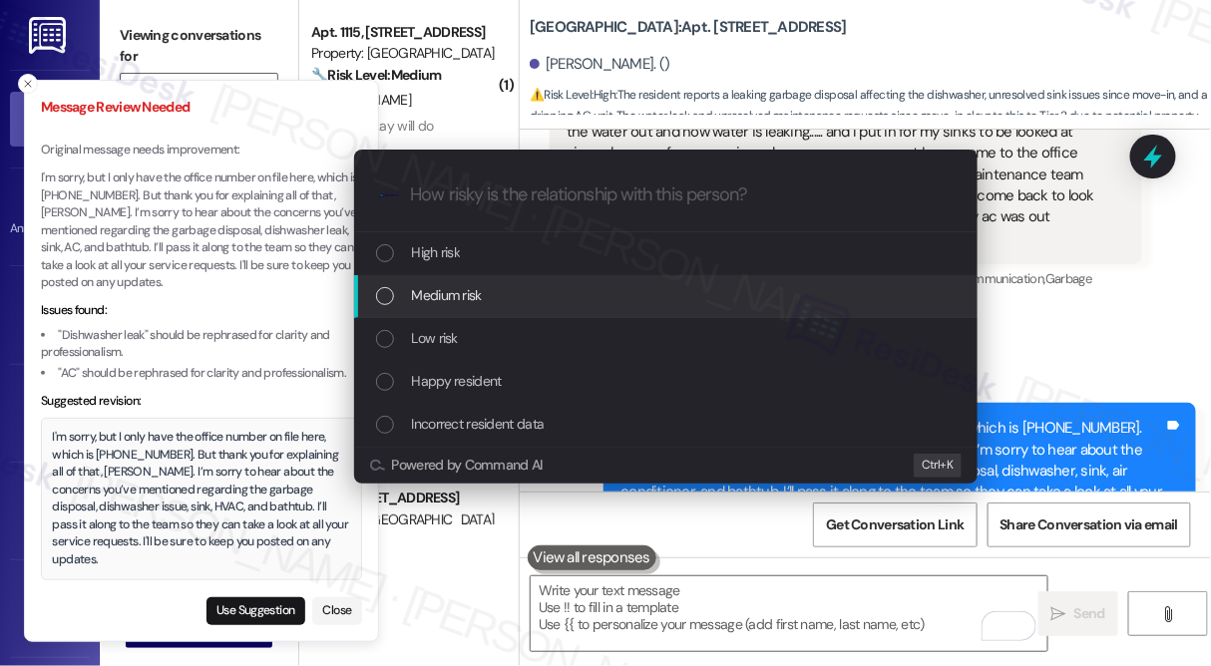
click at [498, 302] on div "Medium risk" at bounding box center [667, 295] width 583 height 22
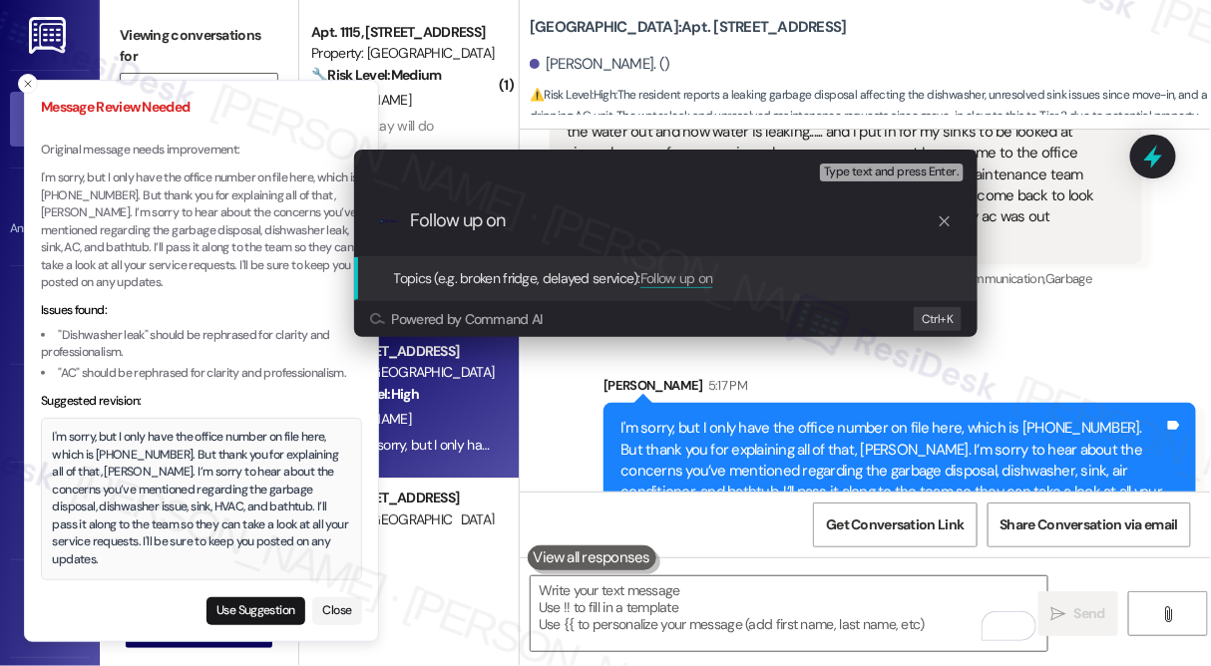
paste input "garbage disposal, dishwasher, sink, air conditioner, and bathtub."
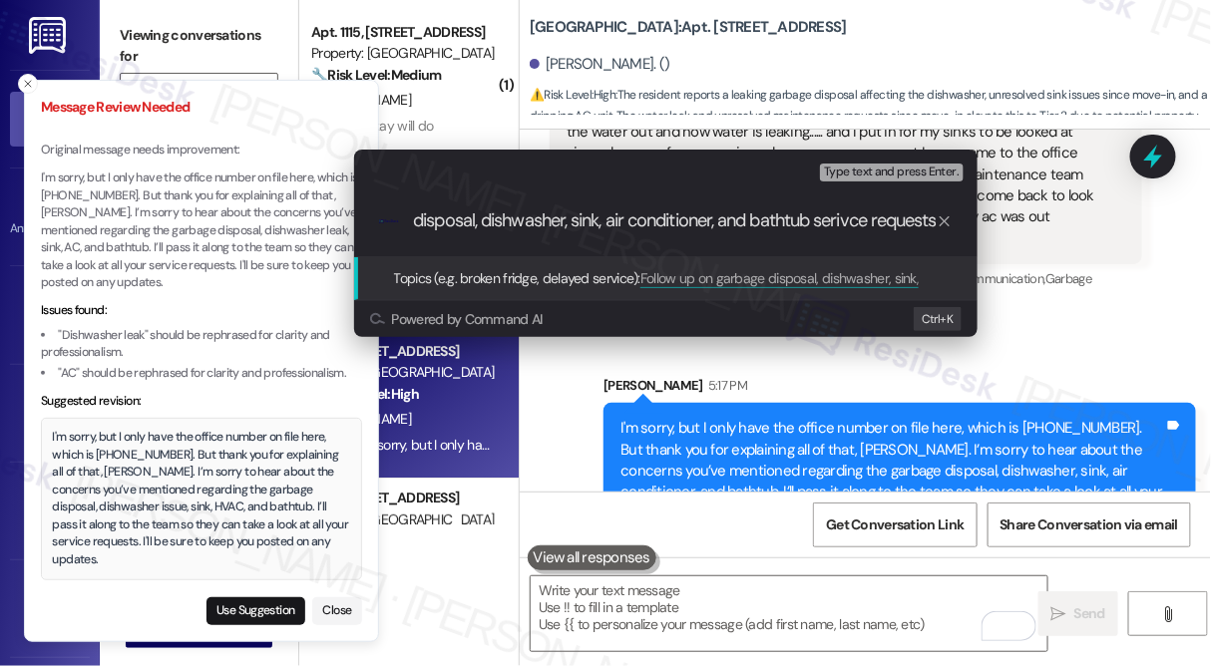
click at [849, 225] on input "Follow up on garbage disposal, dishwasher, sink, air conditioner, and bathtub s…" at bounding box center [674, 220] width 526 height 21
type input "Follow up on garbage disposal, dishwasher, sink, air conditioner, and bathtub s…"
click at [806, 223] on input "Follow up on garbage disposal, dishwasher, sink, air conditioner, and bathtub s…" at bounding box center [674, 220] width 526 height 21
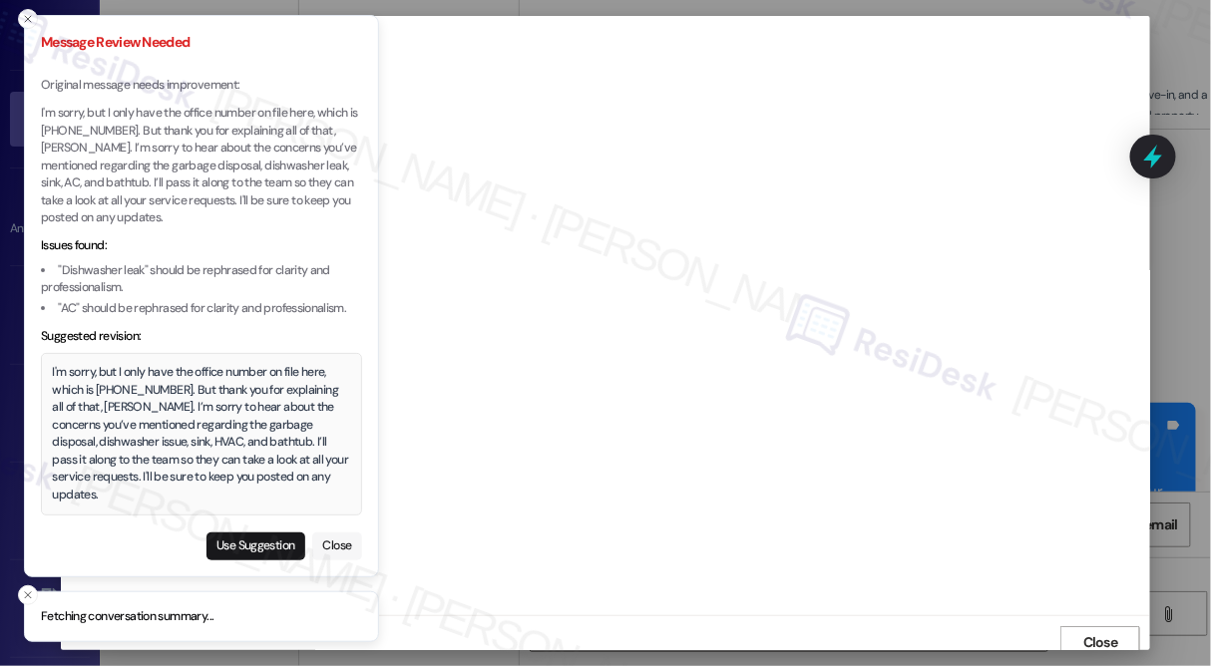
scroll to position [8, 0]
click at [343, 548] on button "Close" at bounding box center [337, 547] width 50 height 28
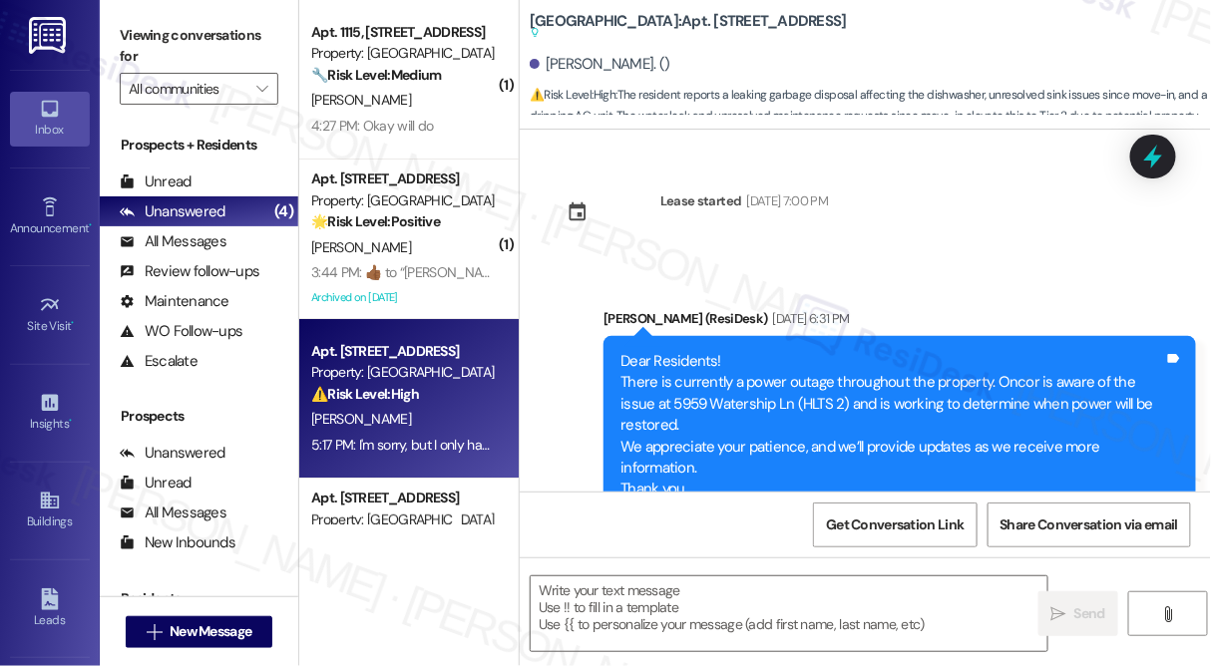
scroll to position [14958, 0]
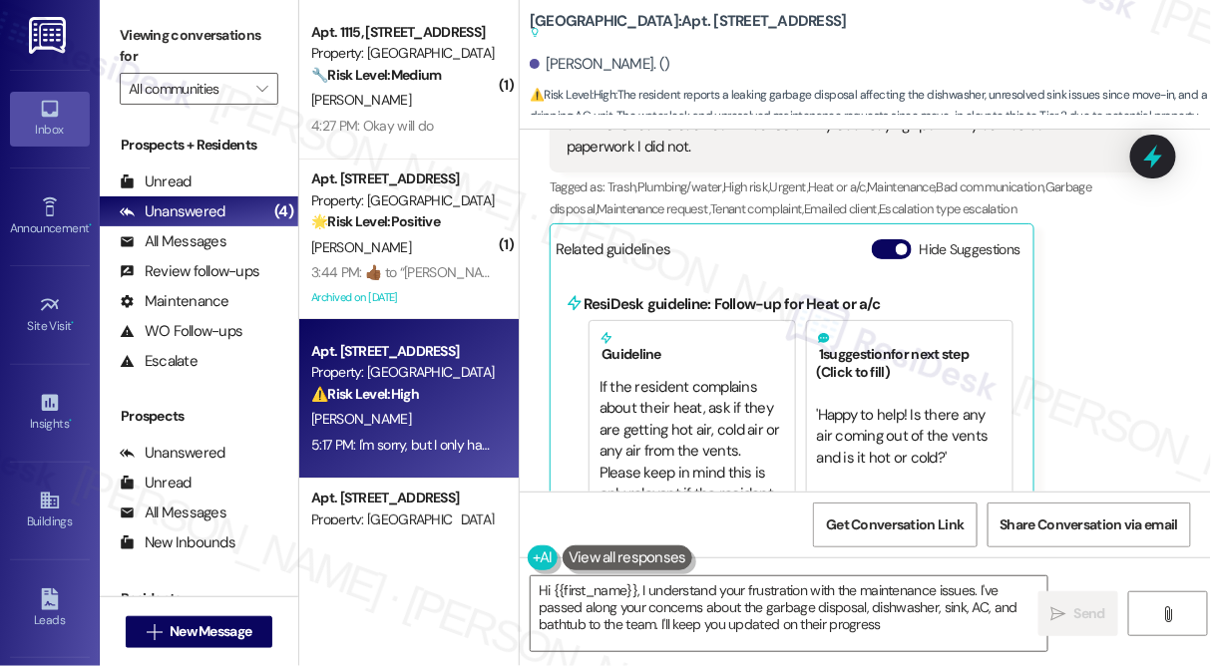
type textarea "Hi {{first_name}}, I understand your frustration with the maintenance issues. I…"
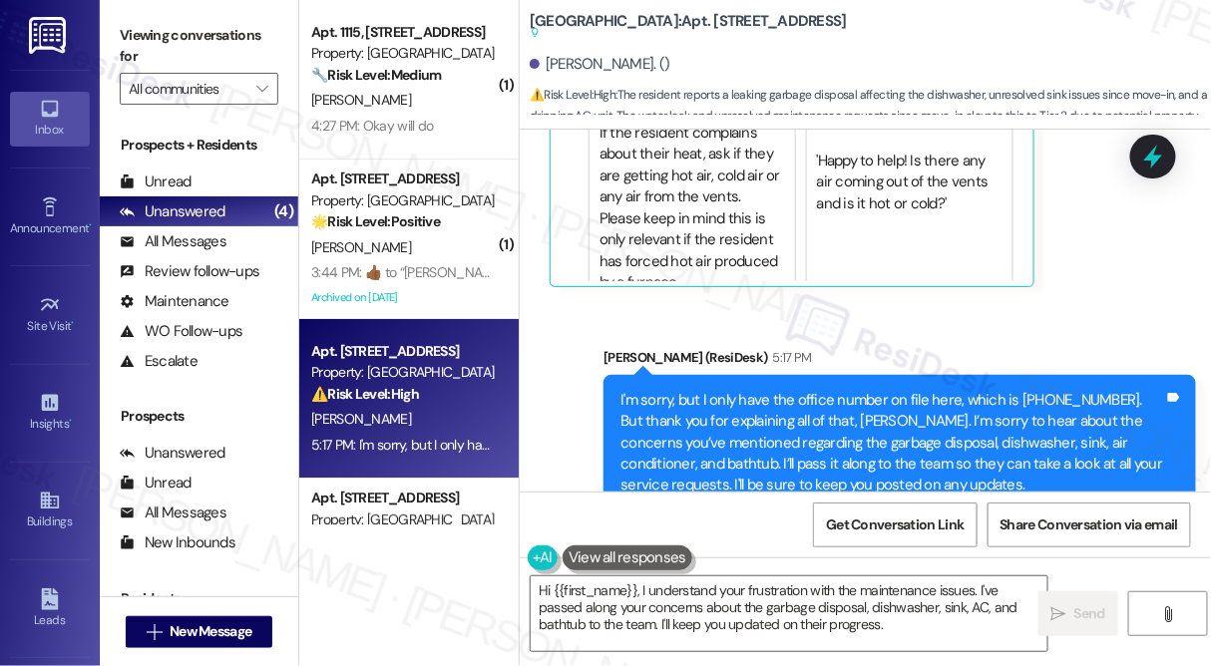
scroll to position [14761, 0]
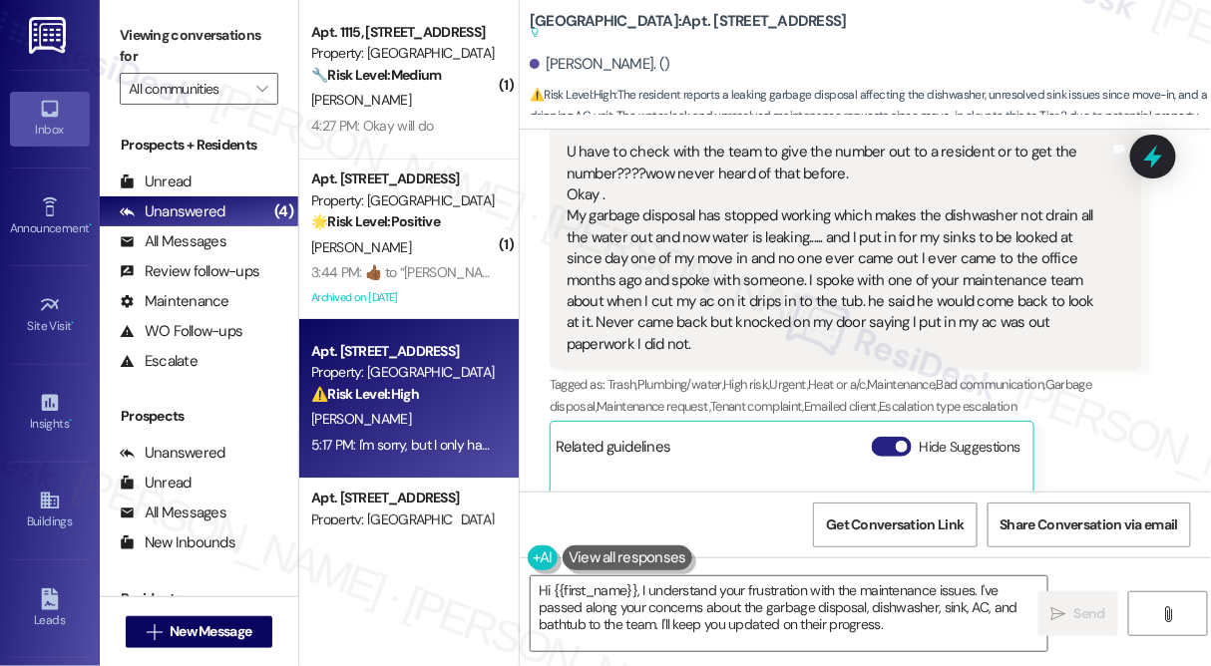
click at [900, 441] on span "button" at bounding box center [902, 447] width 12 height 12
